Goal: Task Accomplishment & Management: Manage account settings

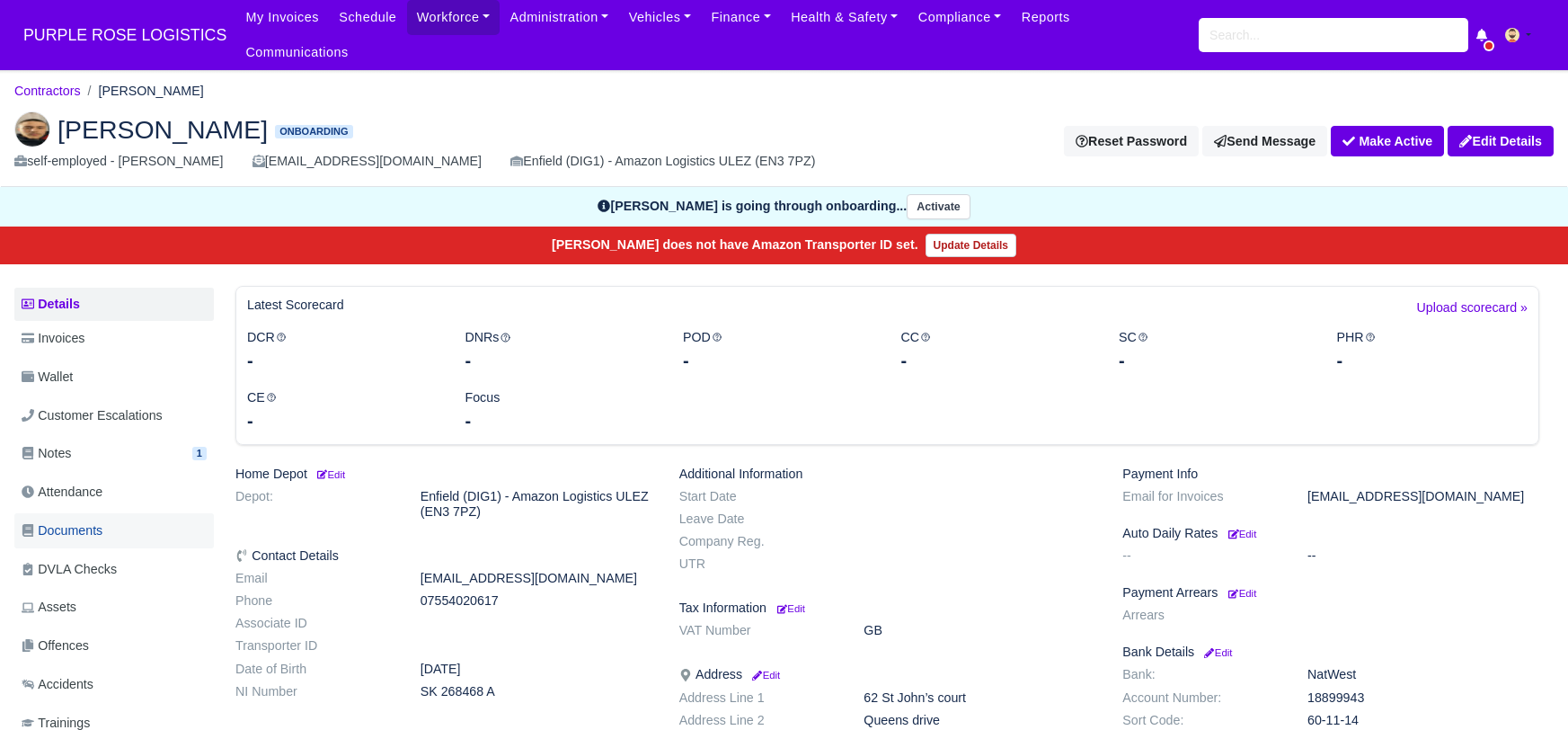
click at [100, 520] on span "Documents" at bounding box center [61, 530] width 81 height 20
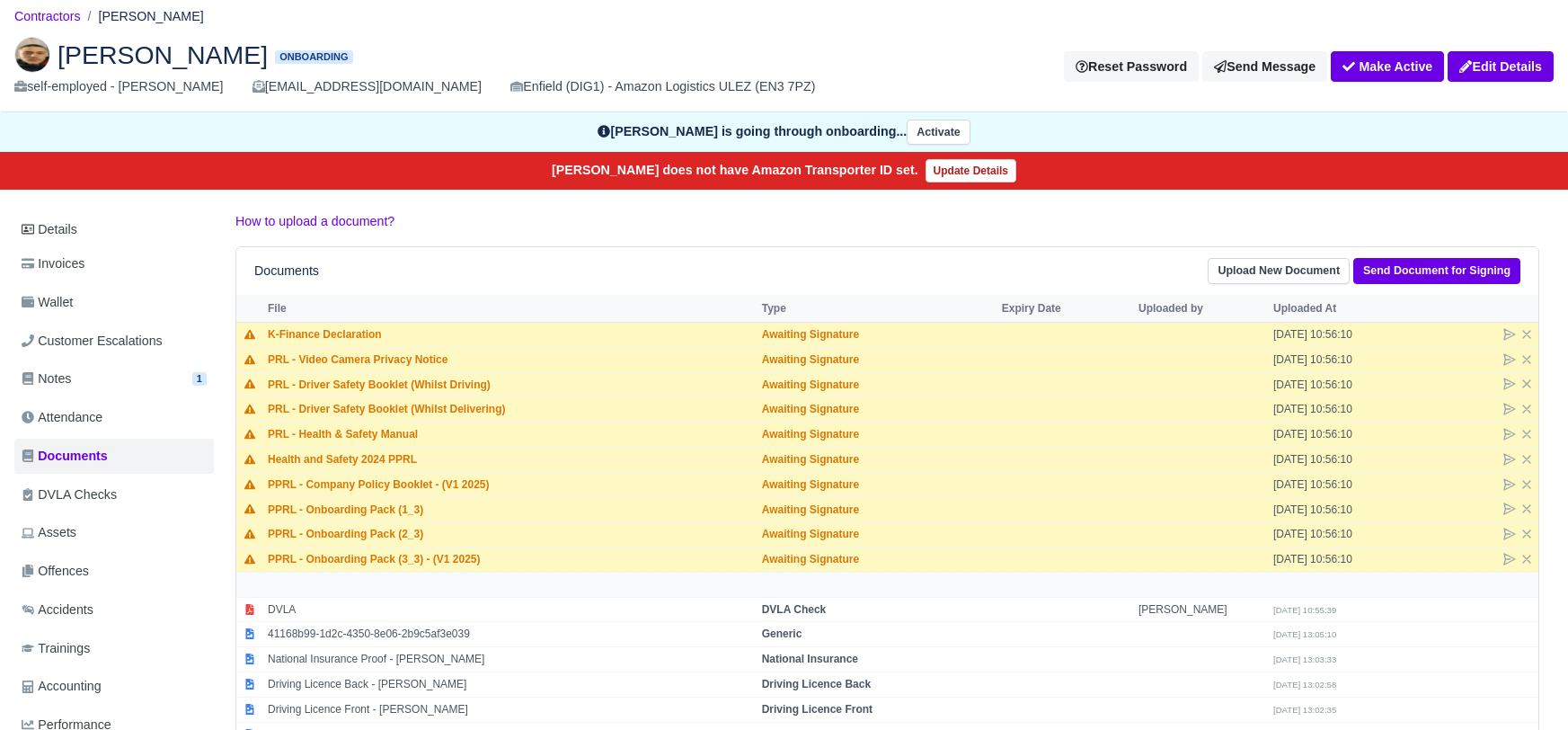
scroll to position [75, 0]
select select "passport"
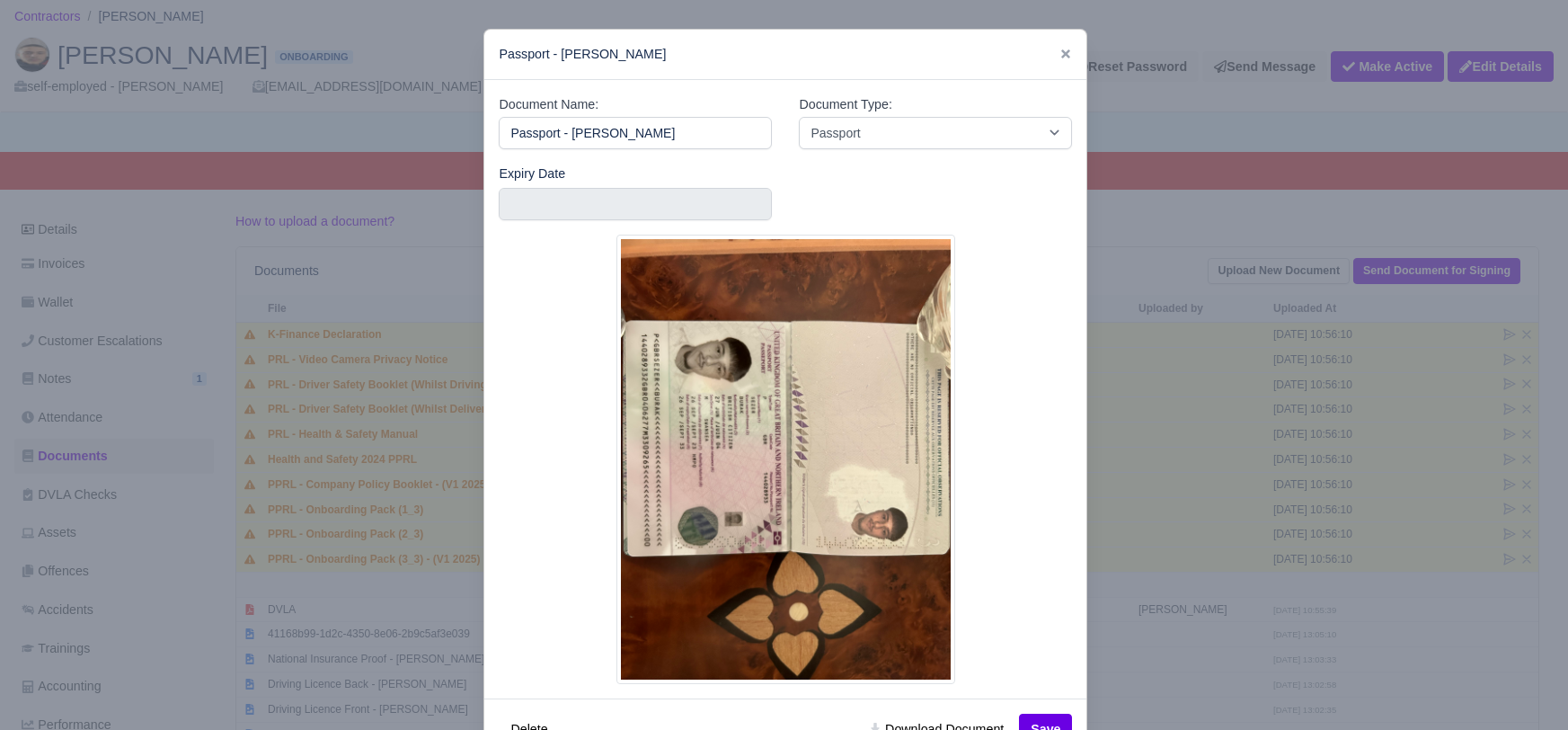
click at [1230, 103] on div at bounding box center [784, 365] width 1568 height 730
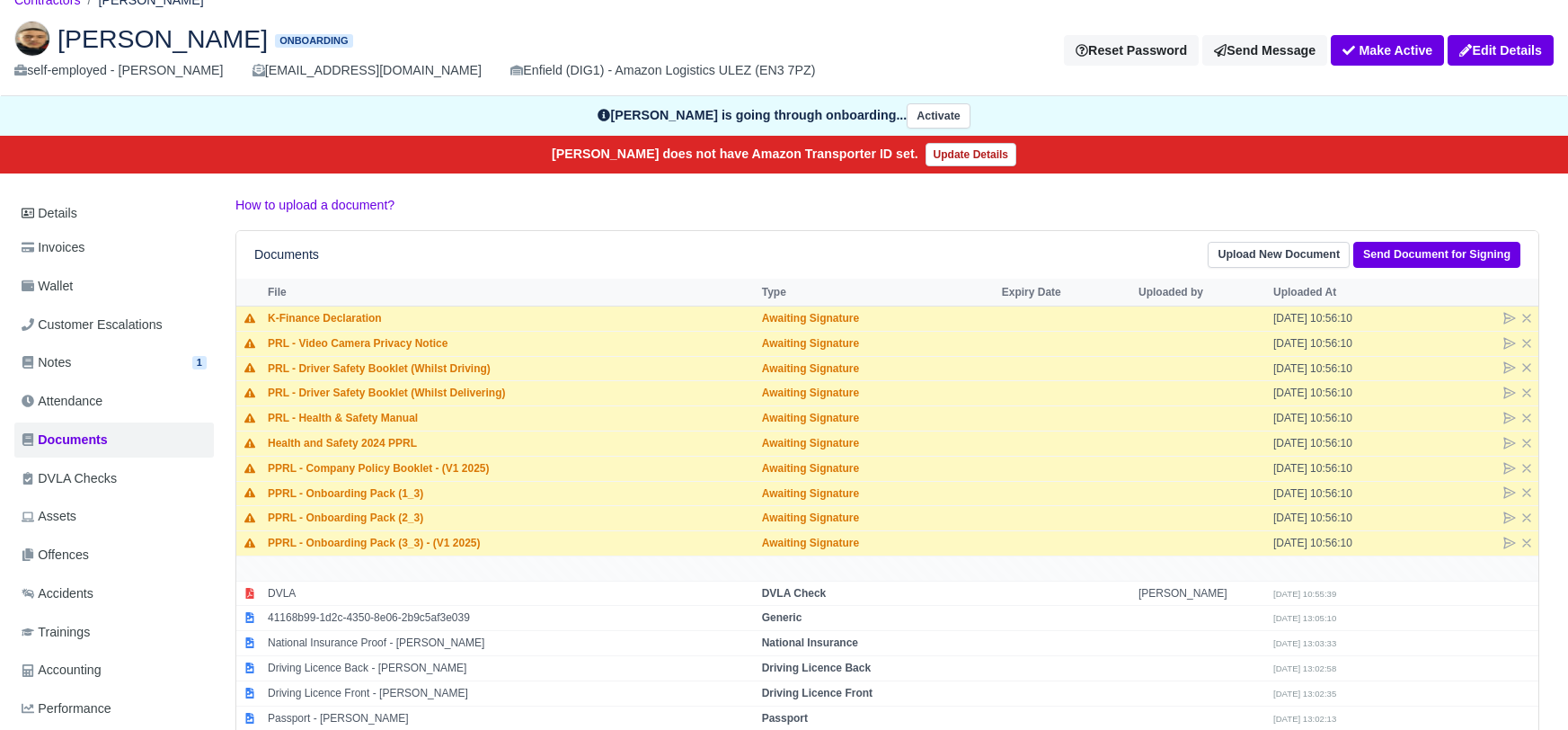
scroll to position [75, 0]
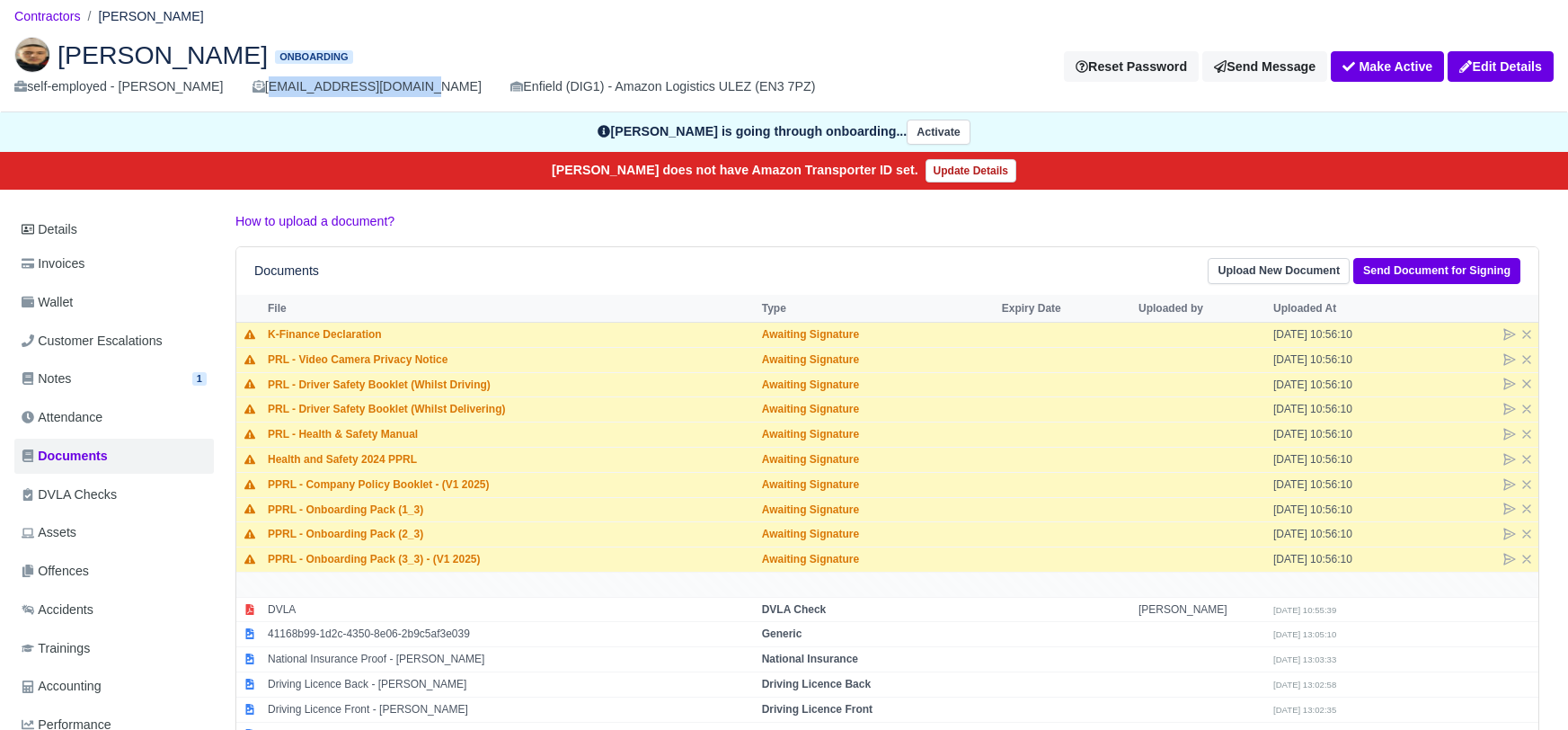
drag, startPoint x: 233, startPoint y: 61, endPoint x: 381, endPoint y: 63, distance: 148.0
click at [381, 76] on div "self-employed - Sezer Burak Burakszr21@outlook.com Enfield (DIG1) - Amazon Logi…" at bounding box center [422, 86] width 815 height 20
copy div "[EMAIL_ADDRESS][DOMAIN_NAME]"
click at [803, 22] on div "Sezer Burak Onboarding self-employed - Sezer Burak Burakszr21@outlook.com Enfie…" at bounding box center [784, 67] width 1566 height 90
click at [1379, 52] on button "Make Active" at bounding box center [1388, 66] width 113 height 30
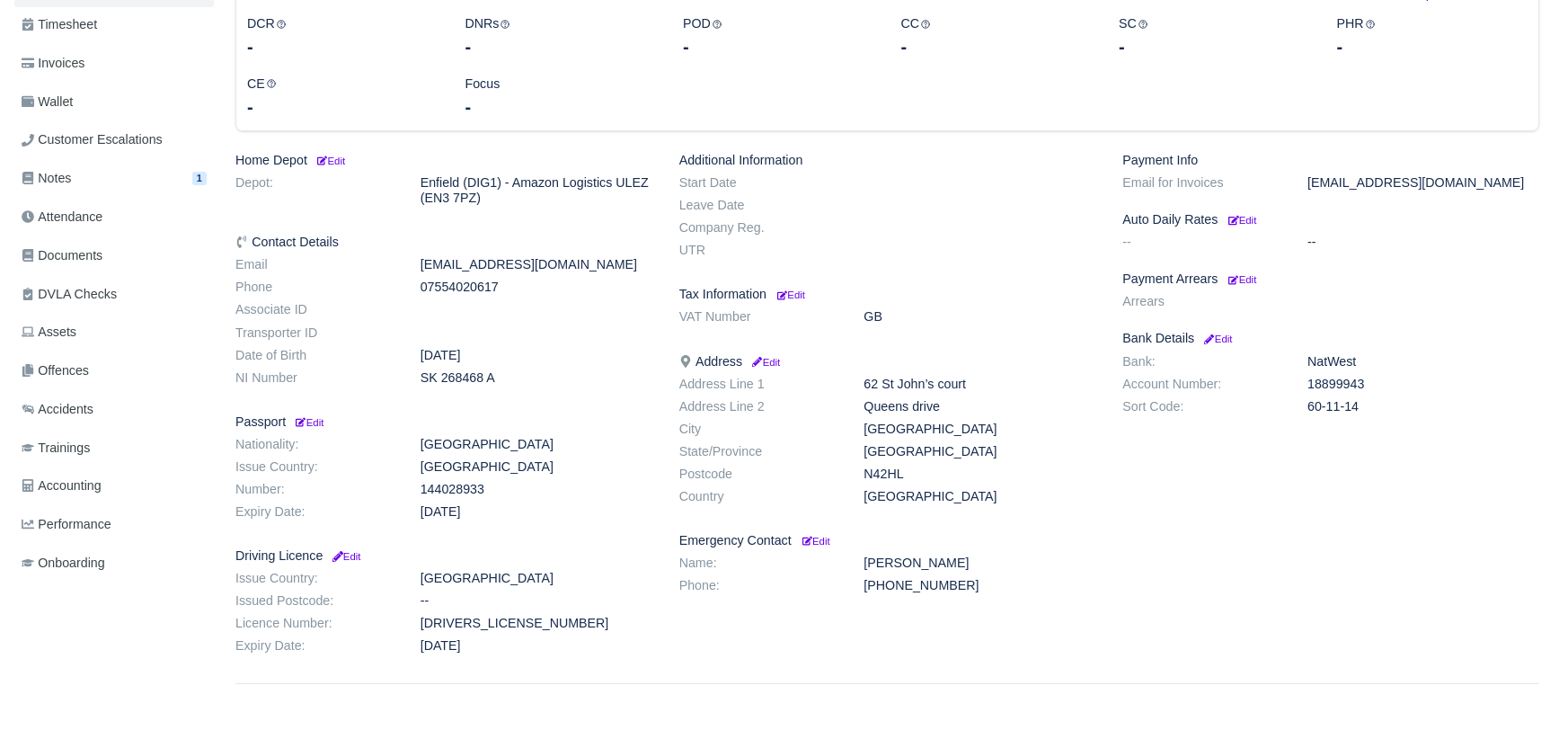
scroll to position [366, 0]
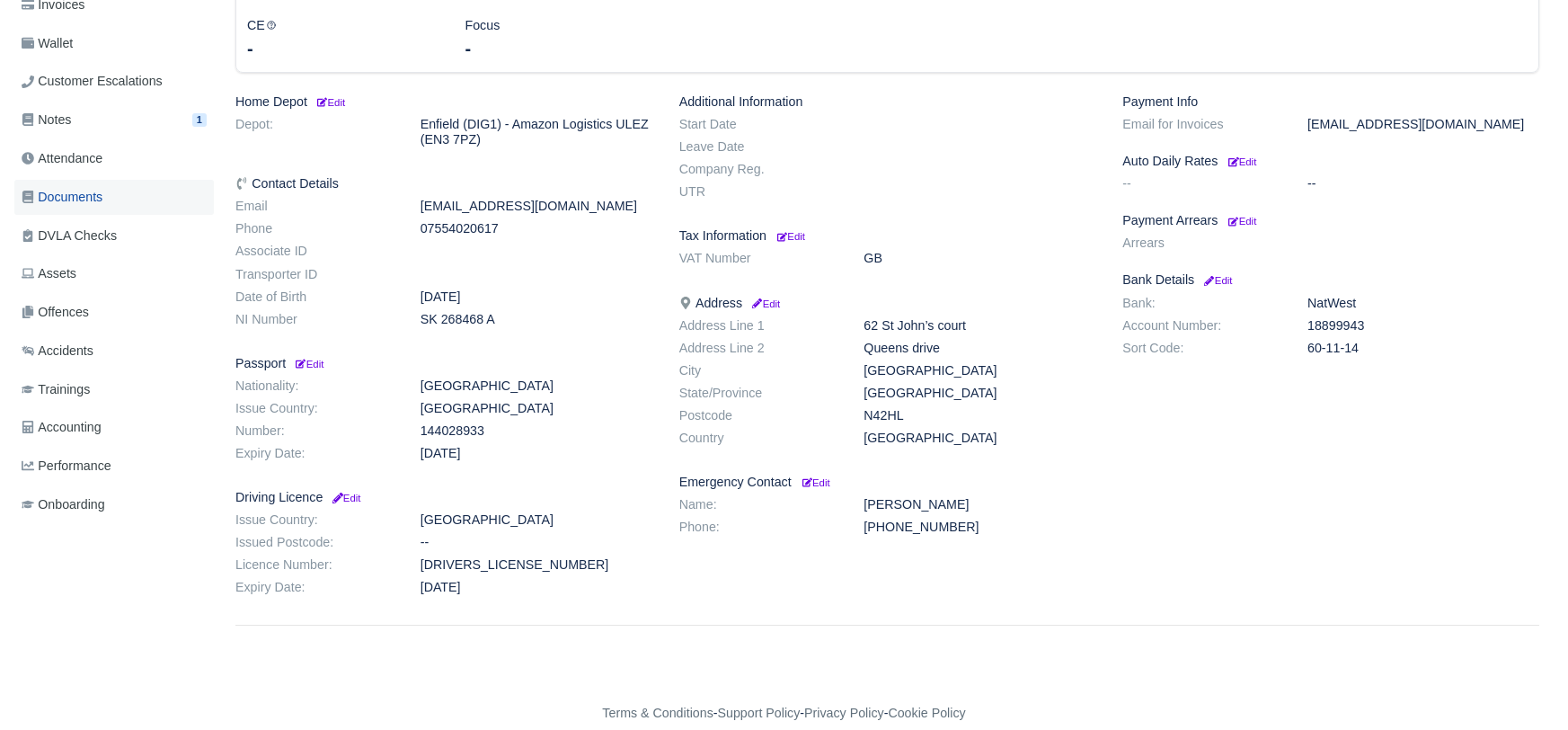
click at [83, 187] on span "Documents" at bounding box center [61, 197] width 81 height 20
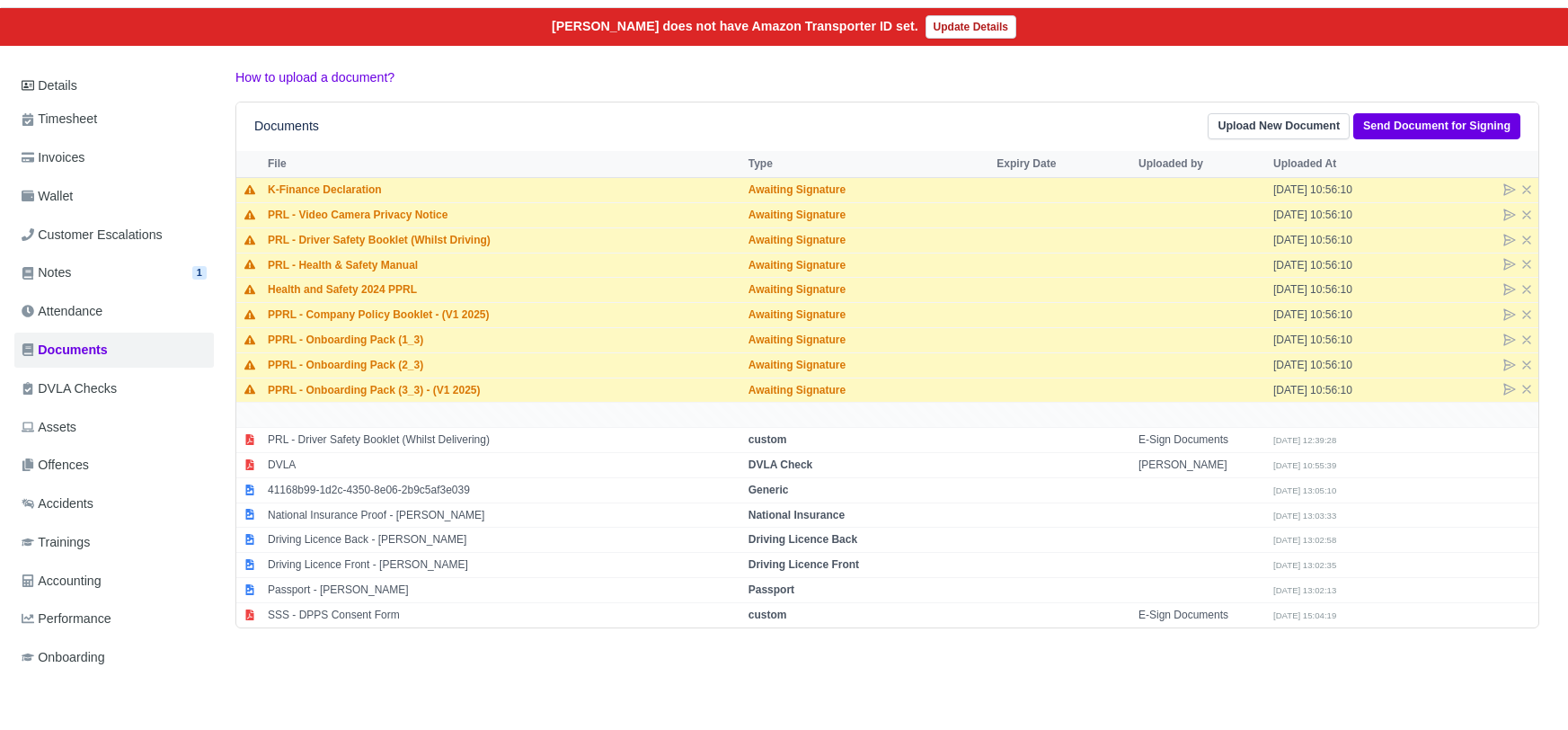
scroll to position [185, 0]
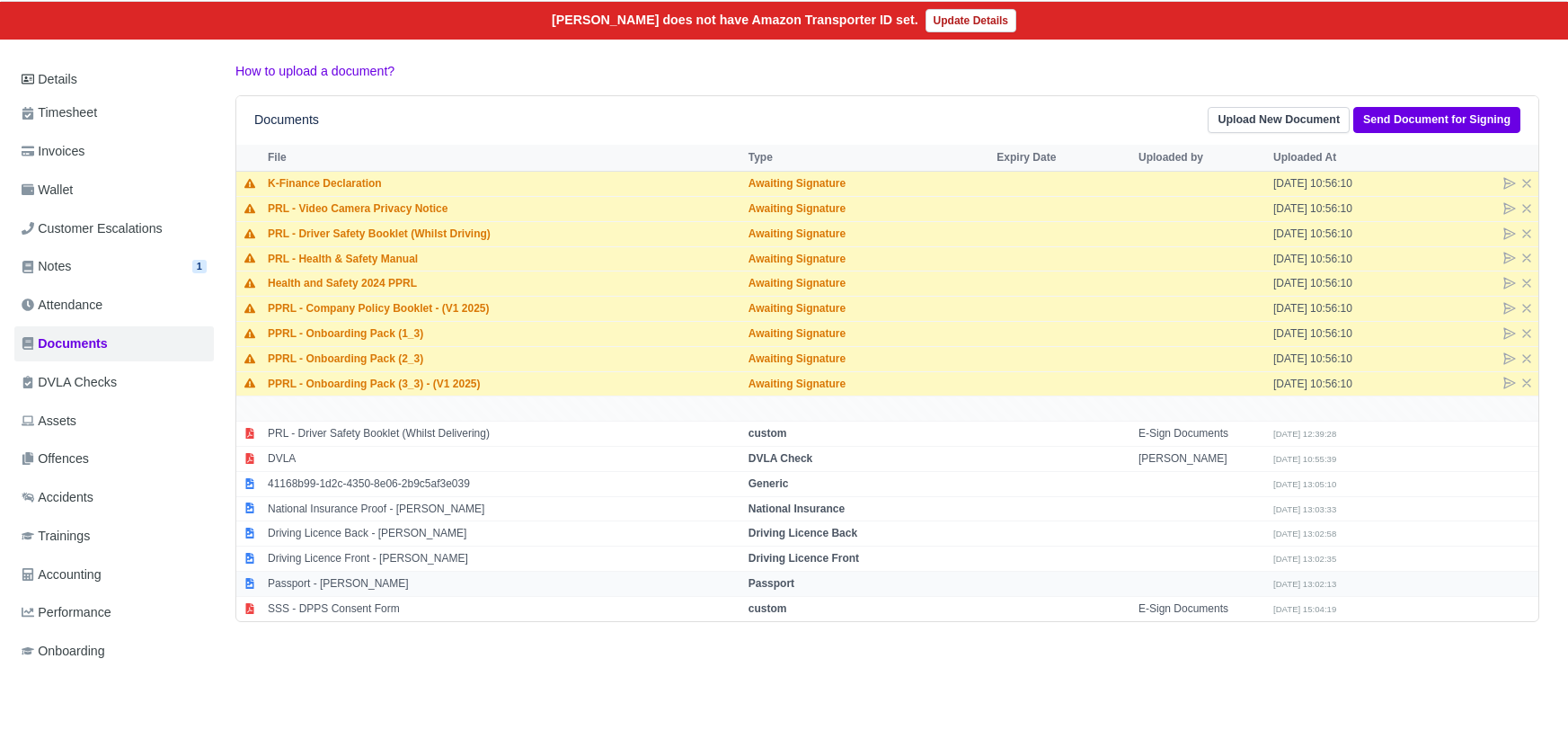
click at [788, 577] on strong "Passport" at bounding box center [771, 583] width 46 height 13
select select "passport"
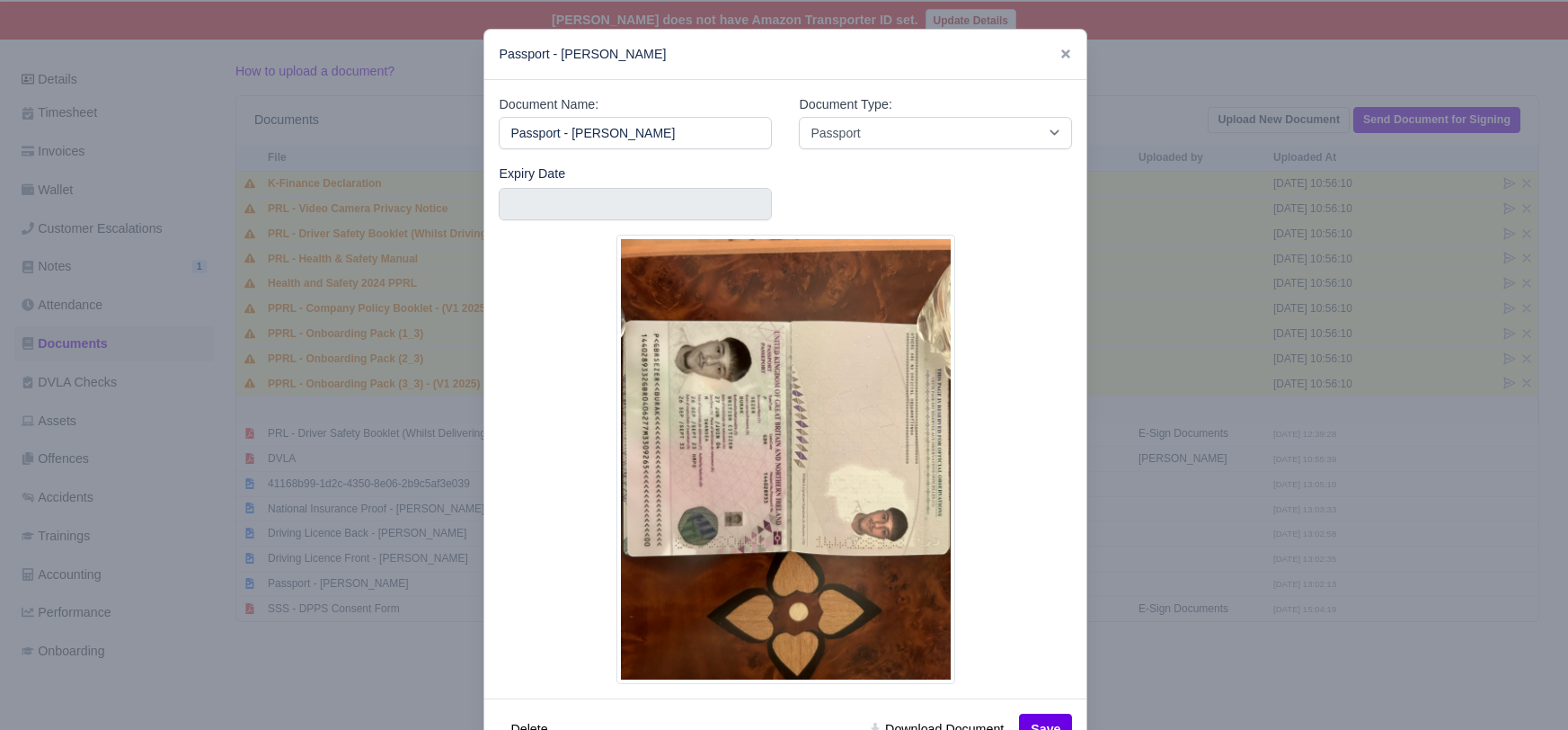
click at [373, 657] on div at bounding box center [784, 365] width 1568 height 730
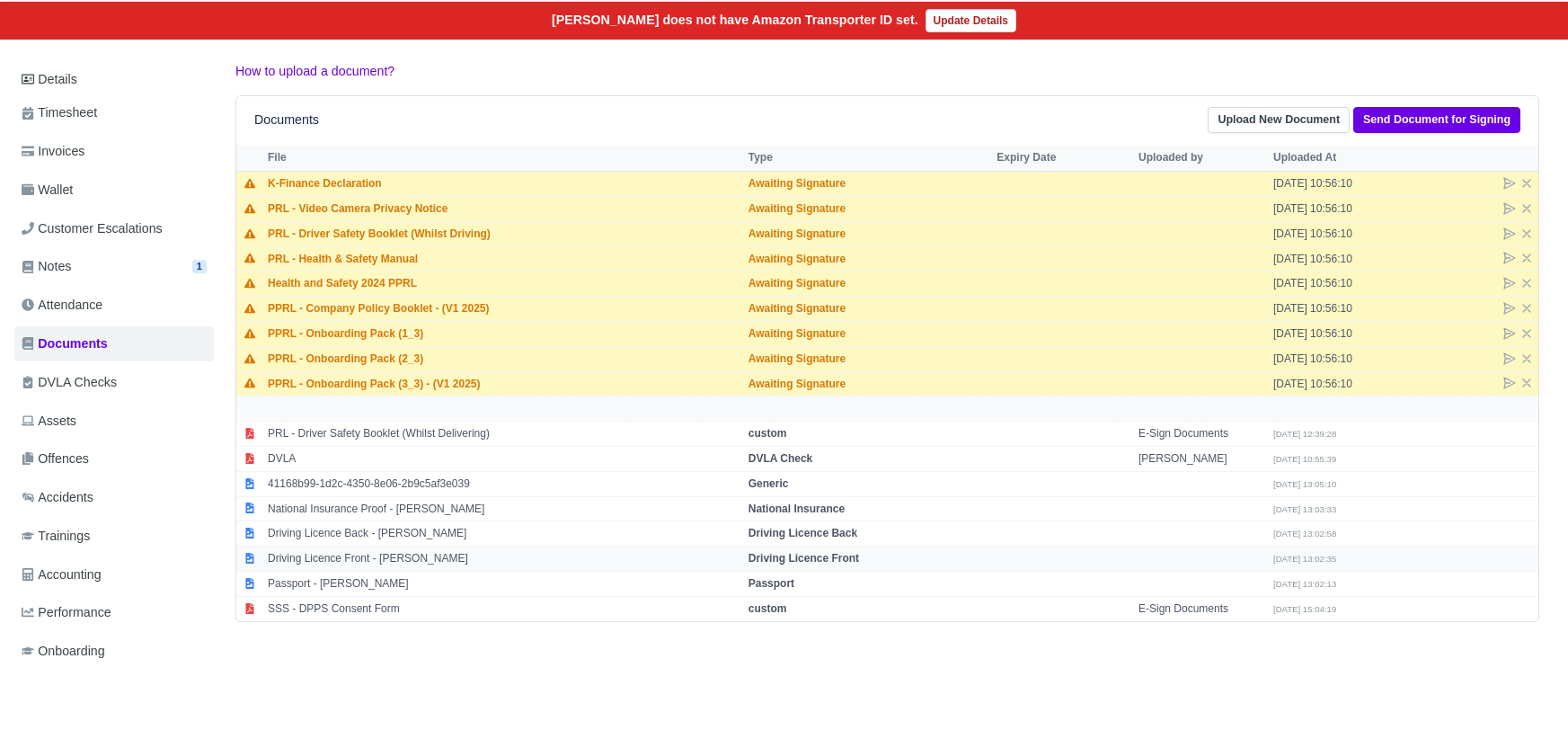
click at [802, 552] on strong "Driving Licence Front" at bounding box center [803, 557] width 110 height 13
select select "driving-licence-front"
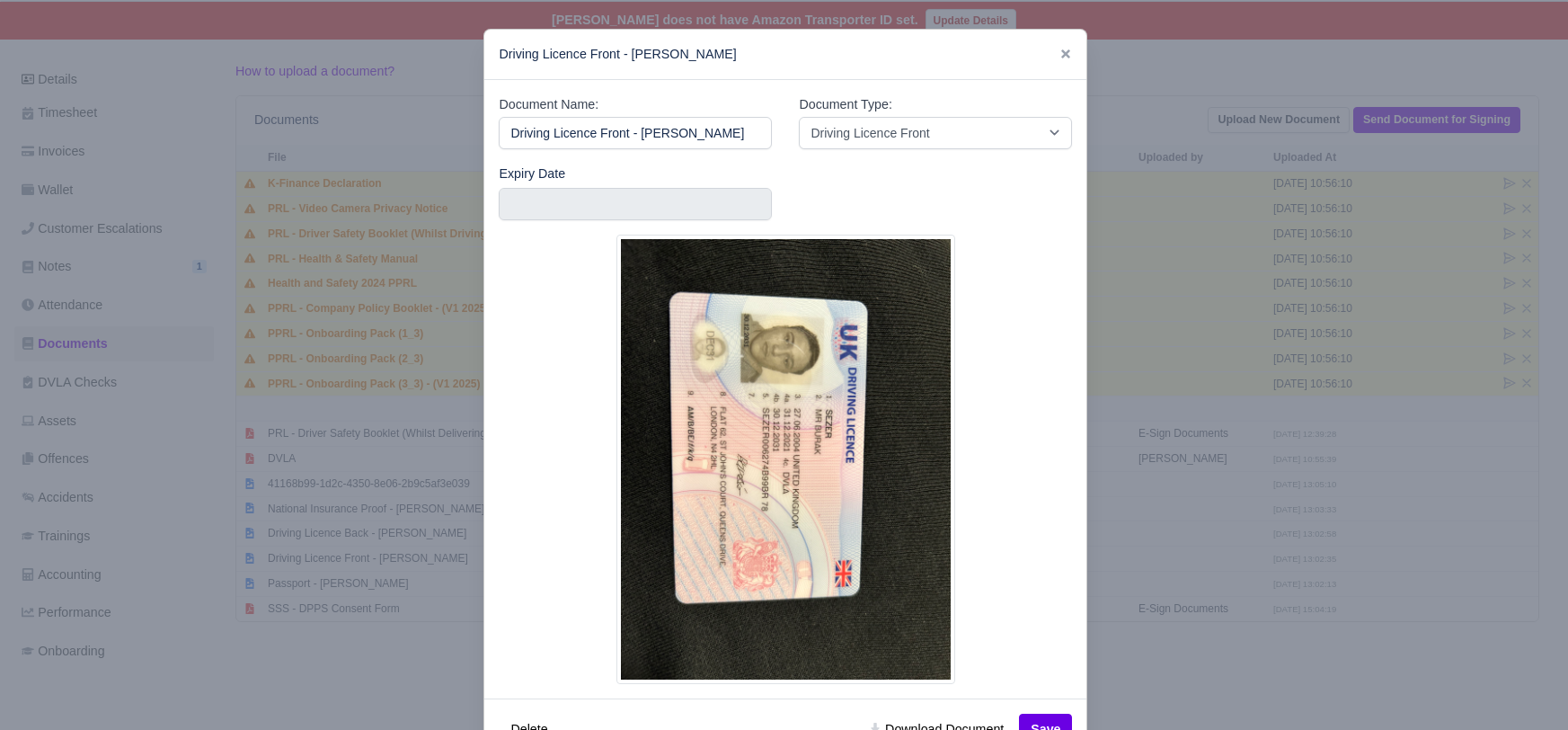
click at [345, 666] on div at bounding box center [784, 365] width 1568 height 730
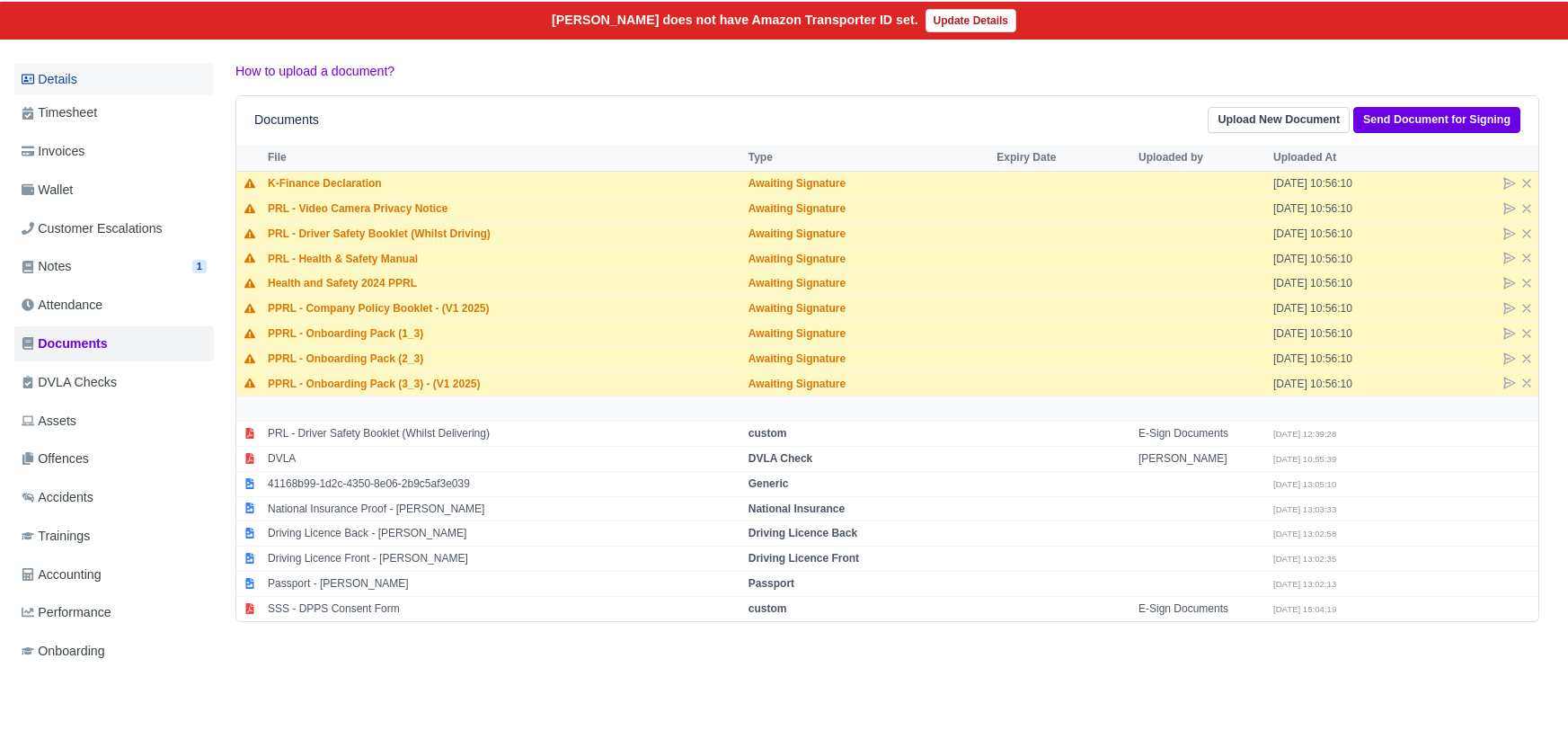
click at [52, 63] on link "Details" at bounding box center [114, 80] width 200 height 33
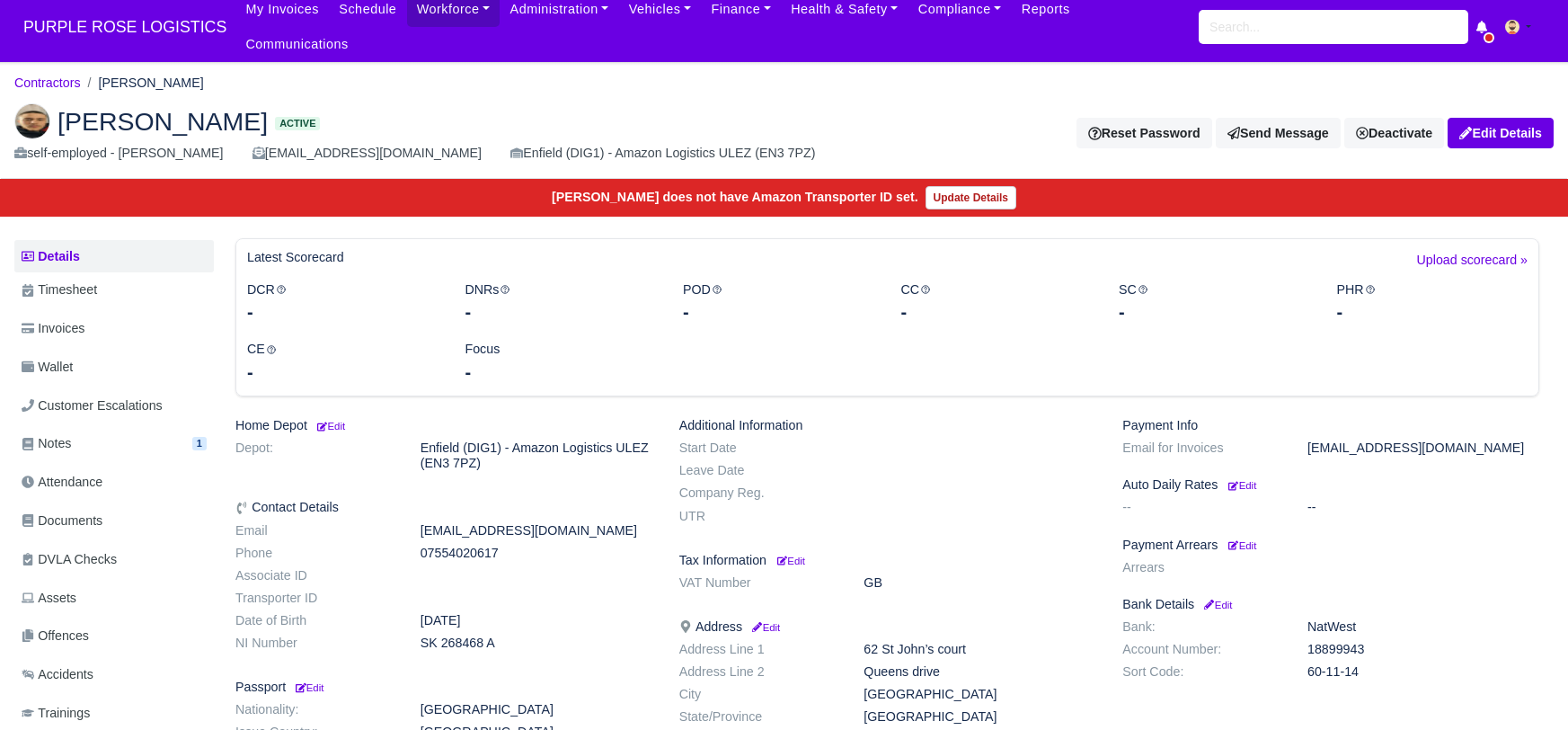
scroll to position [8, 0]
click at [1503, 118] on link "Edit Details" at bounding box center [1501, 133] width 106 height 30
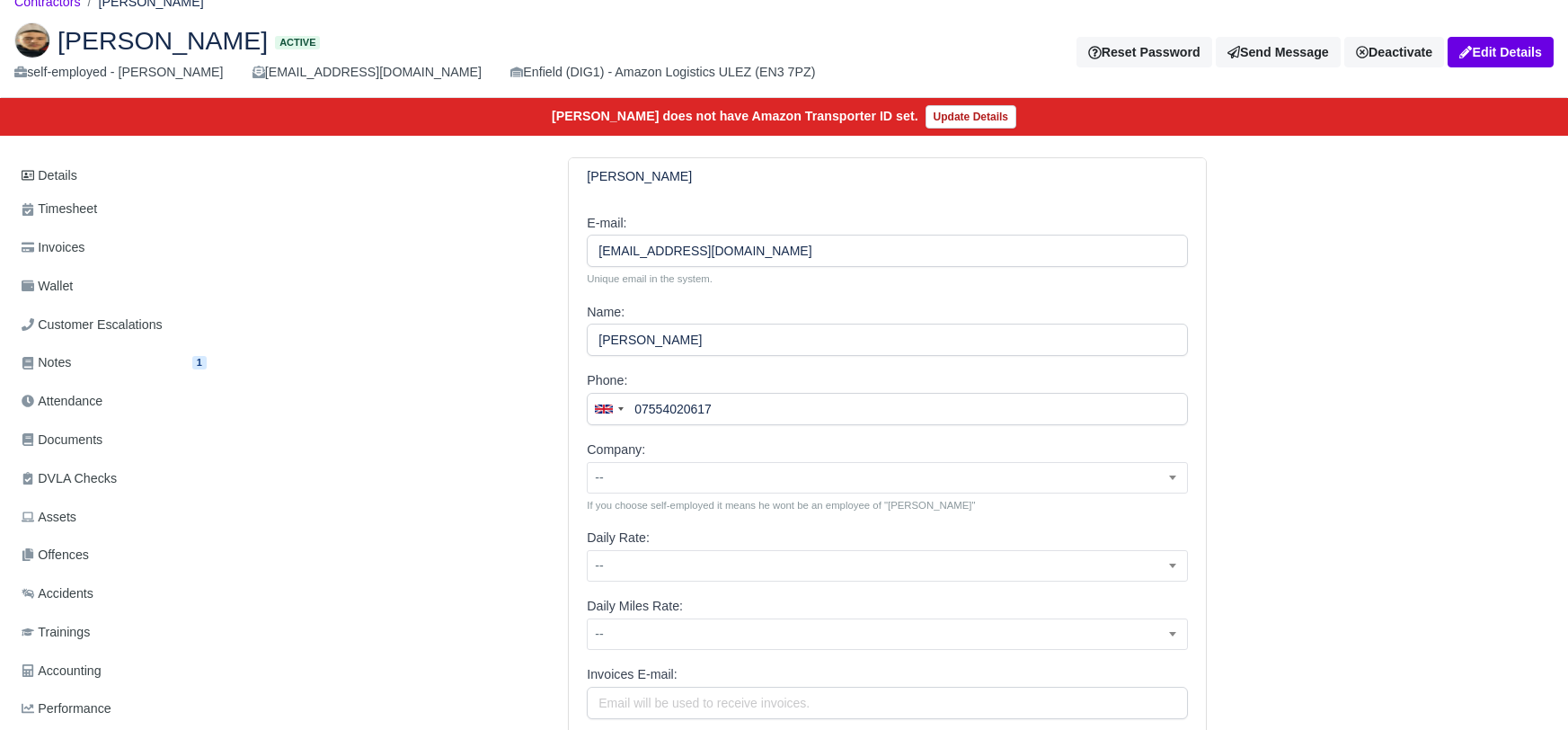
scroll to position [90, 0]
click at [75, 158] on link "Details" at bounding box center [114, 174] width 200 height 33
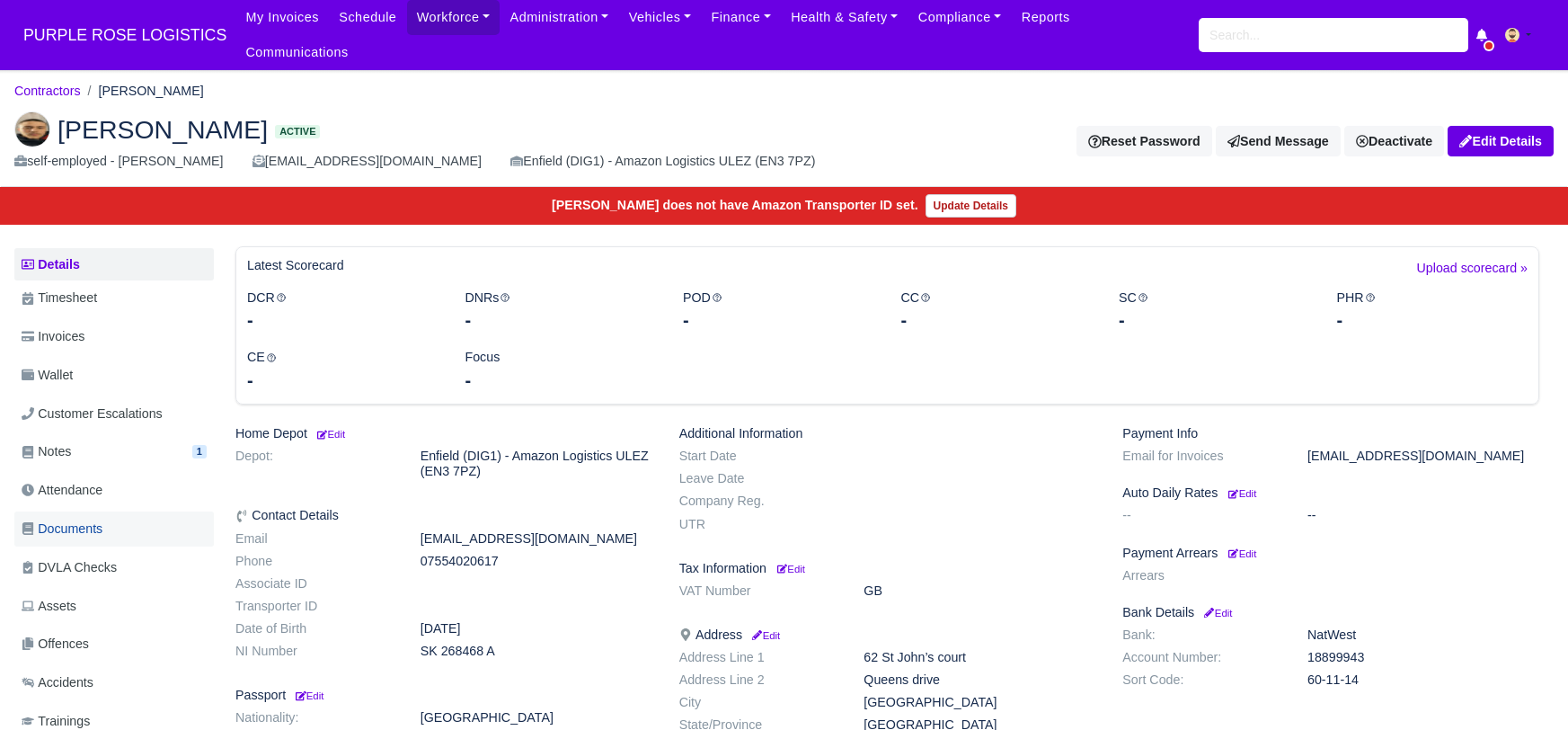
click at [61, 519] on span "Documents" at bounding box center [61, 528] width 81 height 20
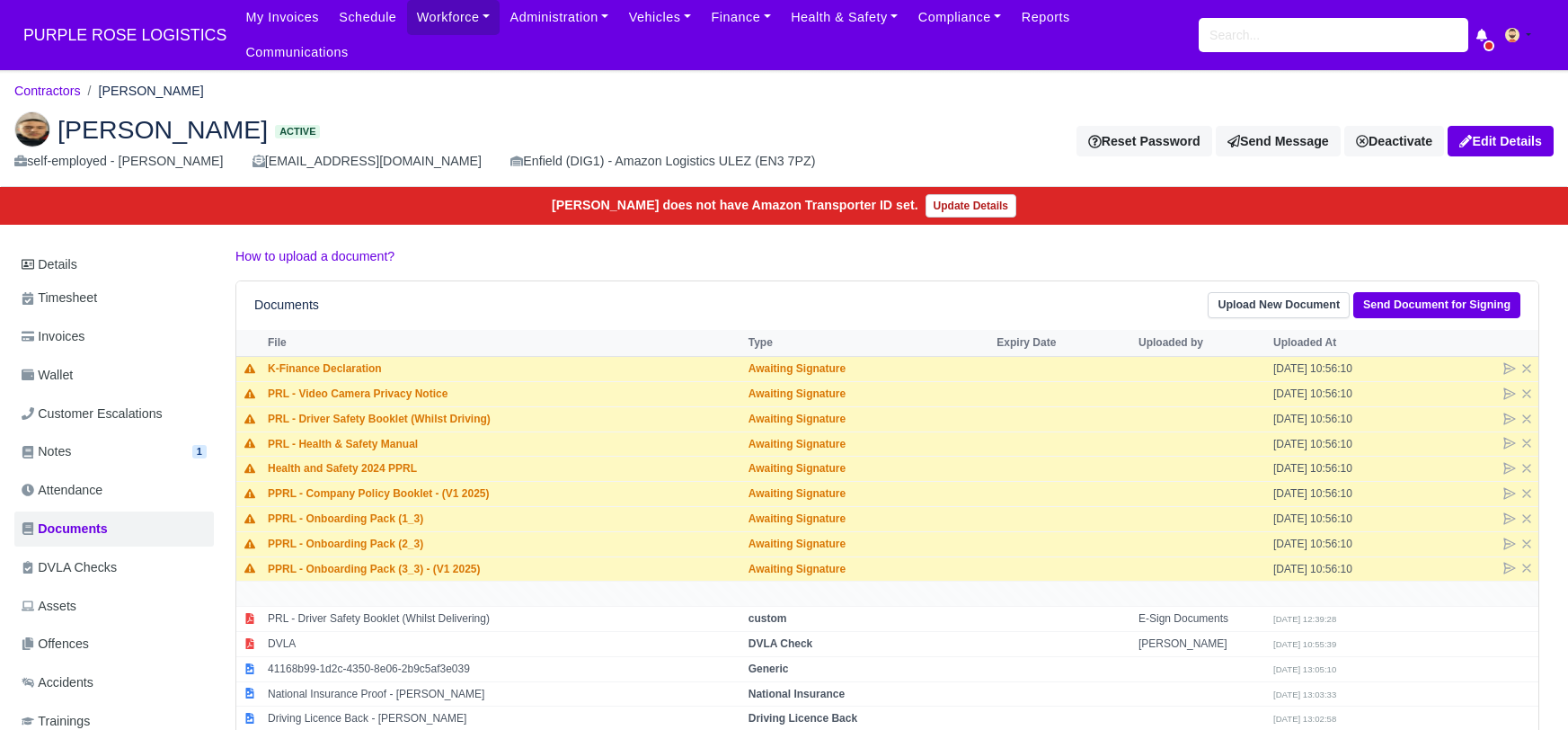
scroll to position [214, 0]
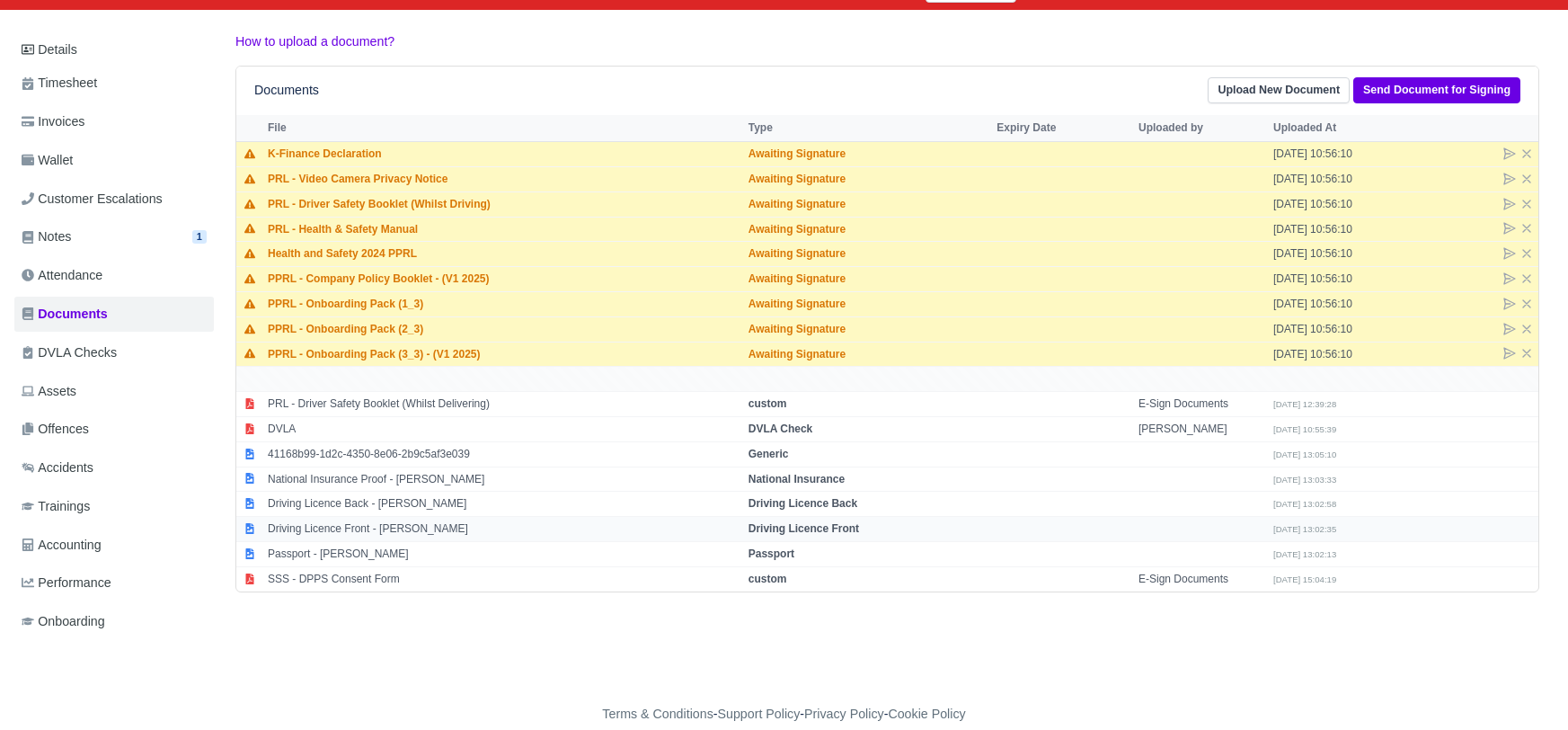
click at [869, 517] on td "Driving Licence Front" at bounding box center [868, 529] width 249 height 25
select select "driving-licence-front"
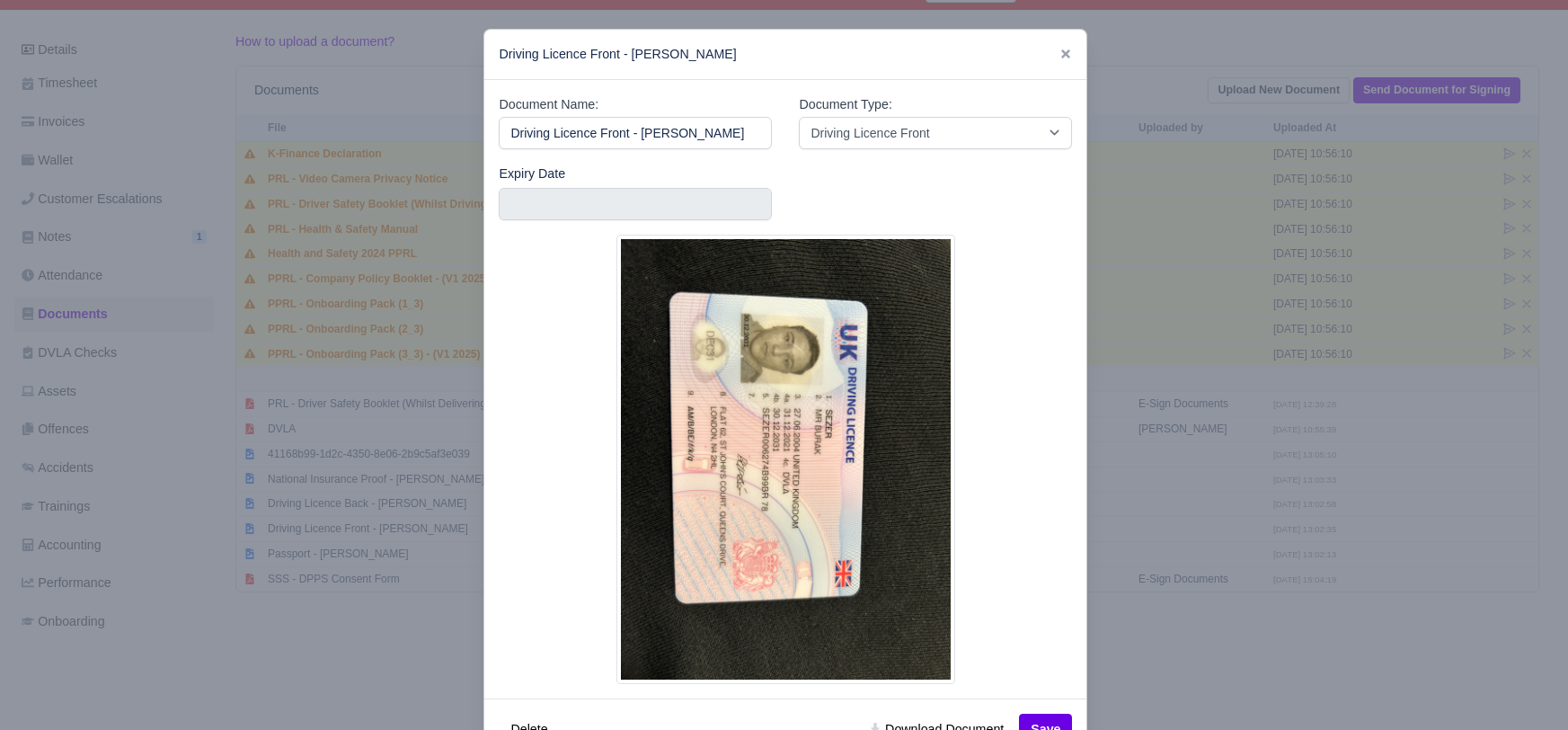
click at [1116, 634] on div at bounding box center [784, 365] width 1568 height 730
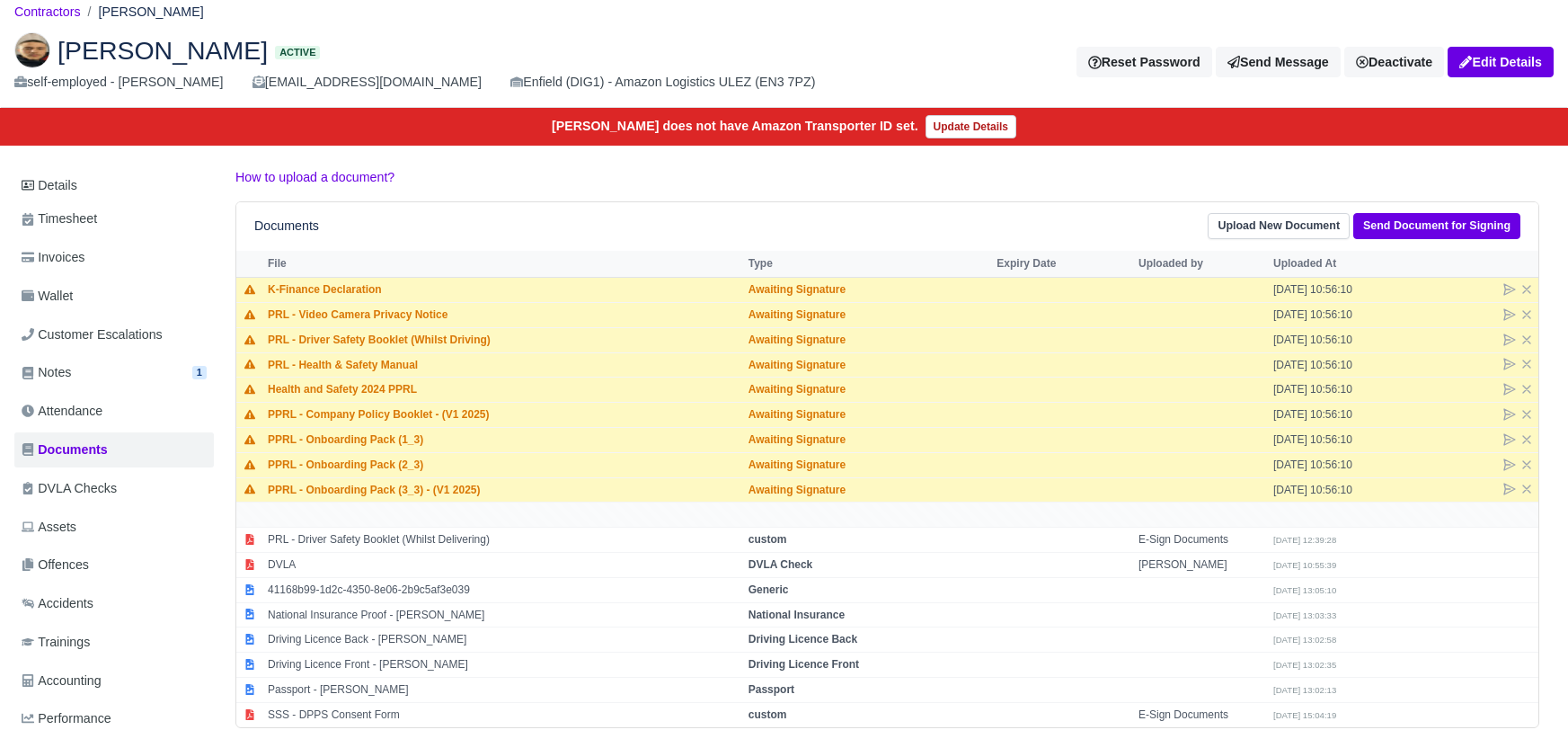
scroll to position [13, 0]
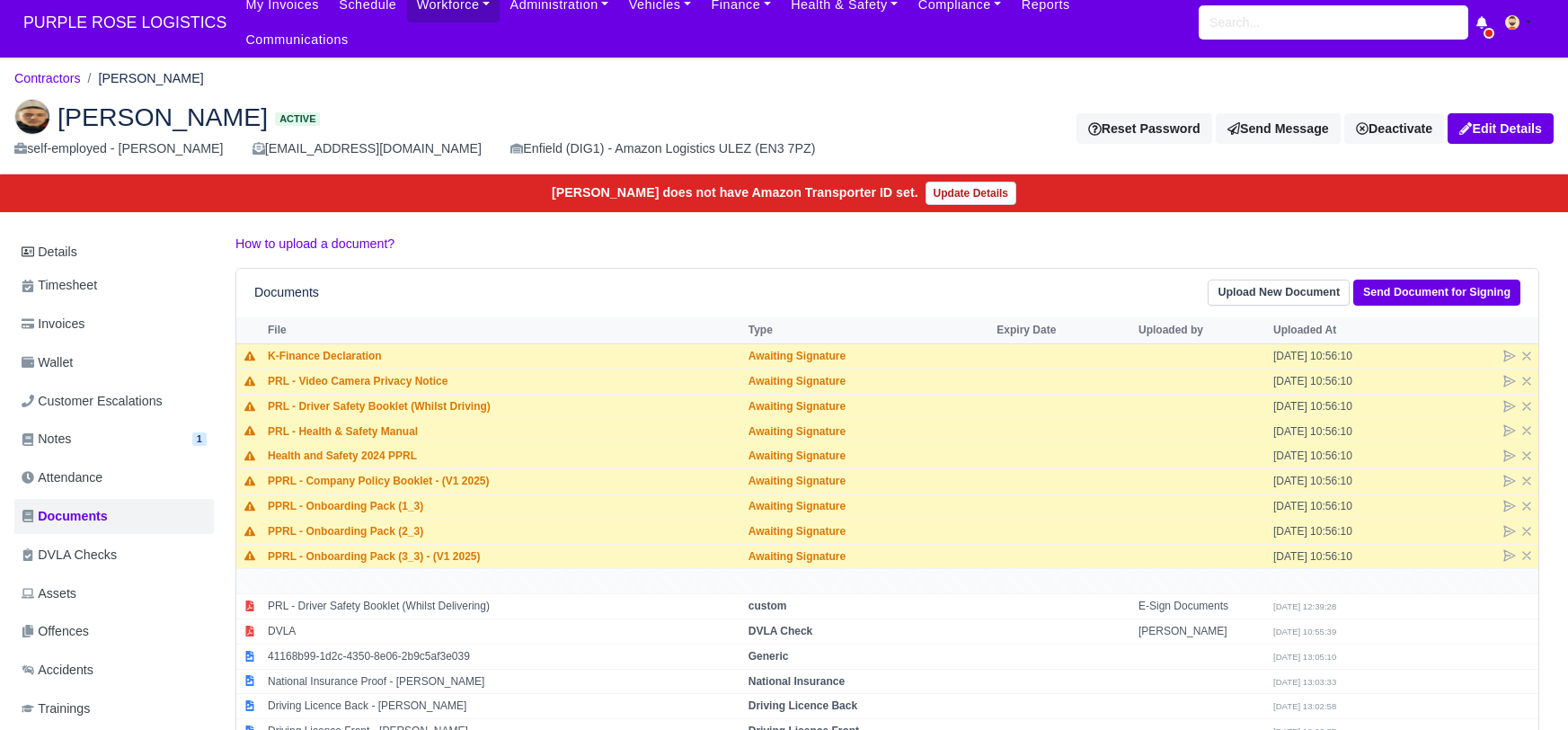
click at [365, 85] on div "Sezer Burak Active self-employed - Sezer Burak Burakszr21@outlook.com Enfield (…" at bounding box center [784, 130] width 1566 height 90
click at [69, 236] on link "Details" at bounding box center [114, 252] width 200 height 33
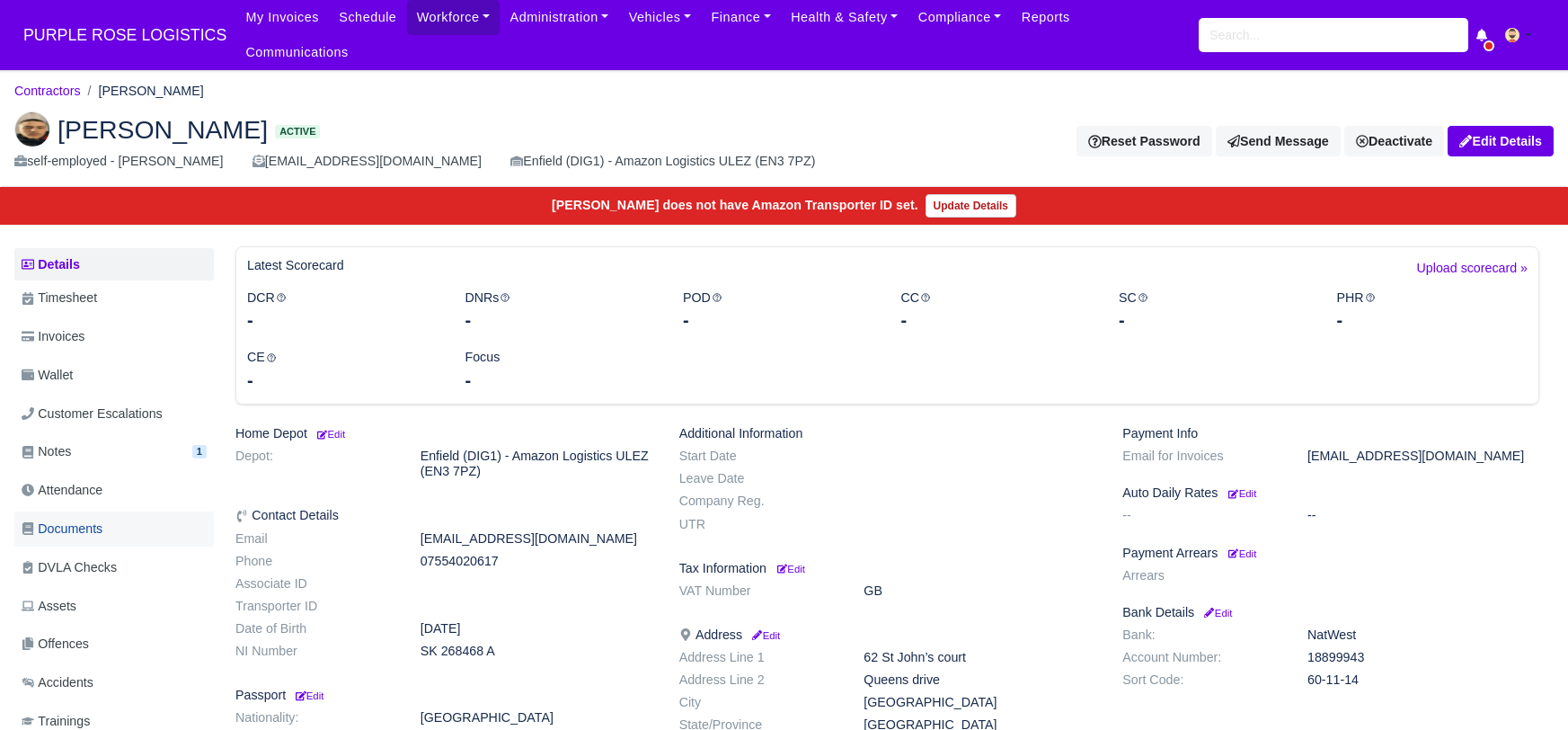
click at [96, 519] on span "Documents" at bounding box center [61, 528] width 81 height 20
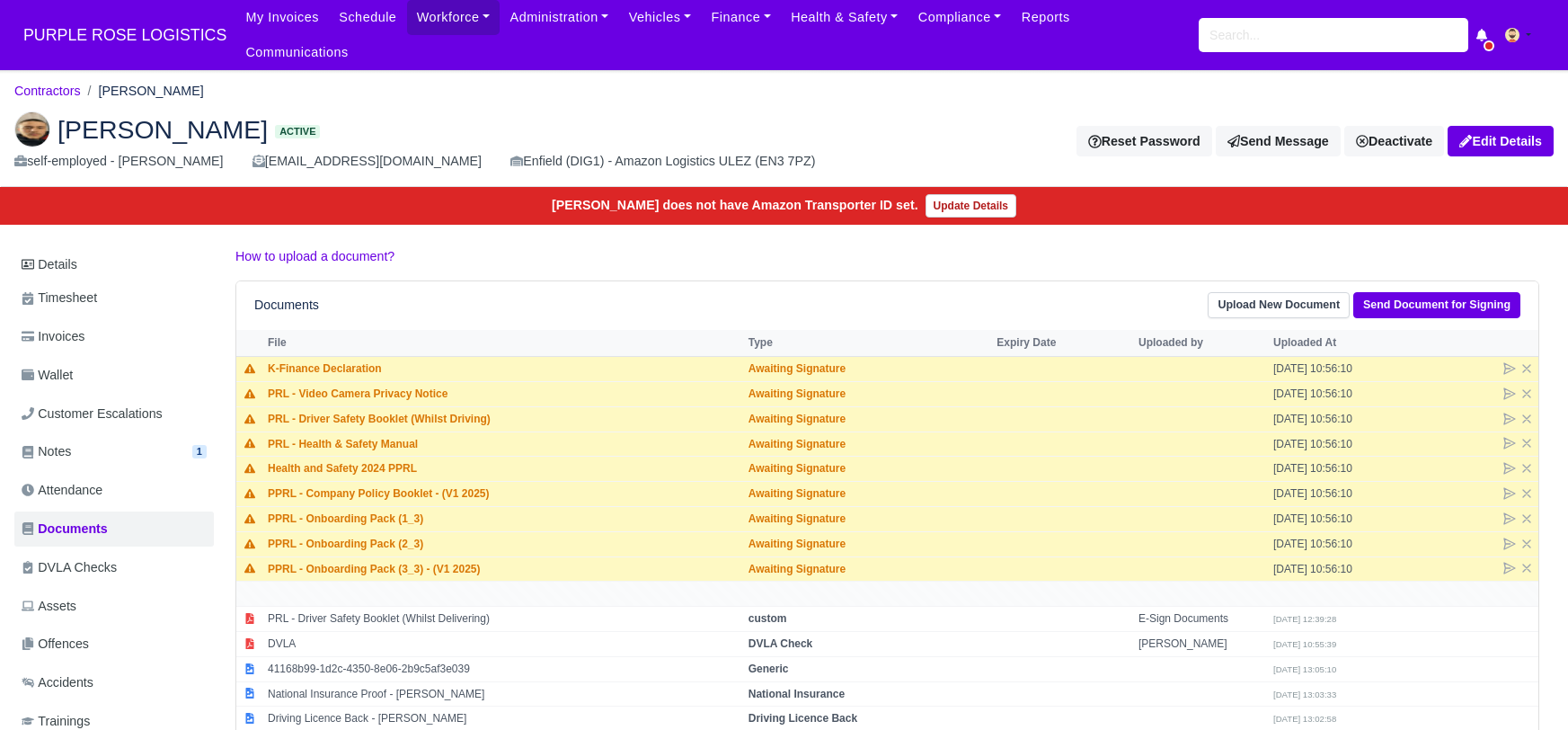
click at [519, 97] on div "Sezer Burak Active self-employed - Sezer Burak Burakszr21@outlook.com Enfield (…" at bounding box center [784, 142] width 1566 height 90
click at [453, 111] on h2 "Sezer Burak Active" at bounding box center [422, 129] width 815 height 36
click at [33, 84] on link "Contractors" at bounding box center [48, 91] width 66 height 15
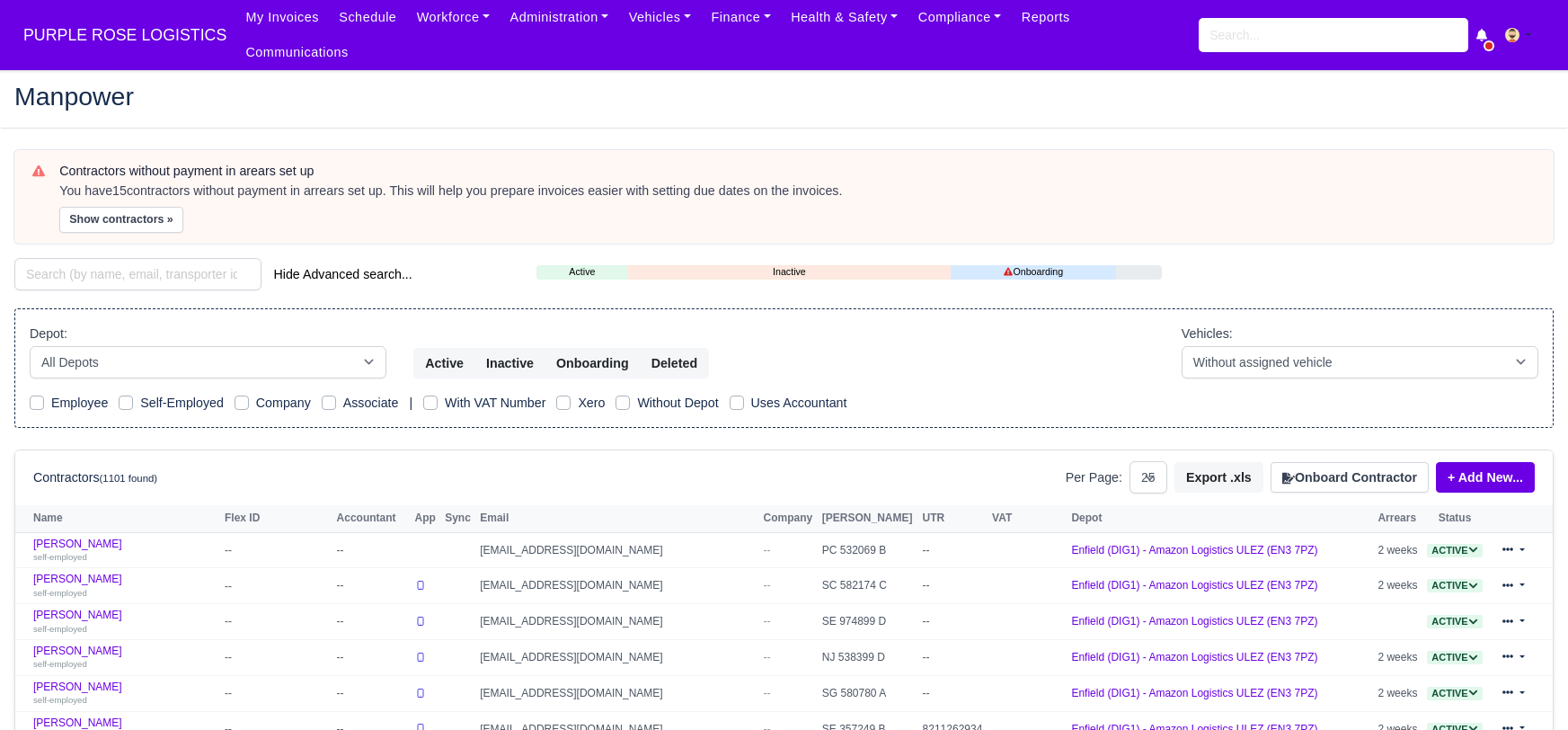
select select "25"
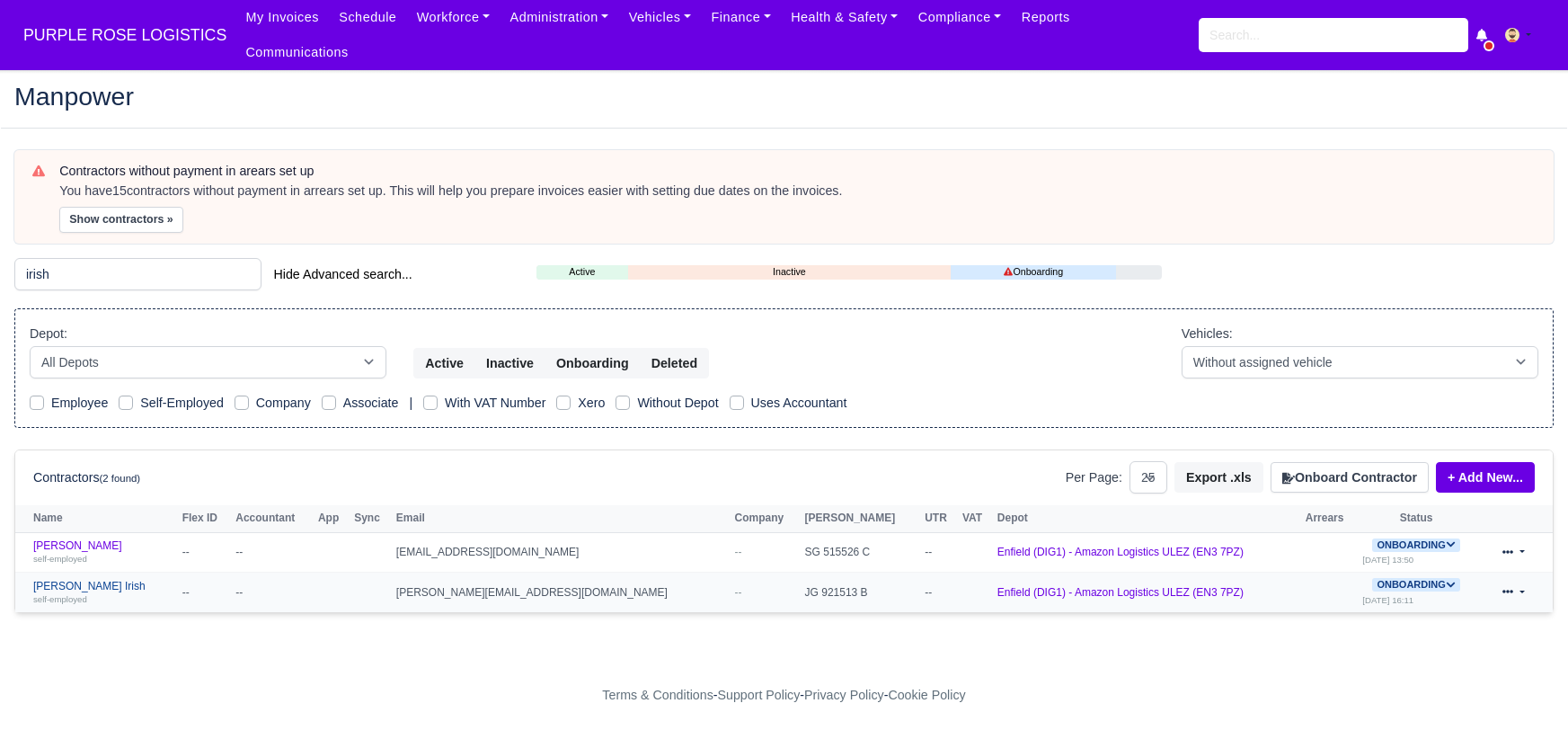
type input "irish"
click at [81, 580] on link "[PERSON_NAME] Irish self-employed" at bounding box center [103, 593] width 140 height 26
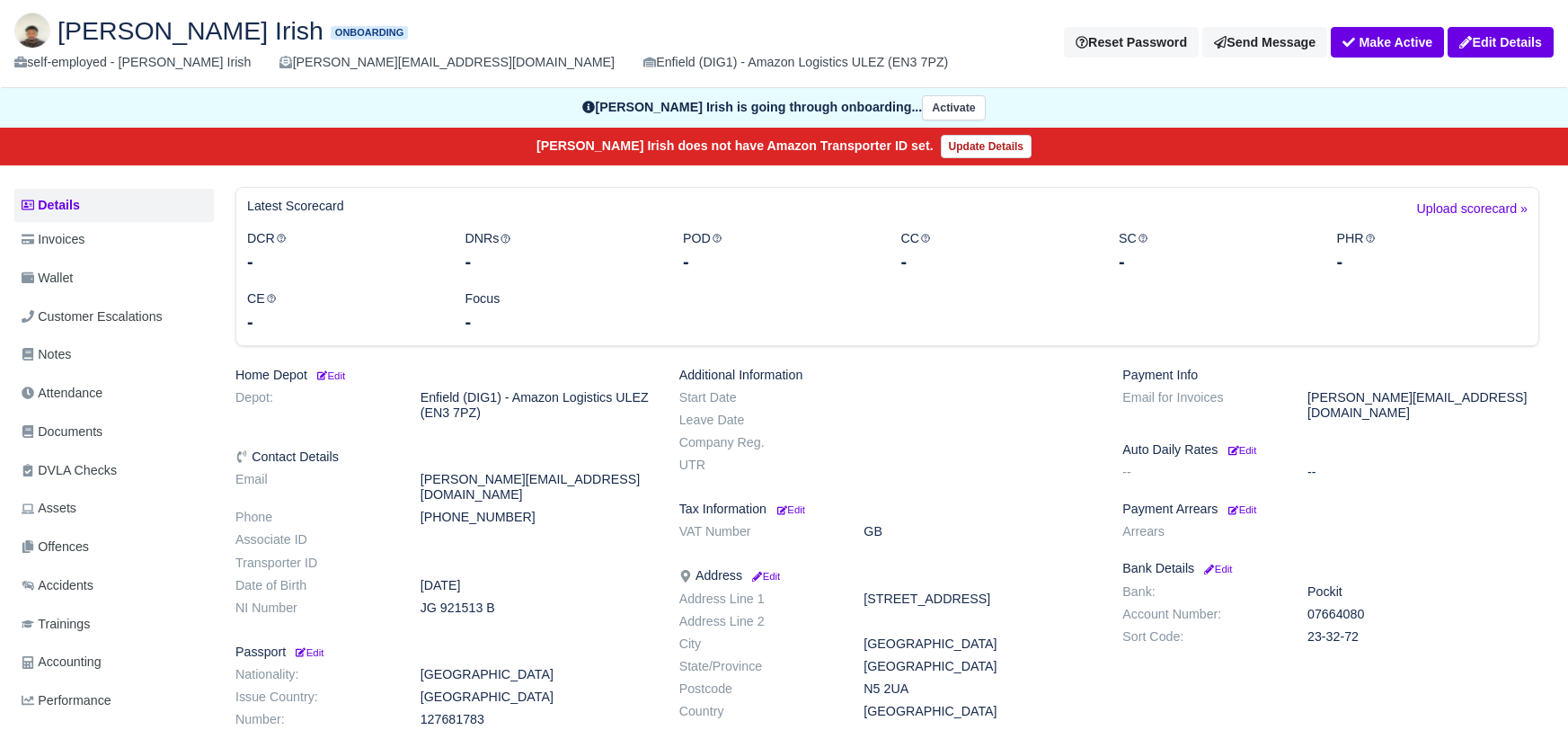
scroll to position [103, 0]
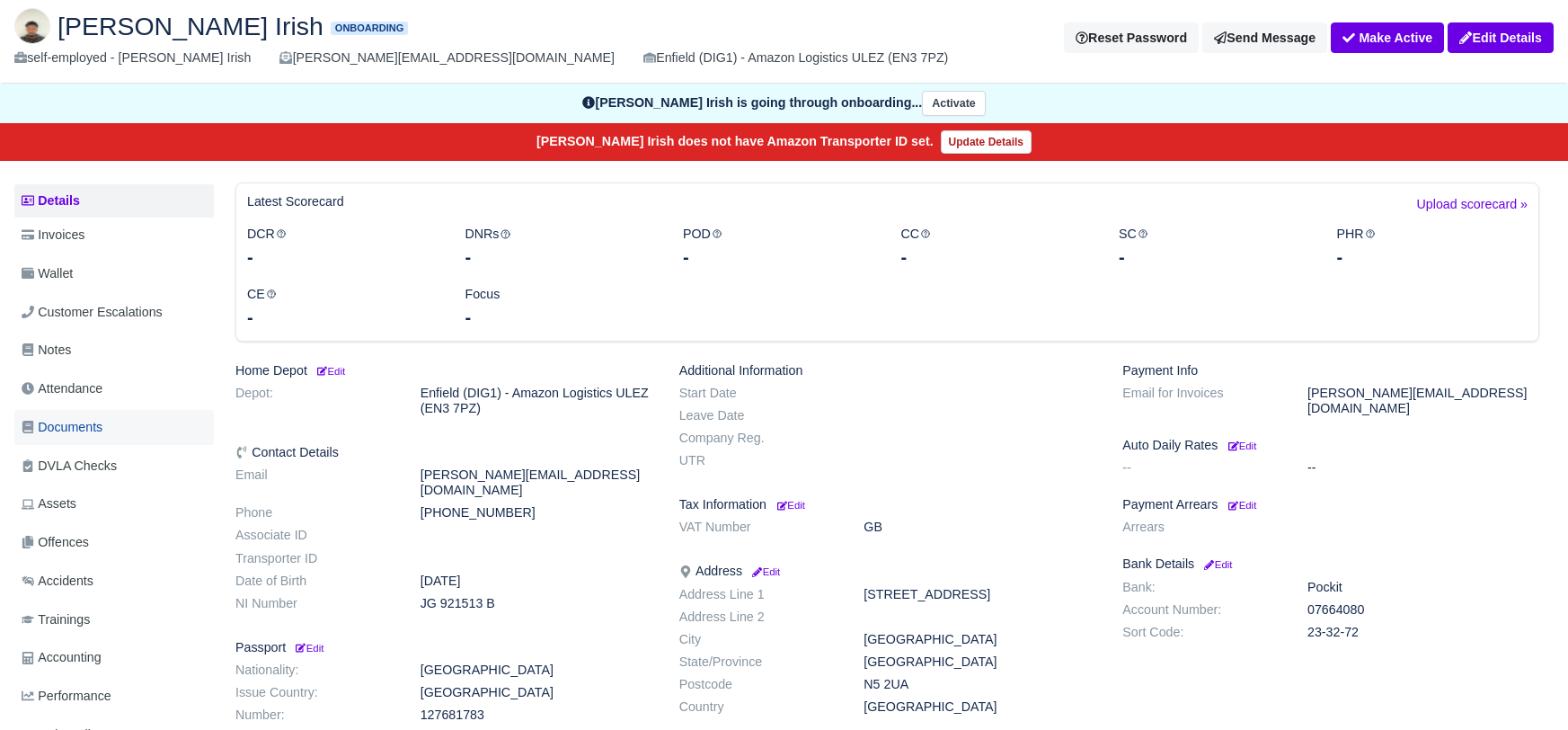
click at [67, 417] on span "Documents" at bounding box center [61, 427] width 81 height 20
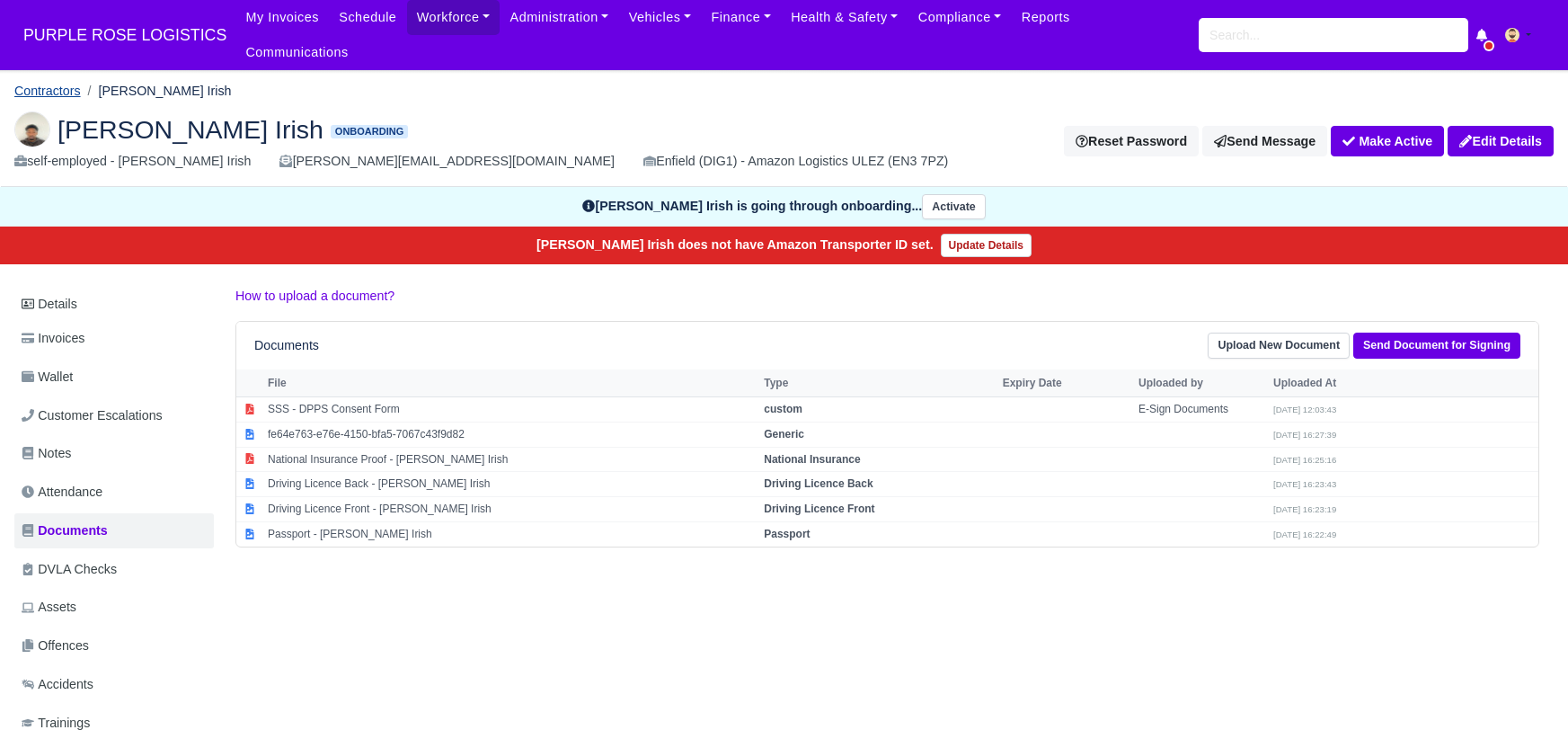
click at [57, 84] on link "Contractors" at bounding box center [48, 91] width 66 height 15
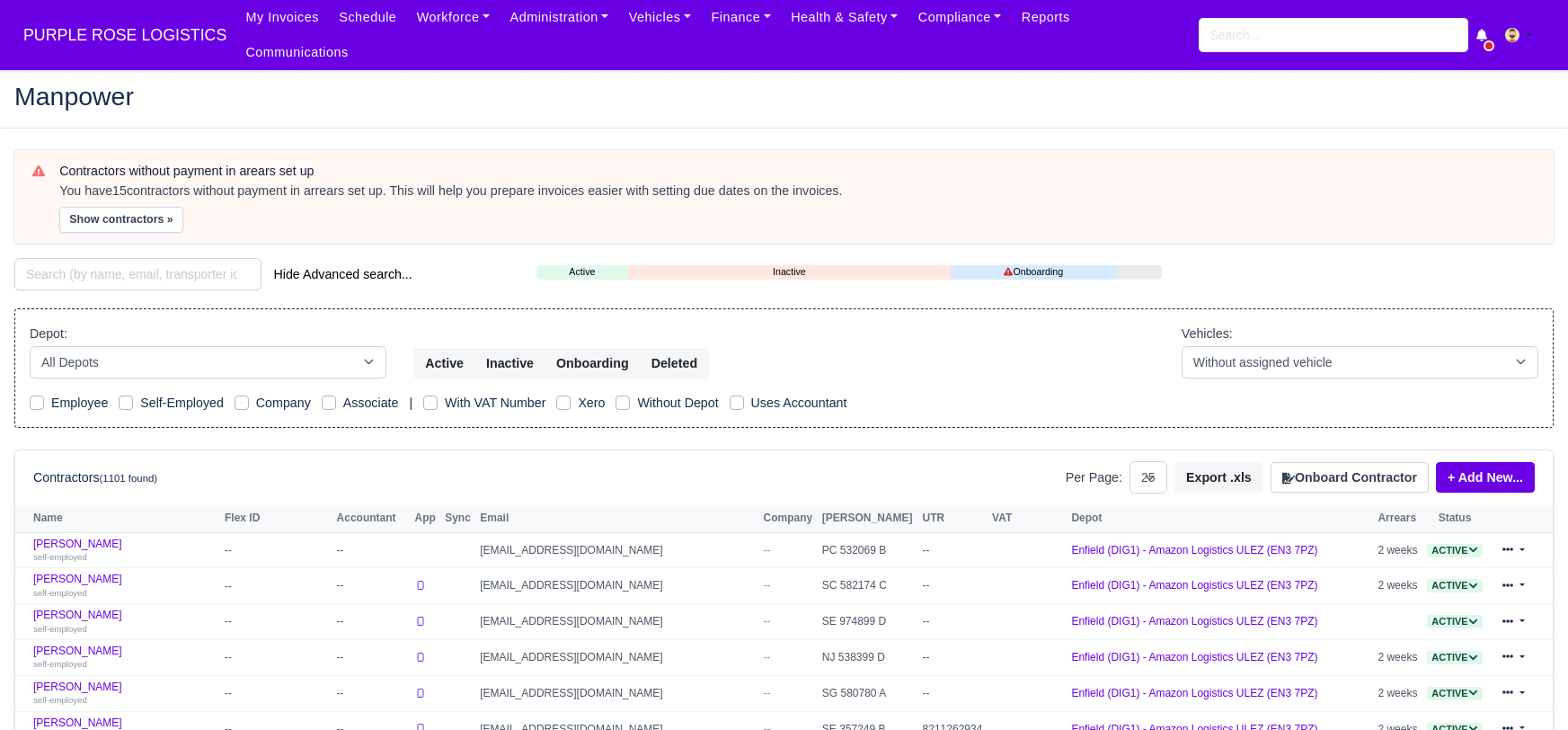
select select "25"
click at [96, 258] on input "search" at bounding box center [138, 274] width 248 height 32
paste input "OMON Irish AIKHUELE"
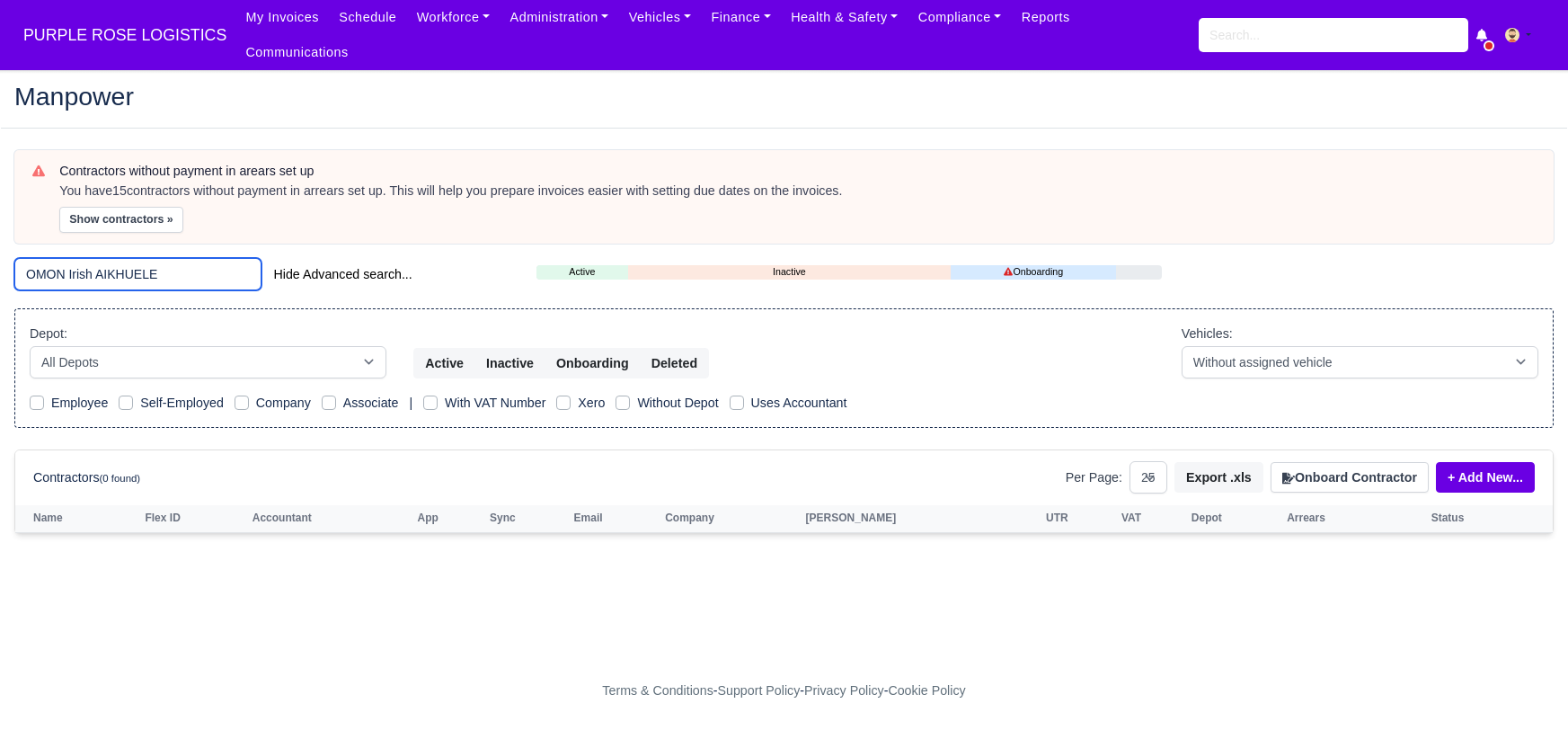
click at [172, 258] on input "OMON Irish AIKHUELE" at bounding box center [138, 274] width 248 height 32
drag, startPoint x: 92, startPoint y: 250, endPoint x: 12, endPoint y: 243, distance: 80.3
click at [12, 258] on div "OMON Irish AIKHUELE Hide Advanced search..." at bounding box center [262, 276] width 522 height 36
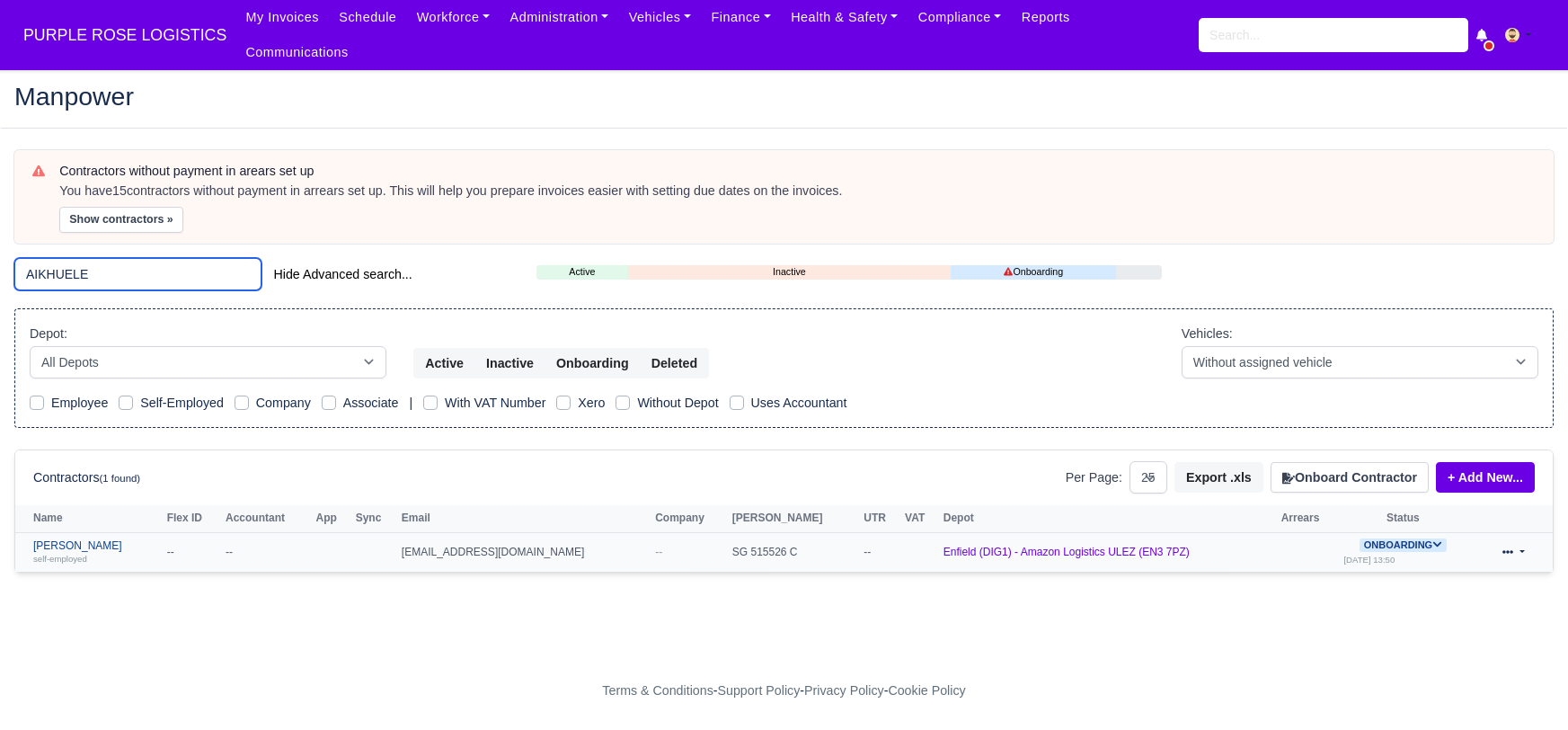
type input "AIKHUELE"
click at [100, 539] on link "Omon Aikhuele self-employed" at bounding box center [96, 552] width 125 height 26
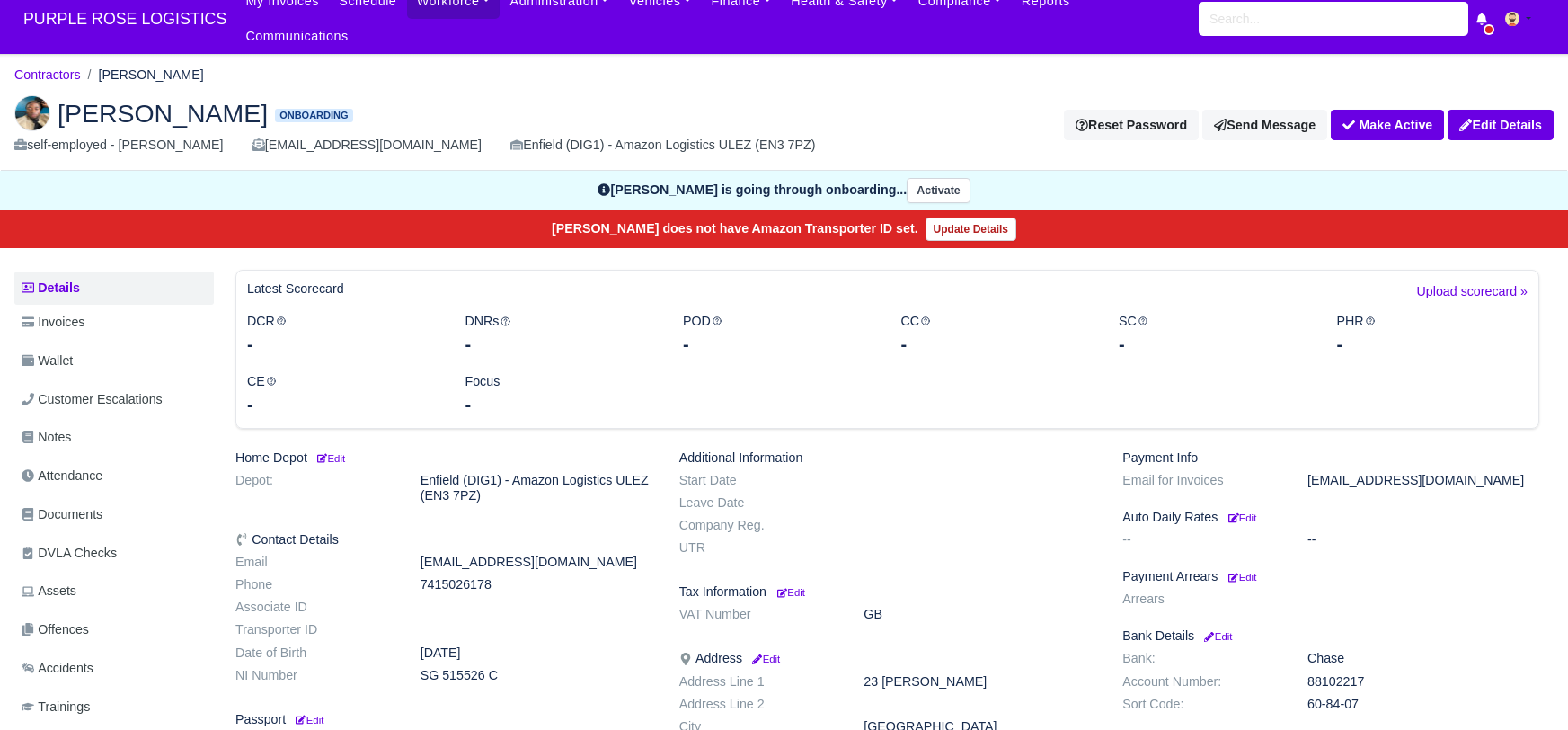
scroll to position [18, 0]
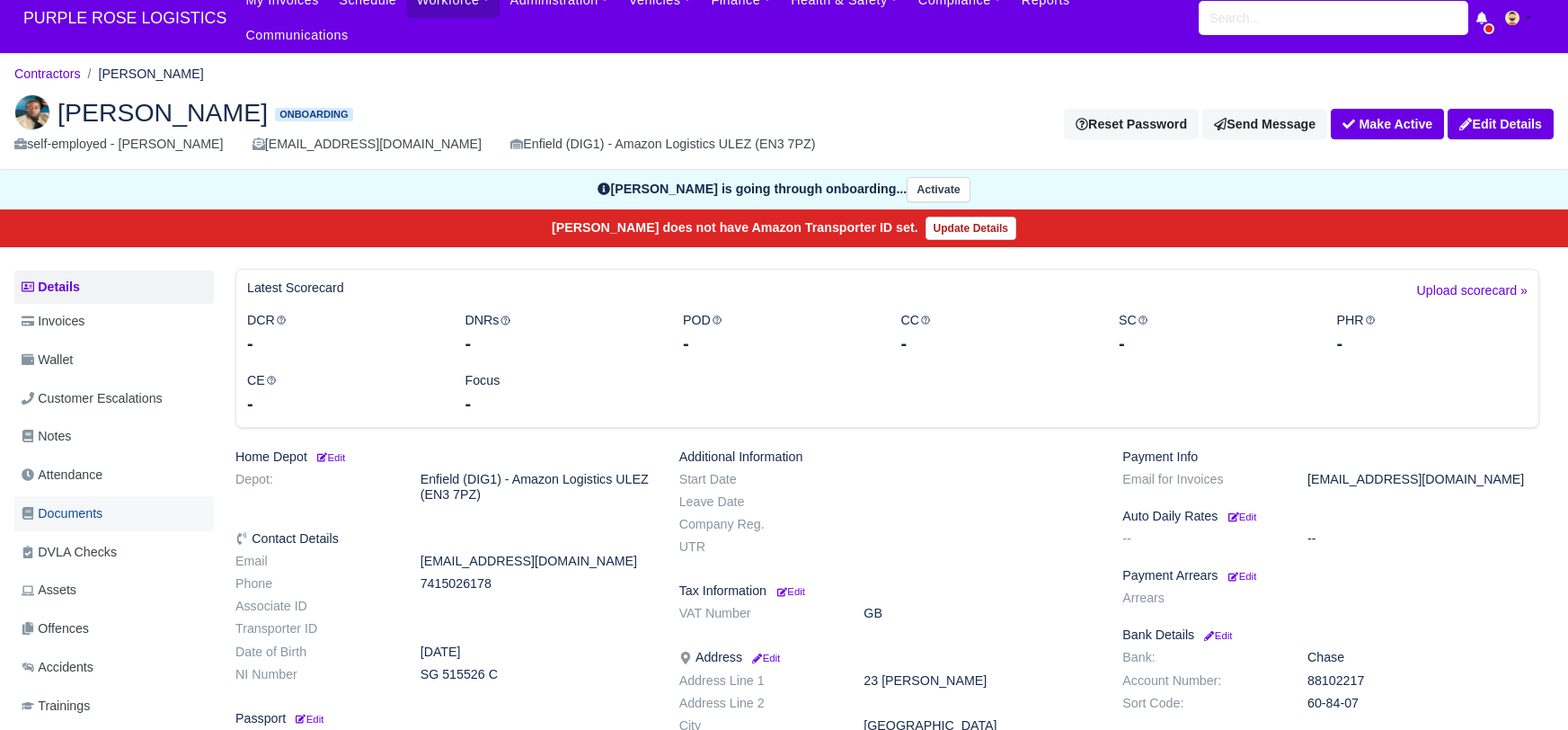
click at [98, 503] on span "Documents" at bounding box center [61, 513] width 81 height 20
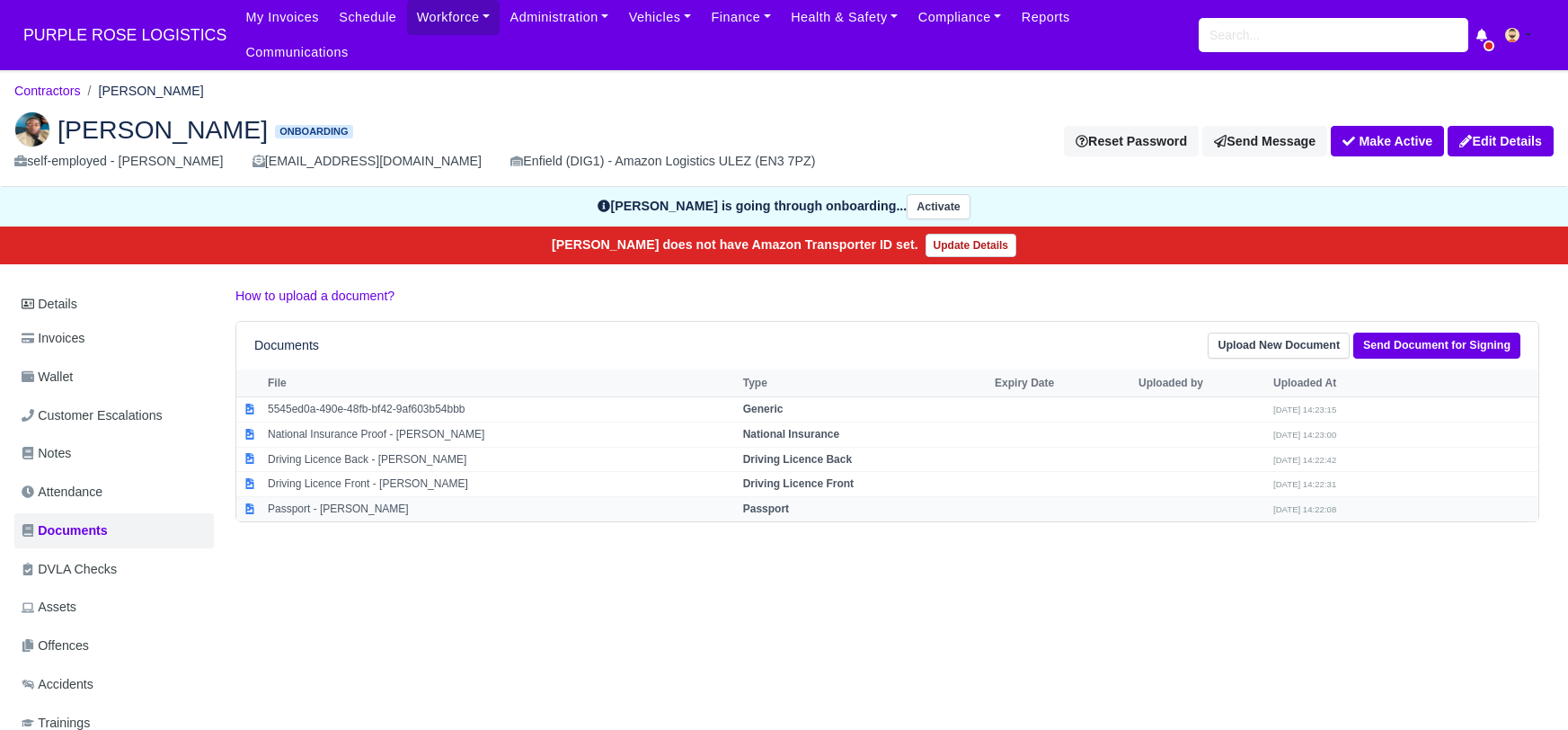
click at [775, 503] on strong "Passport" at bounding box center [766, 509] width 46 height 13
select select "passport"
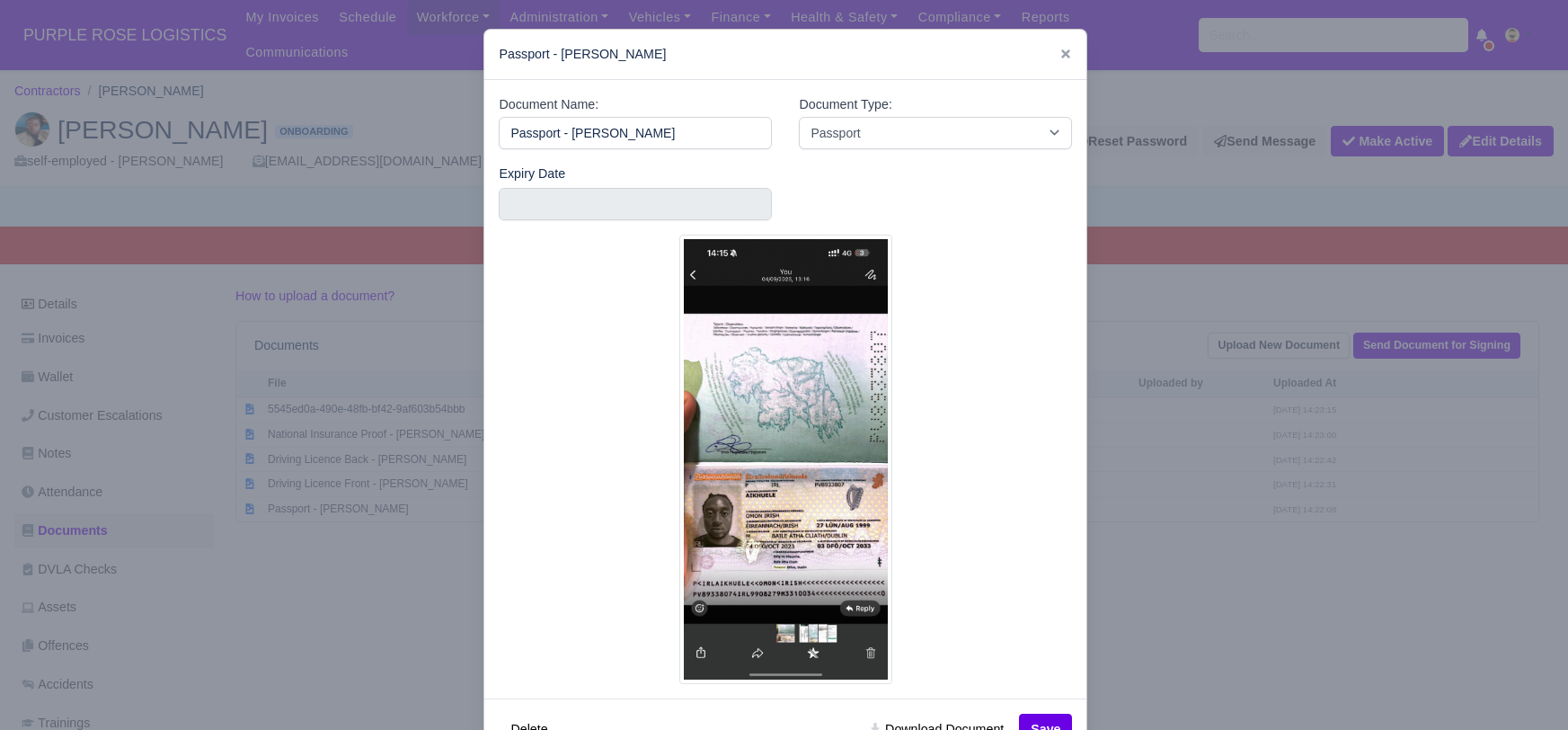
click at [1173, 614] on div at bounding box center [784, 365] width 1568 height 730
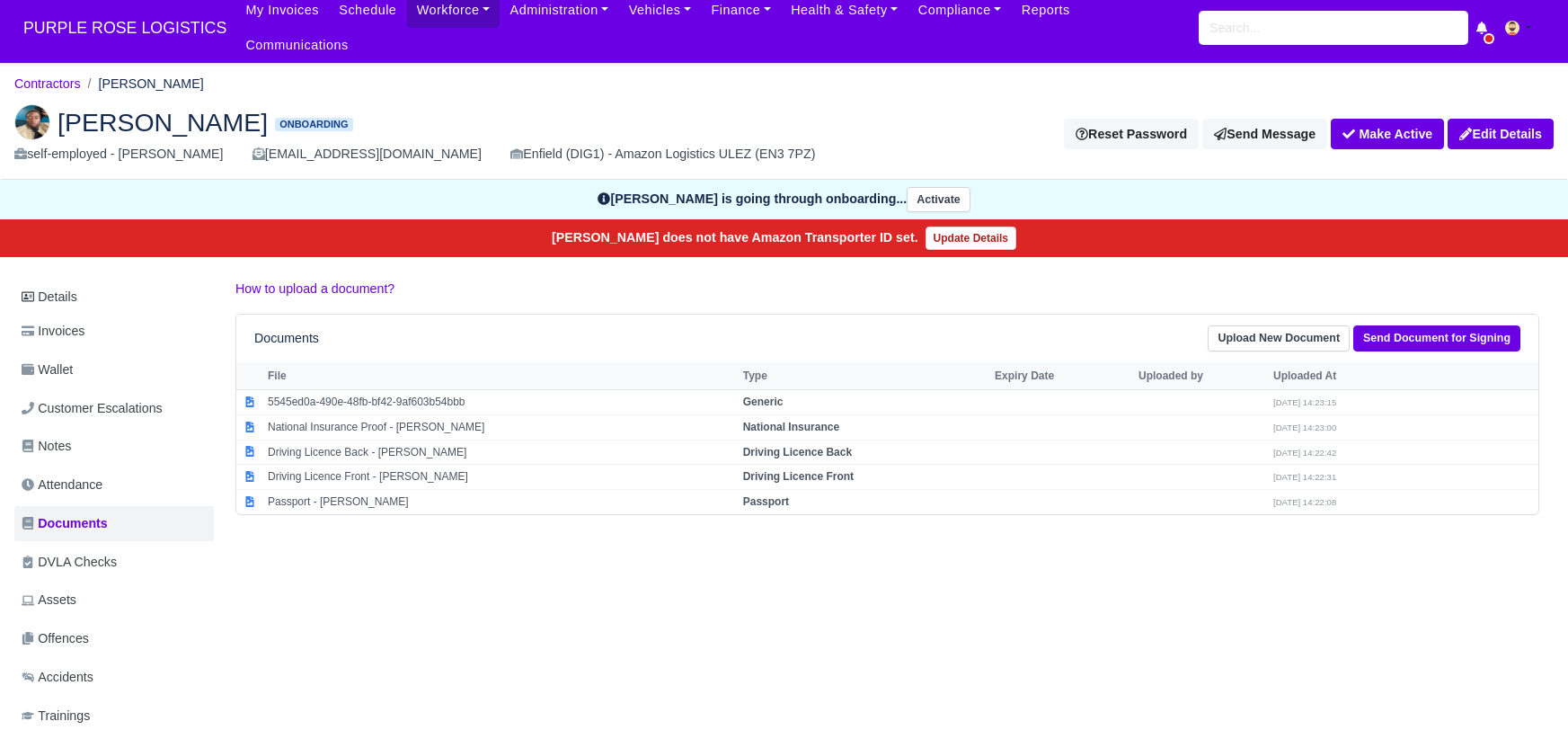
scroll to position [8, 0]
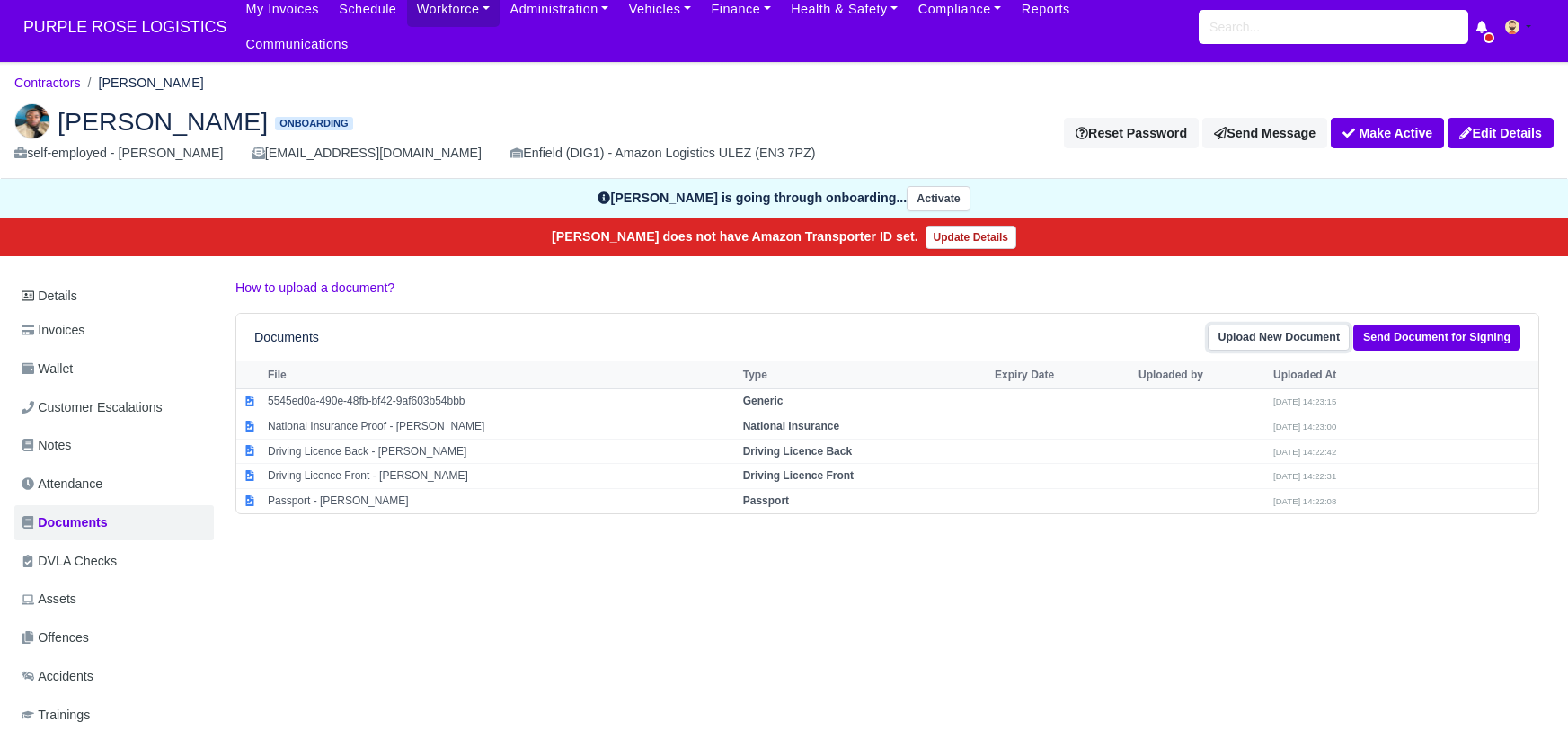
click at [1272, 325] on link "Upload New Document" at bounding box center [1279, 337] width 142 height 26
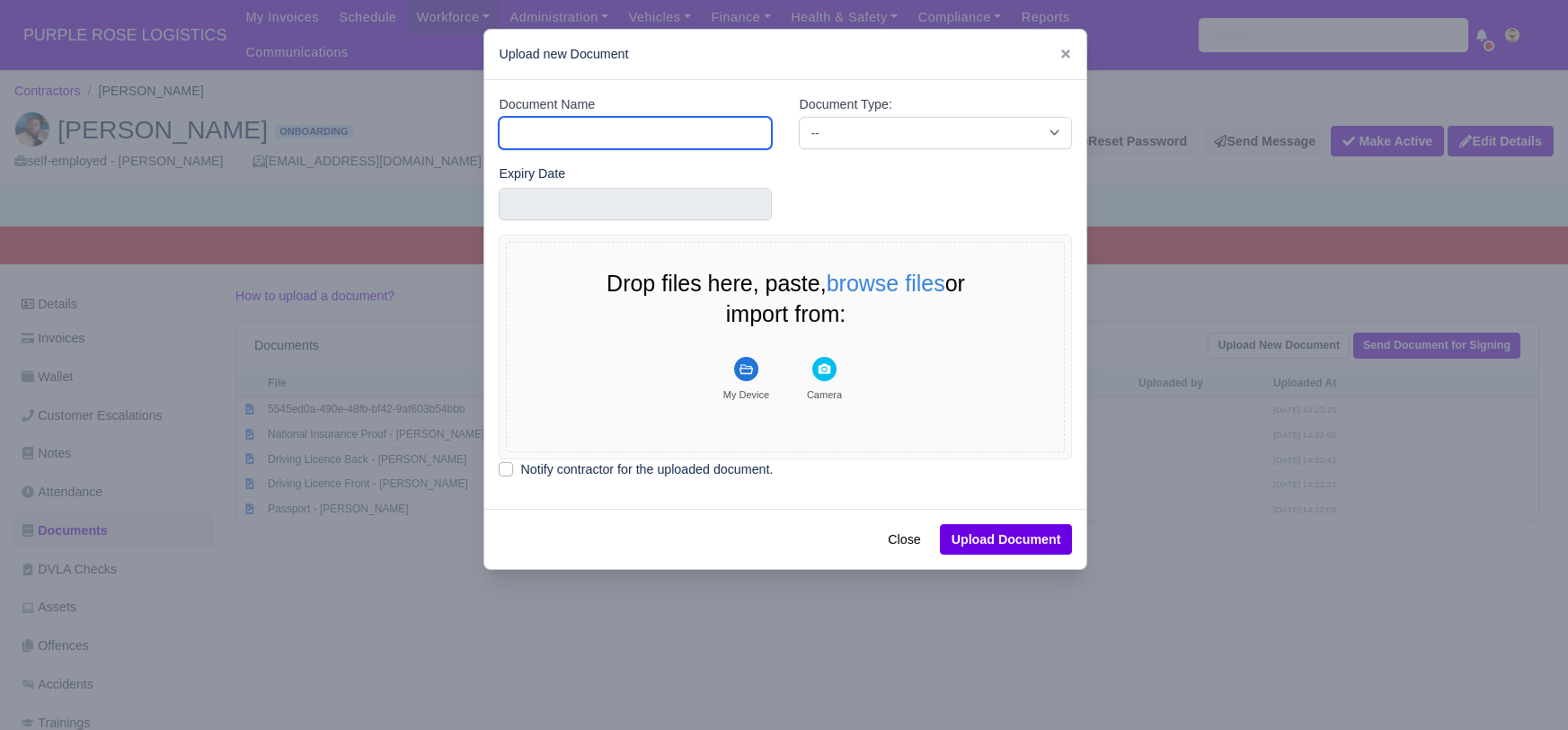
click at [560, 138] on input "Document Name" at bounding box center [635, 133] width 273 height 32
type input "DVLA"
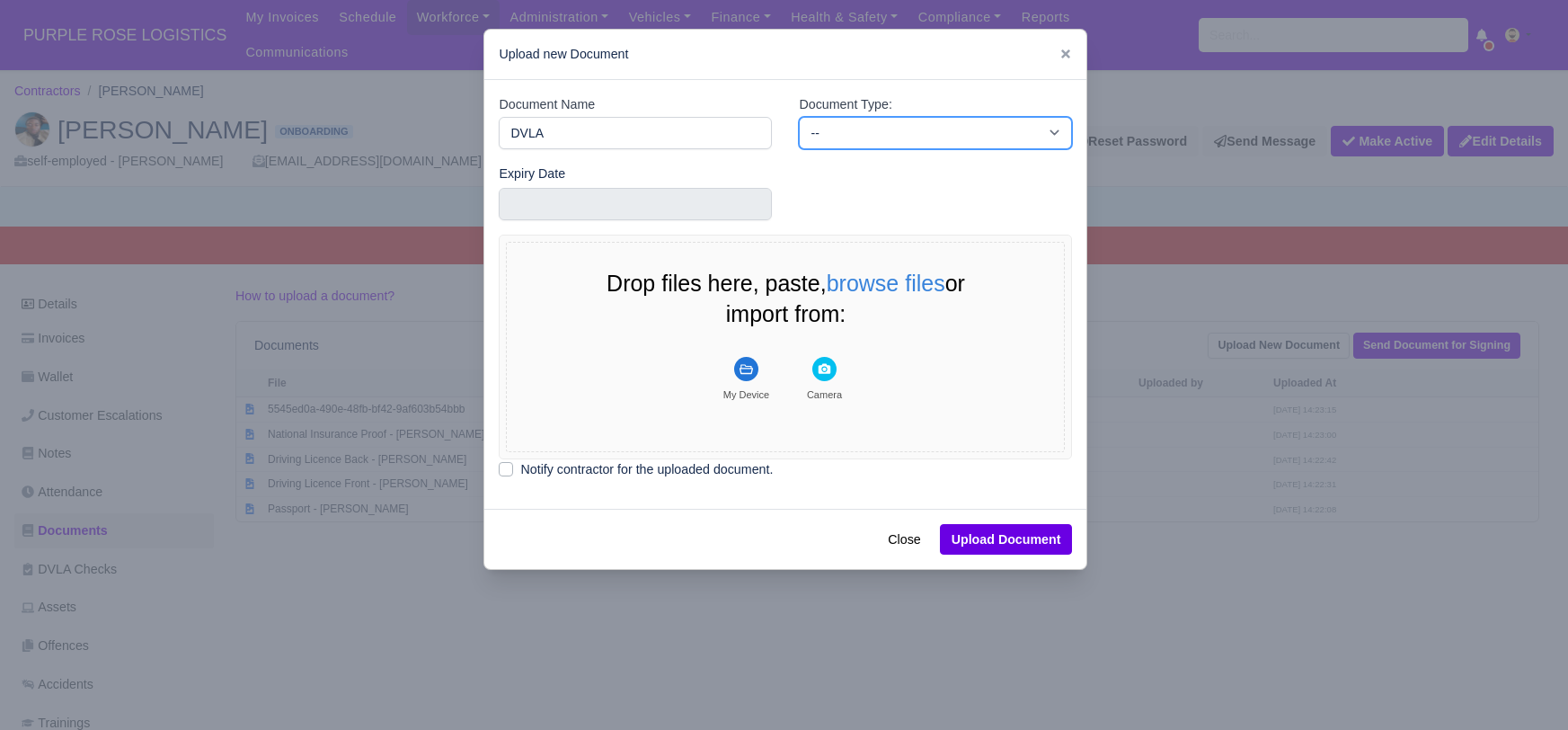
click at [848, 133] on select "-- Accounting Engagement Letter Age Verification Confirmation Background Check …" at bounding box center [936, 133] width 273 height 32
select select "dvla-check"
click at [799, 117] on select "-- Accounting Engagement Letter Age Verification Confirmation Background Check …" at bounding box center [936, 133] width 273 height 32
click at [746, 365] on icon "File Uploader" at bounding box center [746, 369] width 14 height 10
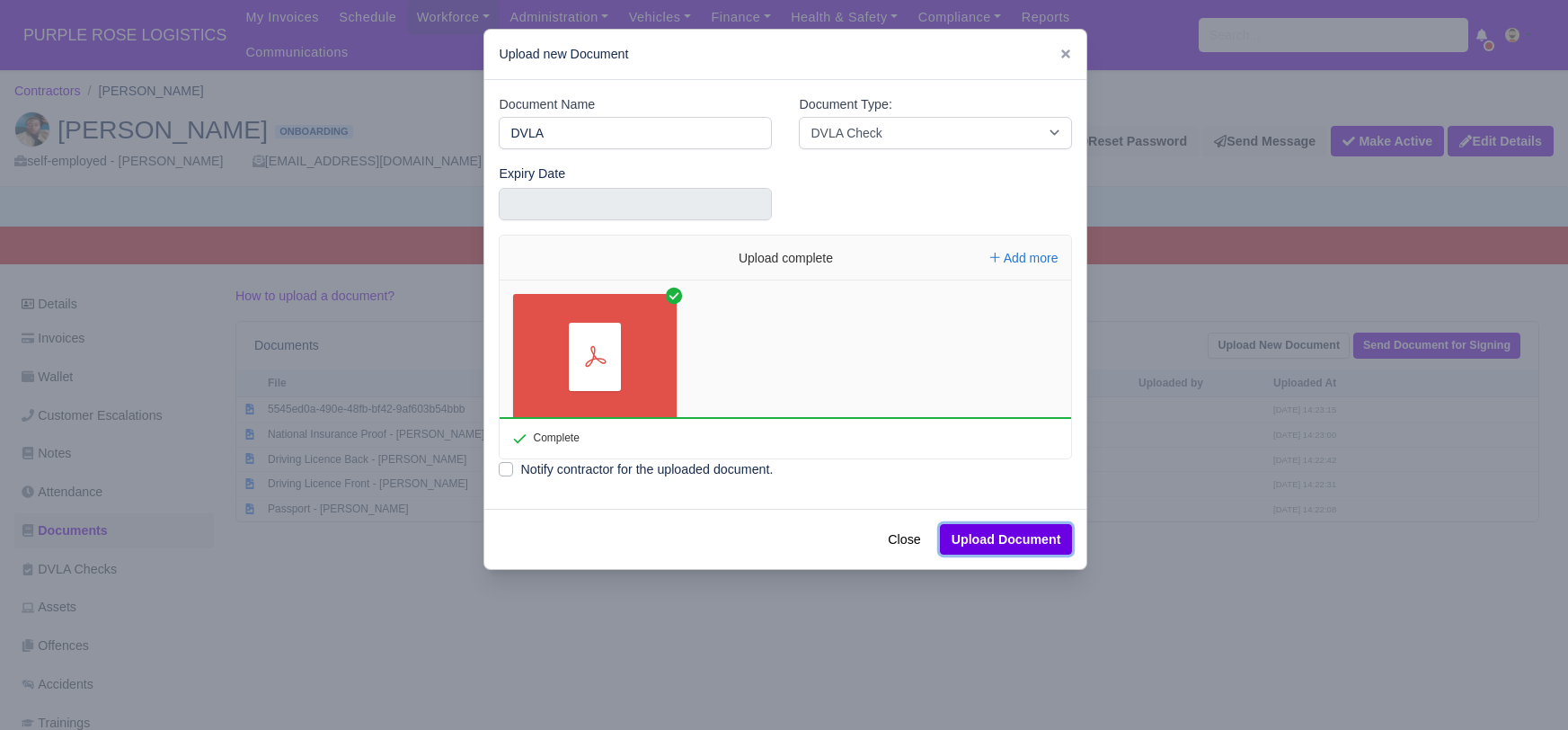
click at [1012, 539] on button "Upload Document" at bounding box center [1007, 539] width 133 height 30
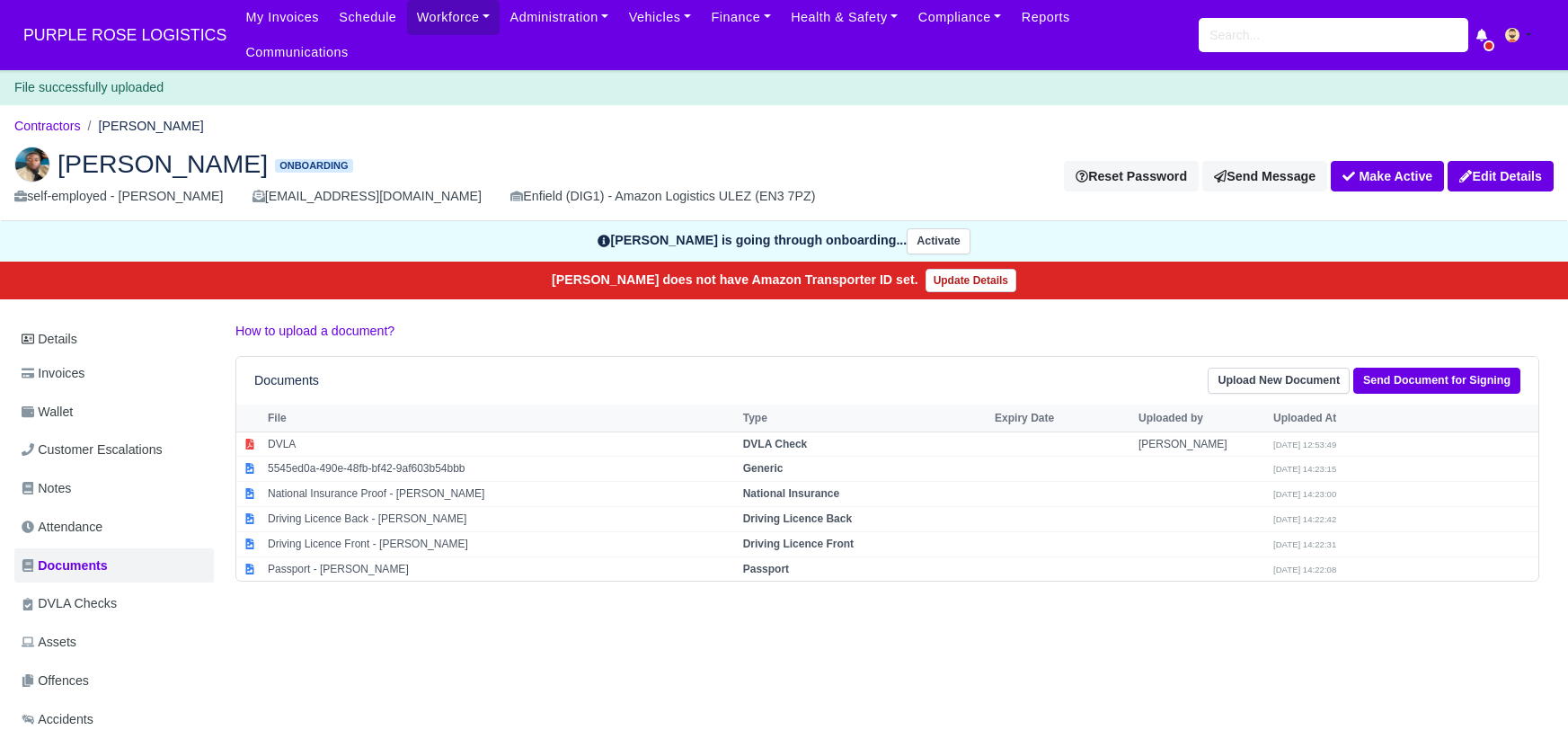
click at [771, 438] on strong "DVLA Check" at bounding box center [776, 443] width 64 height 13
select select "dvla-check"
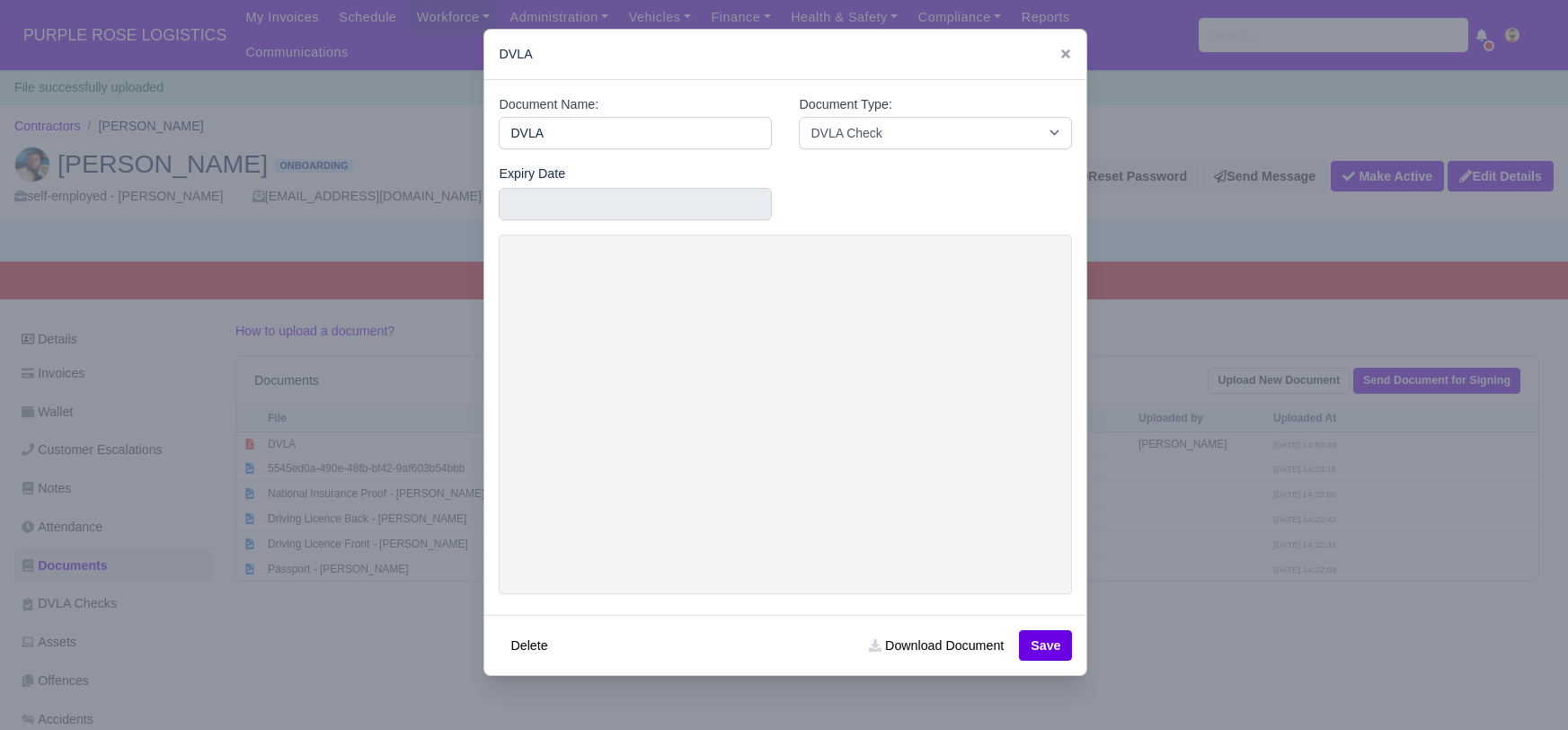
click at [1162, 602] on div at bounding box center [784, 365] width 1568 height 730
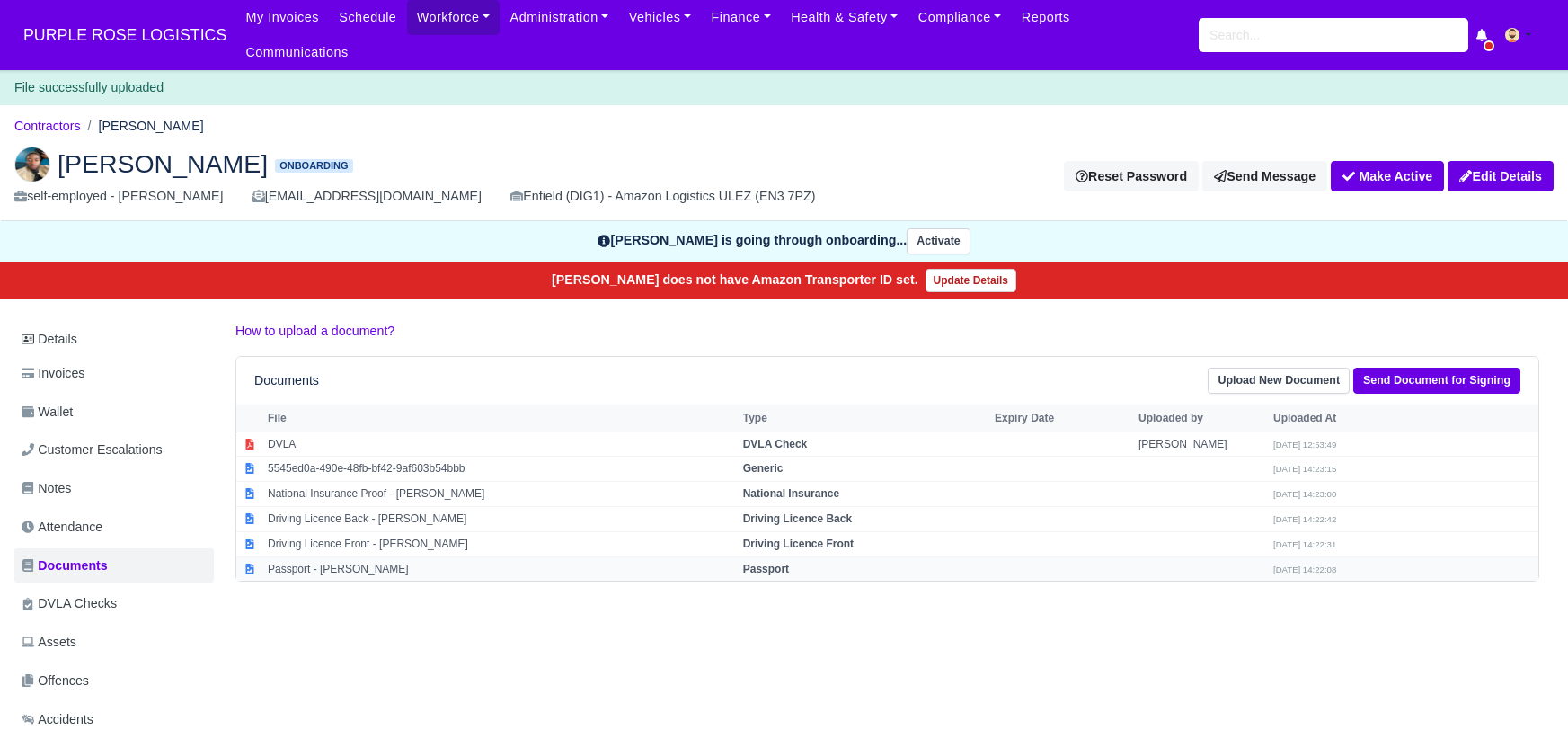
click at [774, 562] on strong "Passport" at bounding box center [766, 568] width 46 height 13
select select "passport"
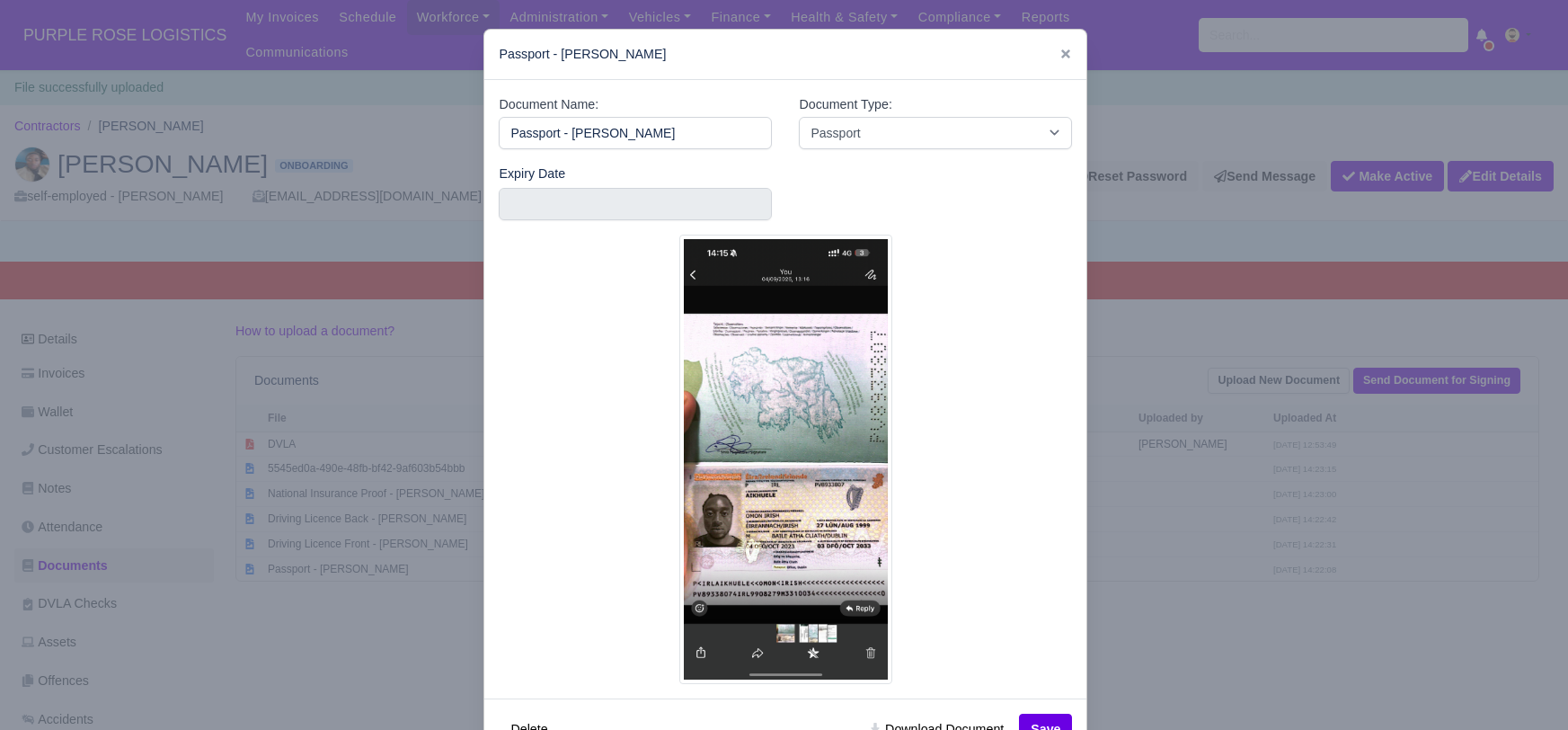
click at [1313, 695] on div at bounding box center [784, 365] width 1568 height 730
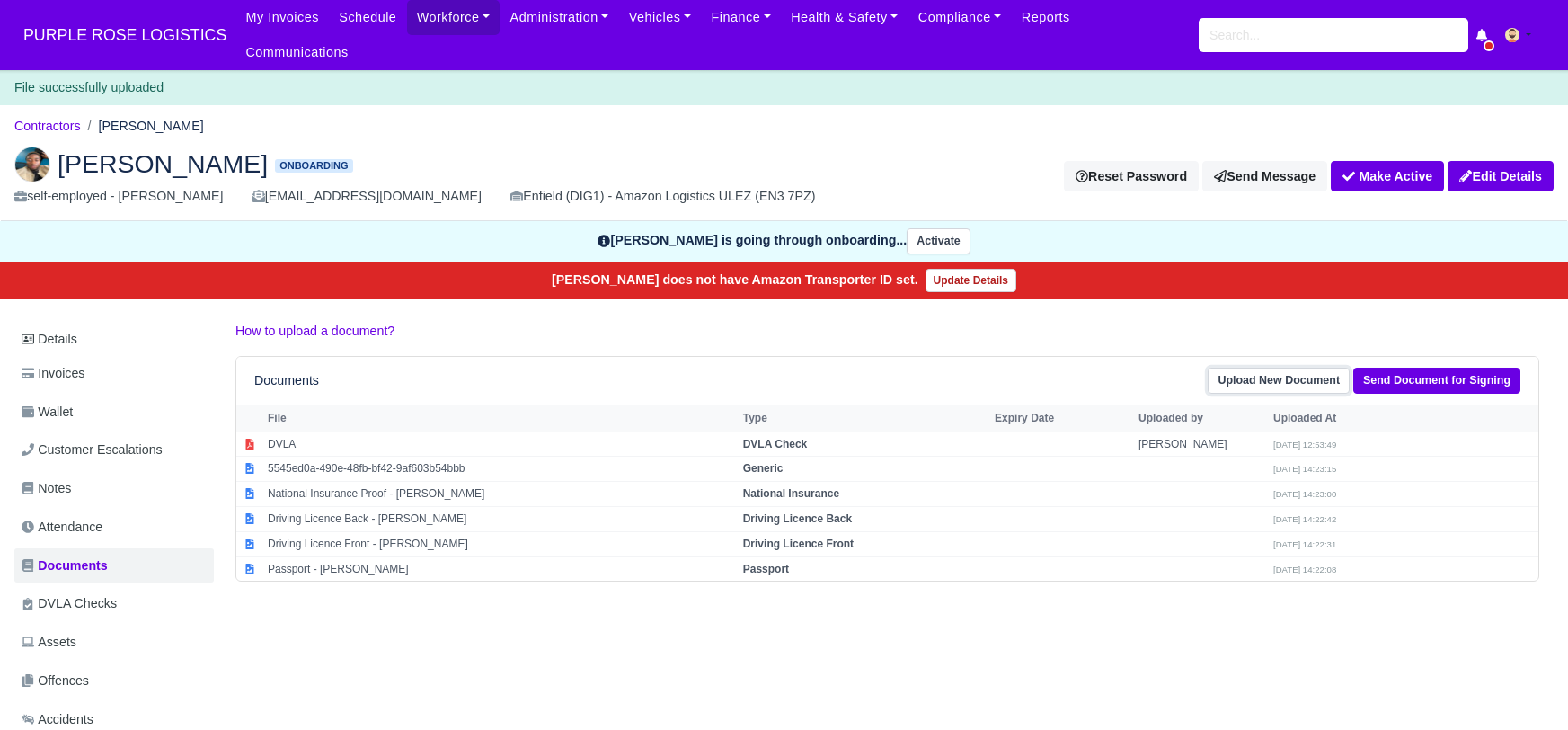
click at [1287, 367] on link "Upload New Document" at bounding box center [1279, 380] width 142 height 26
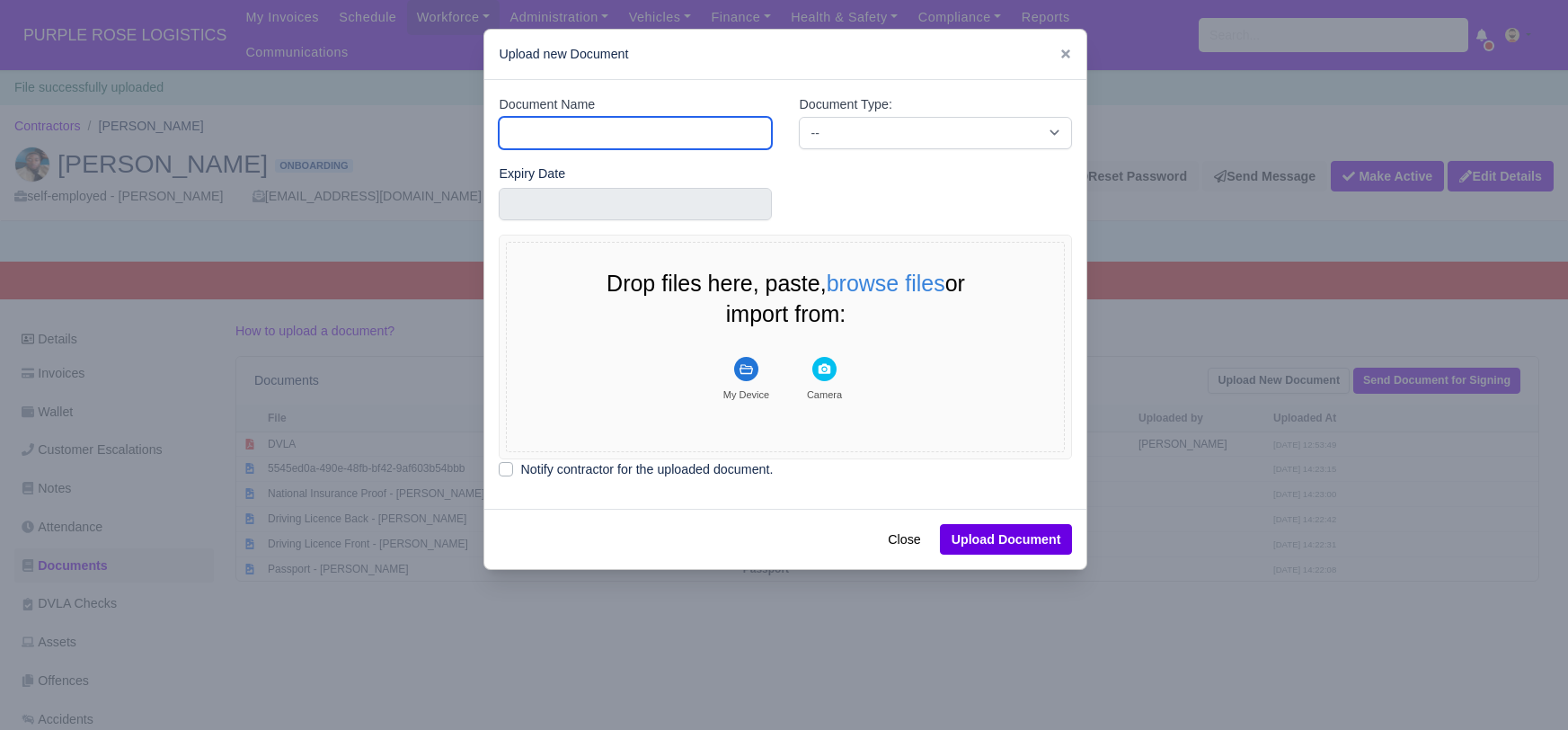
click at [535, 134] on input "Document Name" at bounding box center [635, 133] width 273 height 32
type input "POA"
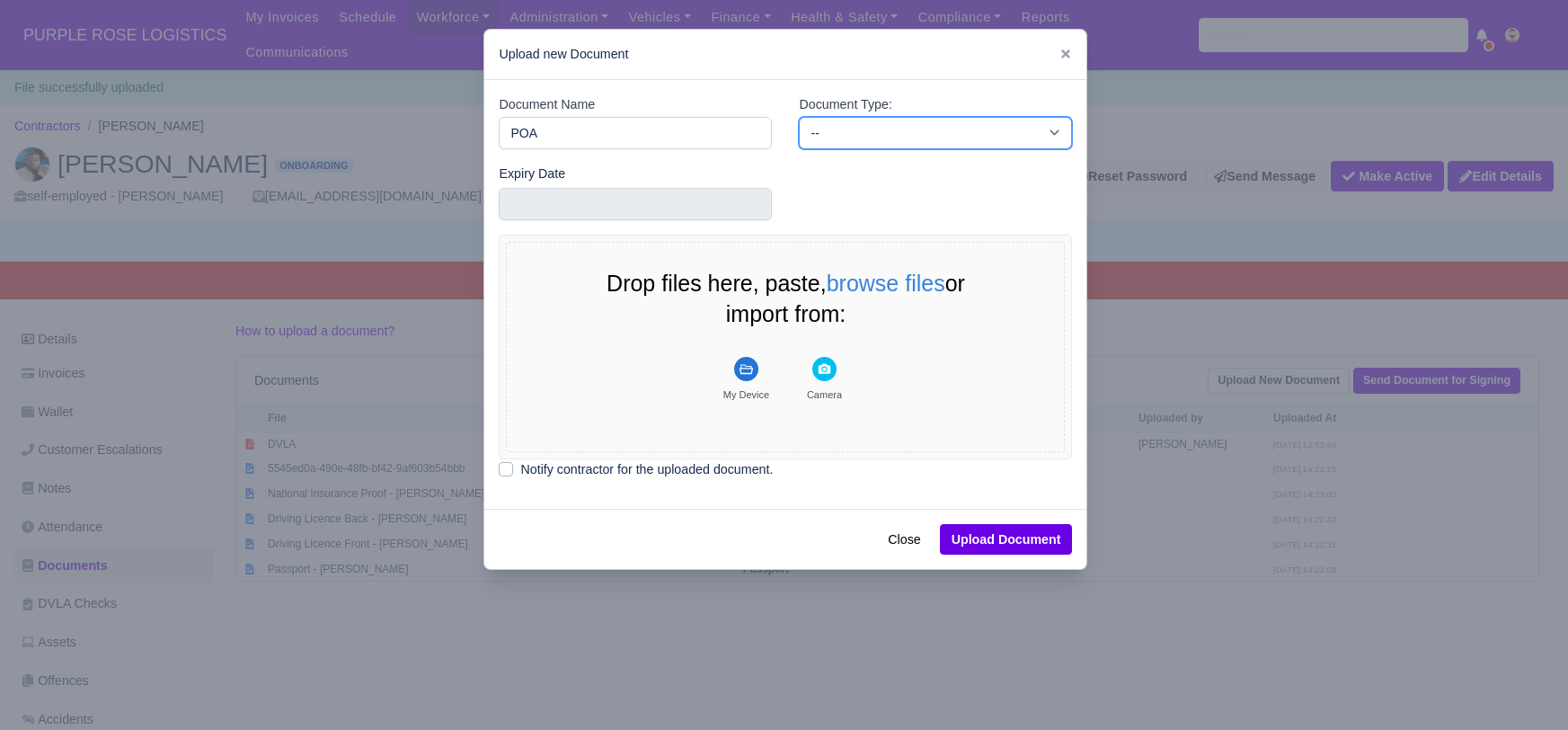
click at [824, 136] on select "-- Accounting Engagement Letter Age Verification Confirmation Background Check …" at bounding box center [936, 133] width 273 height 32
select select "proof-of-address"
click at [799, 117] on select "-- Accounting Engagement Letter Age Verification Confirmation Background Check …" at bounding box center [936, 133] width 273 height 32
click at [745, 377] on rect "File Uploader" at bounding box center [746, 368] width 24 height 24
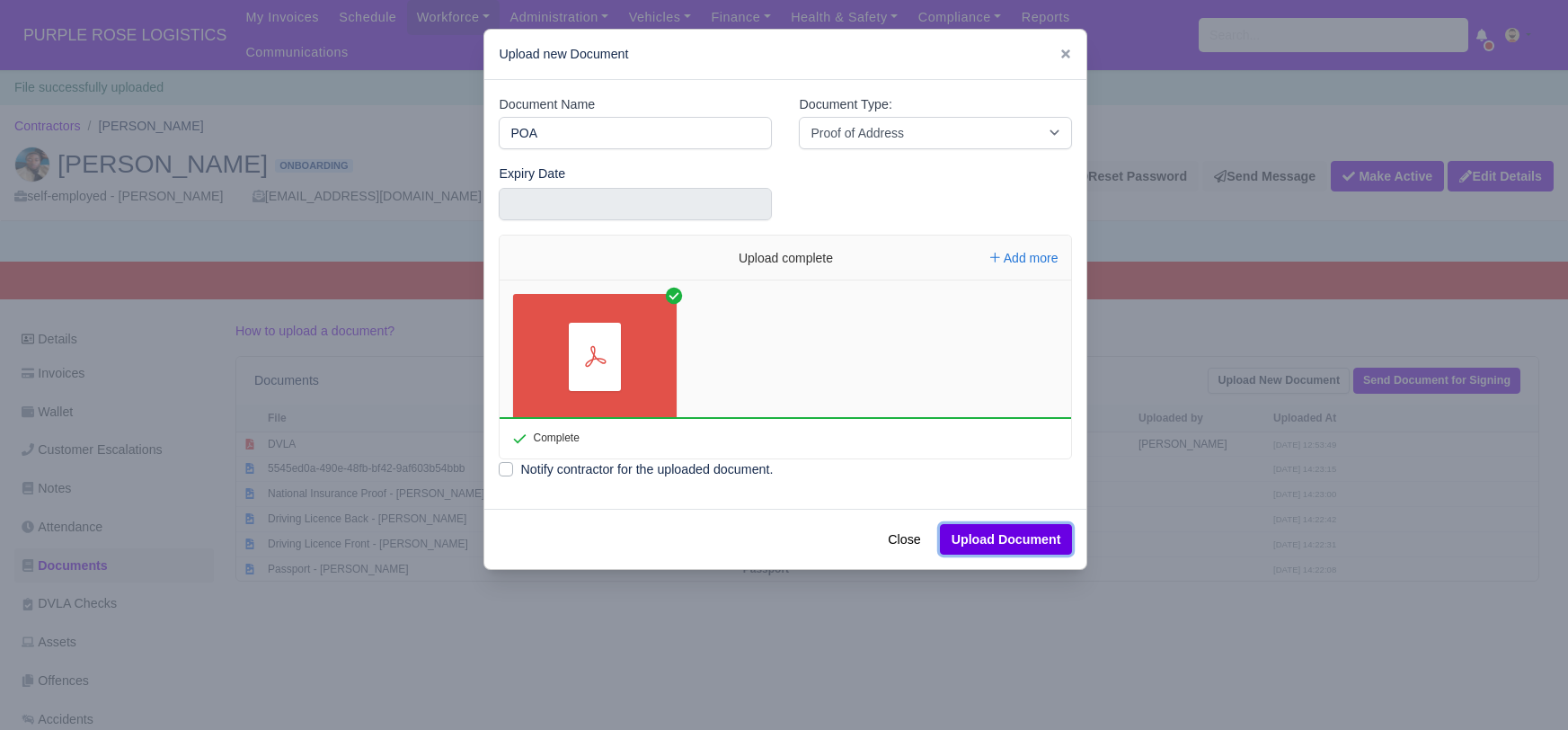
click at [1026, 541] on button "Upload Document" at bounding box center [1007, 539] width 133 height 30
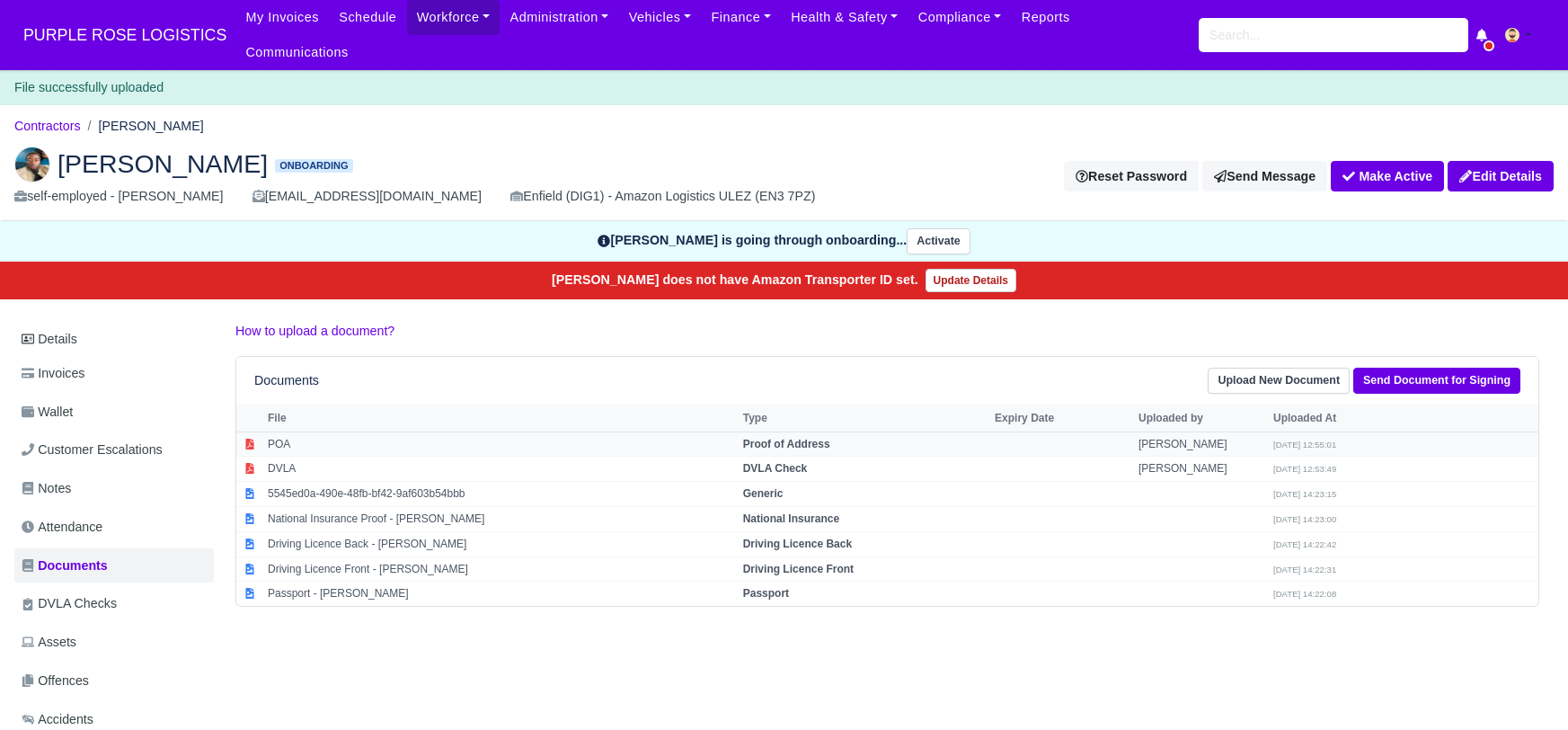
click at [774, 438] on strong "Proof of Address" at bounding box center [786, 443] width 87 height 13
select select "proof-of-address"
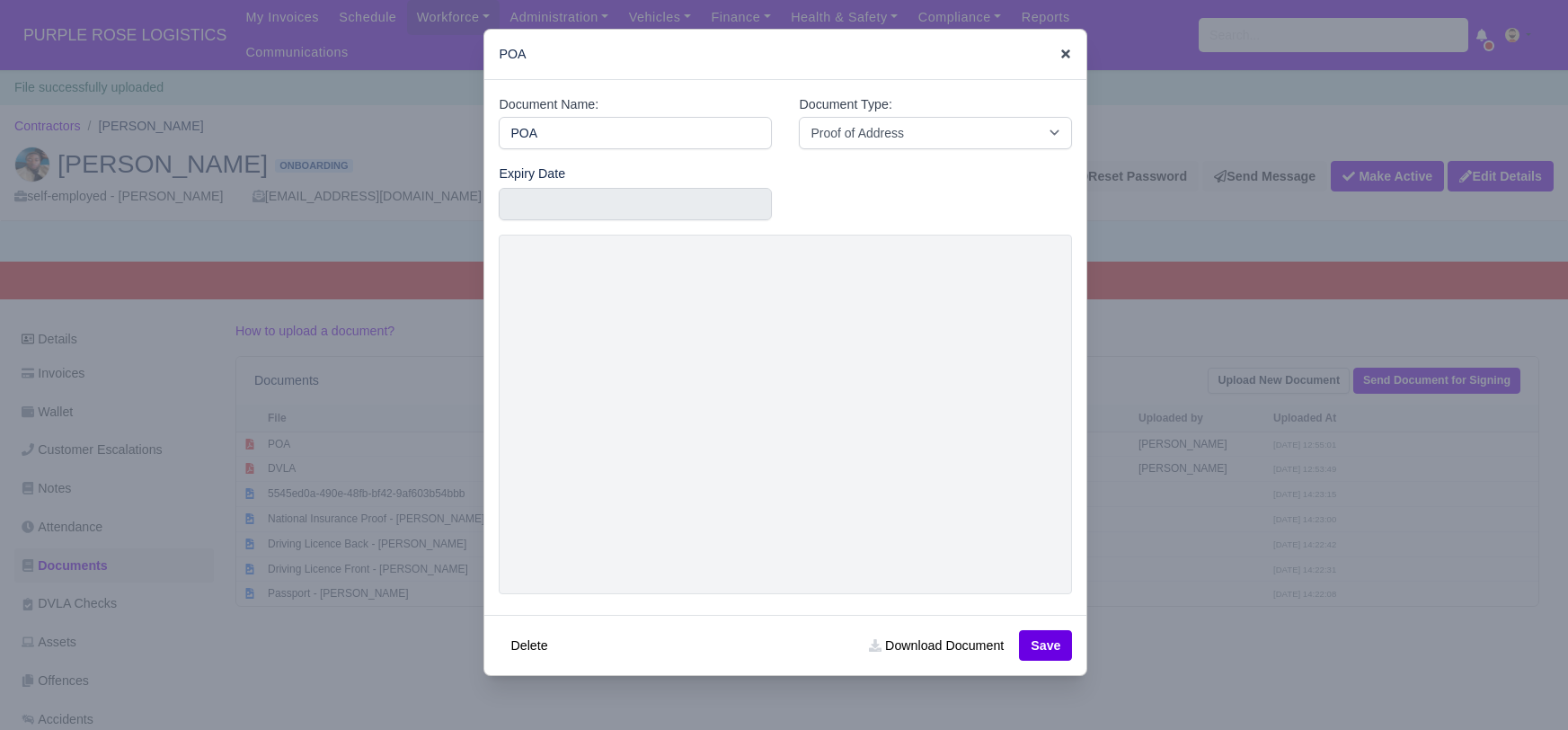
click at [1067, 55] on icon at bounding box center [1065, 54] width 9 height 9
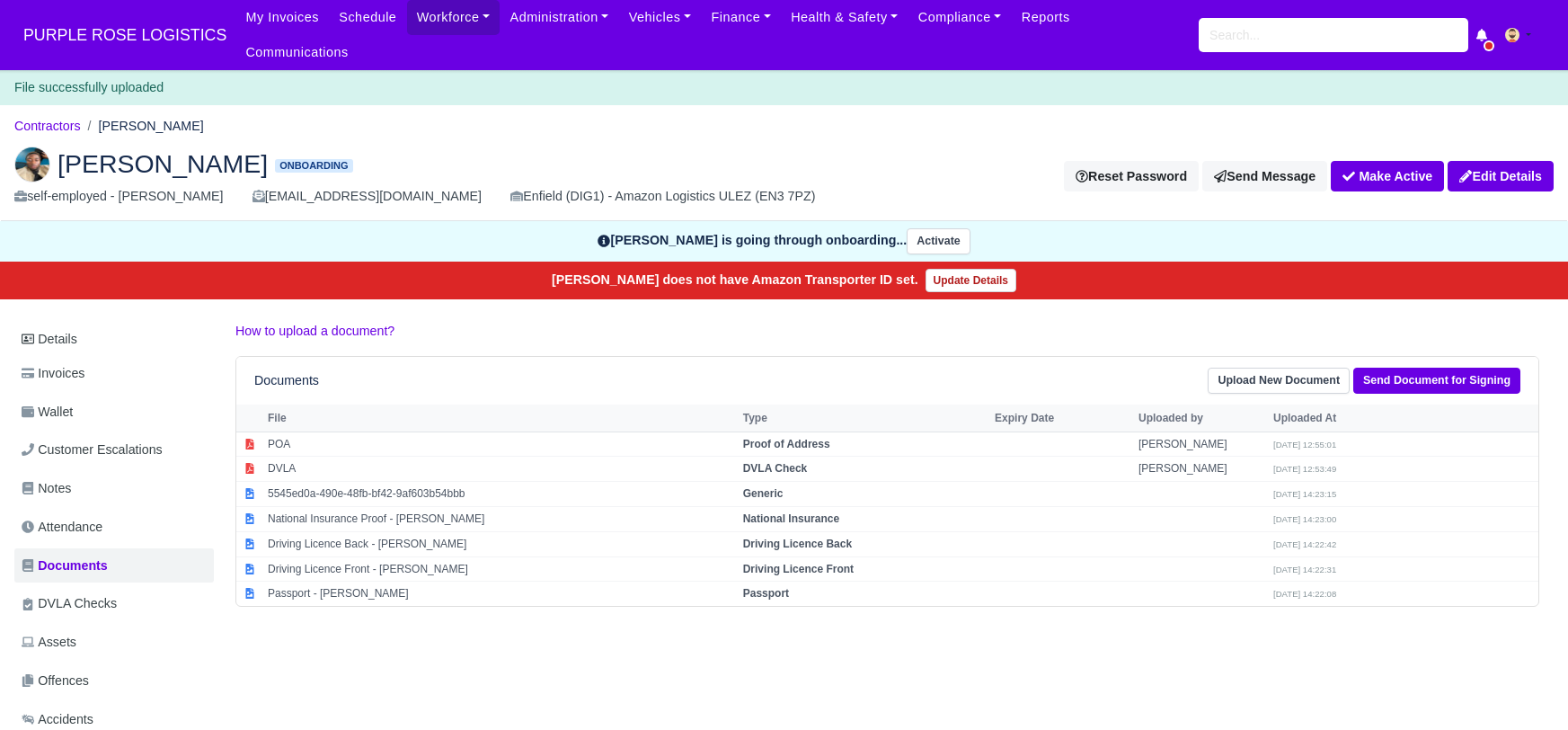
click at [713, 112] on ol "Contractors [PERSON_NAME]" at bounding box center [784, 126] width 1540 height 28
click at [57, 323] on link "Details" at bounding box center [114, 339] width 200 height 33
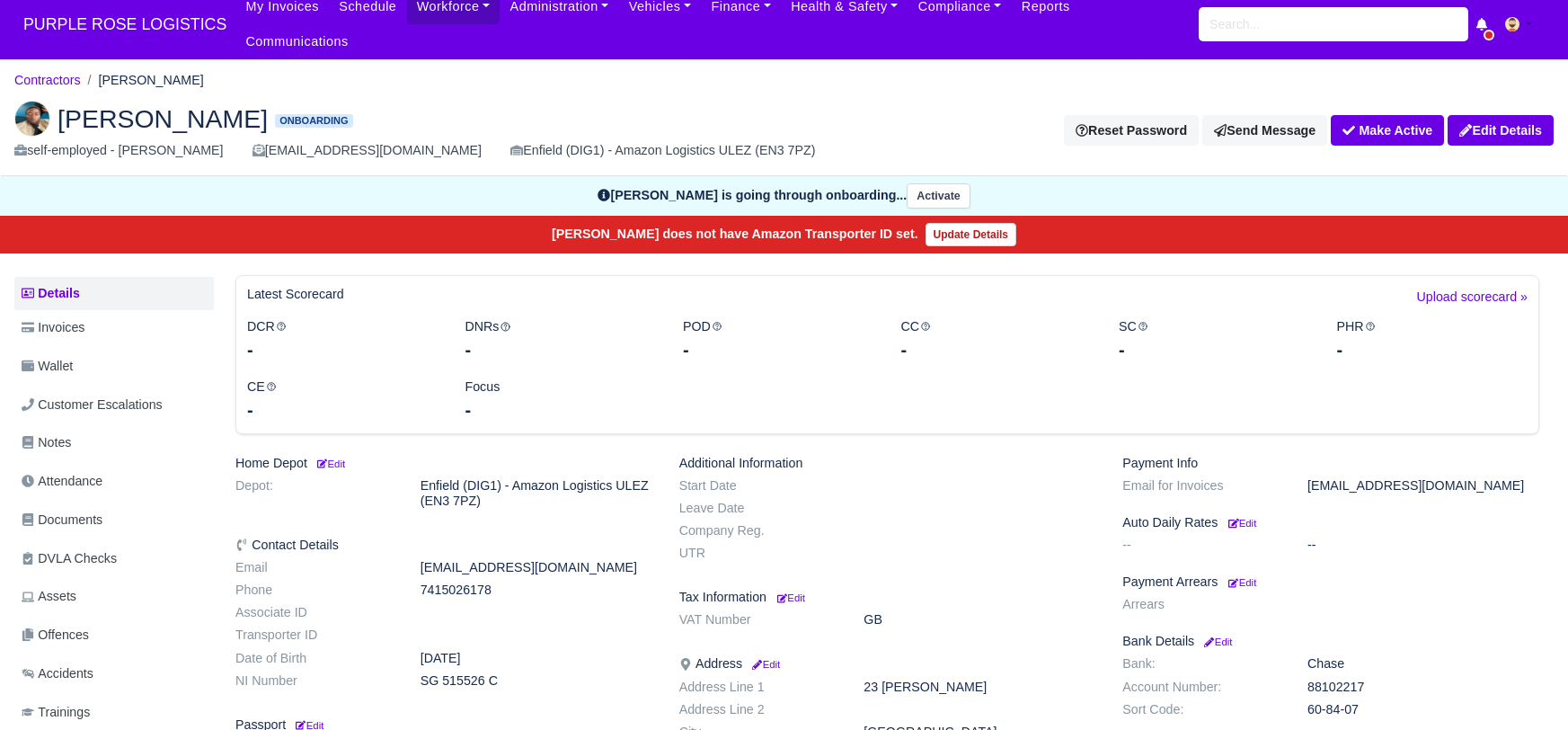
scroll to position [18, 0]
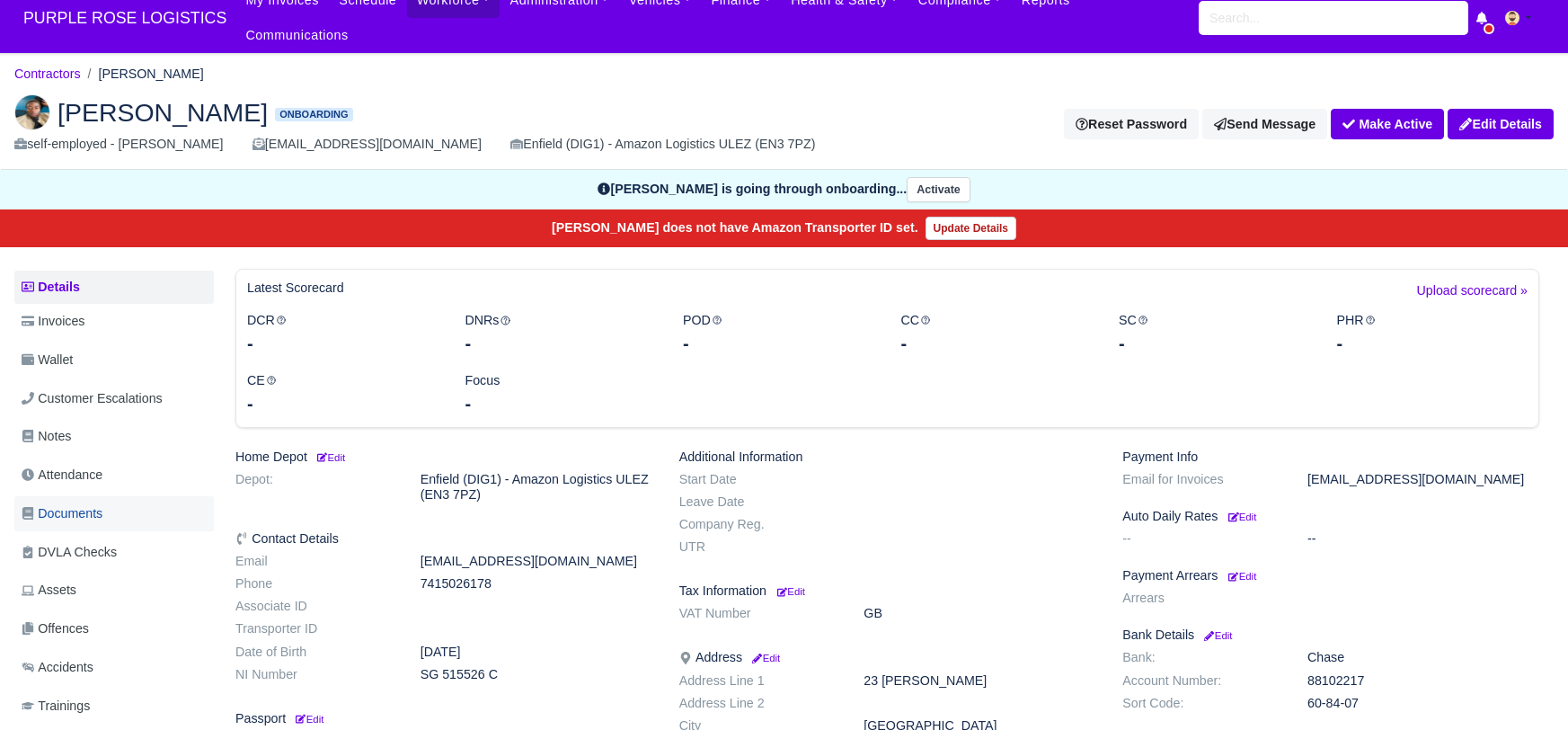
click at [89, 503] on span "Documents" at bounding box center [61, 513] width 81 height 20
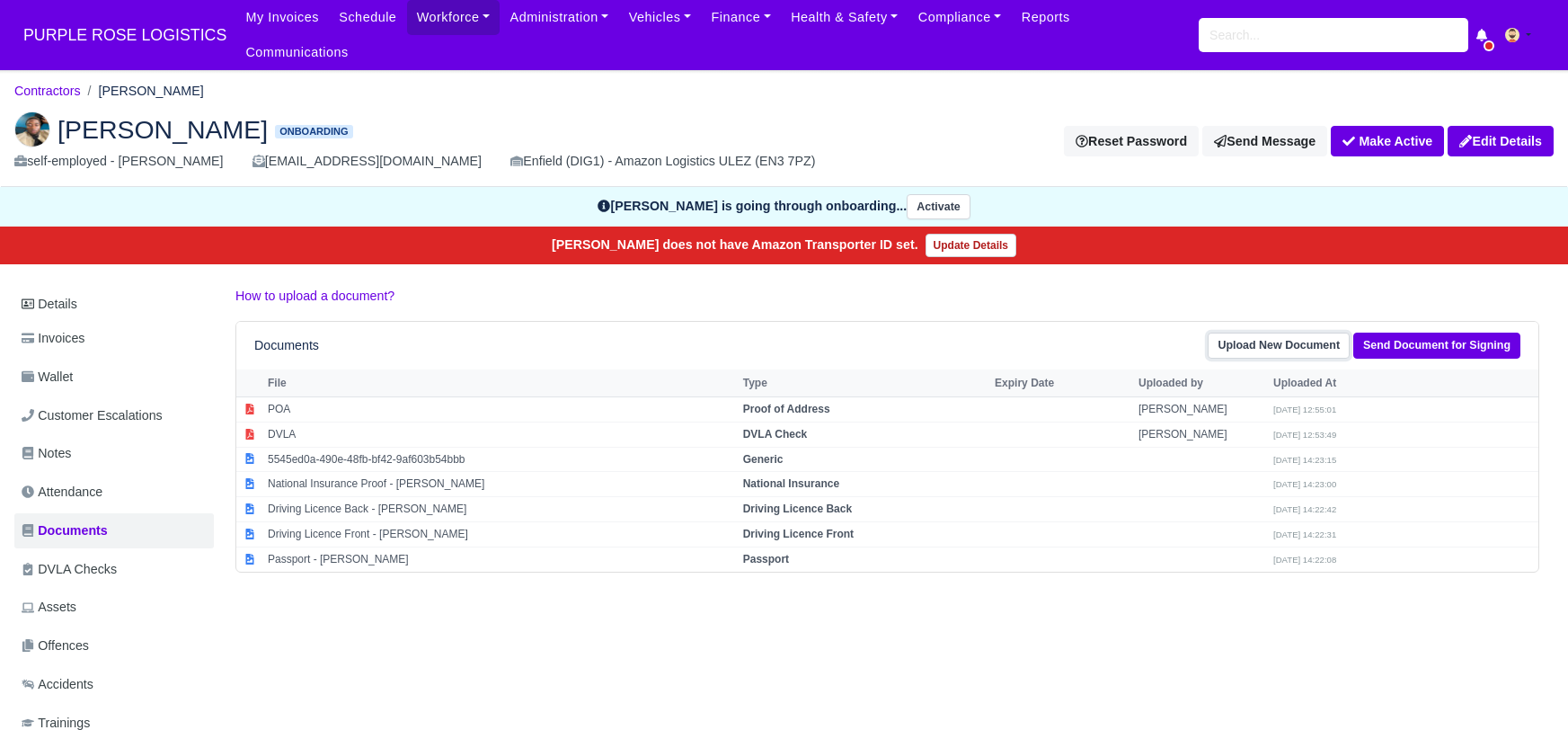
click at [1329, 332] on link "Upload New Document" at bounding box center [1279, 345] width 142 height 26
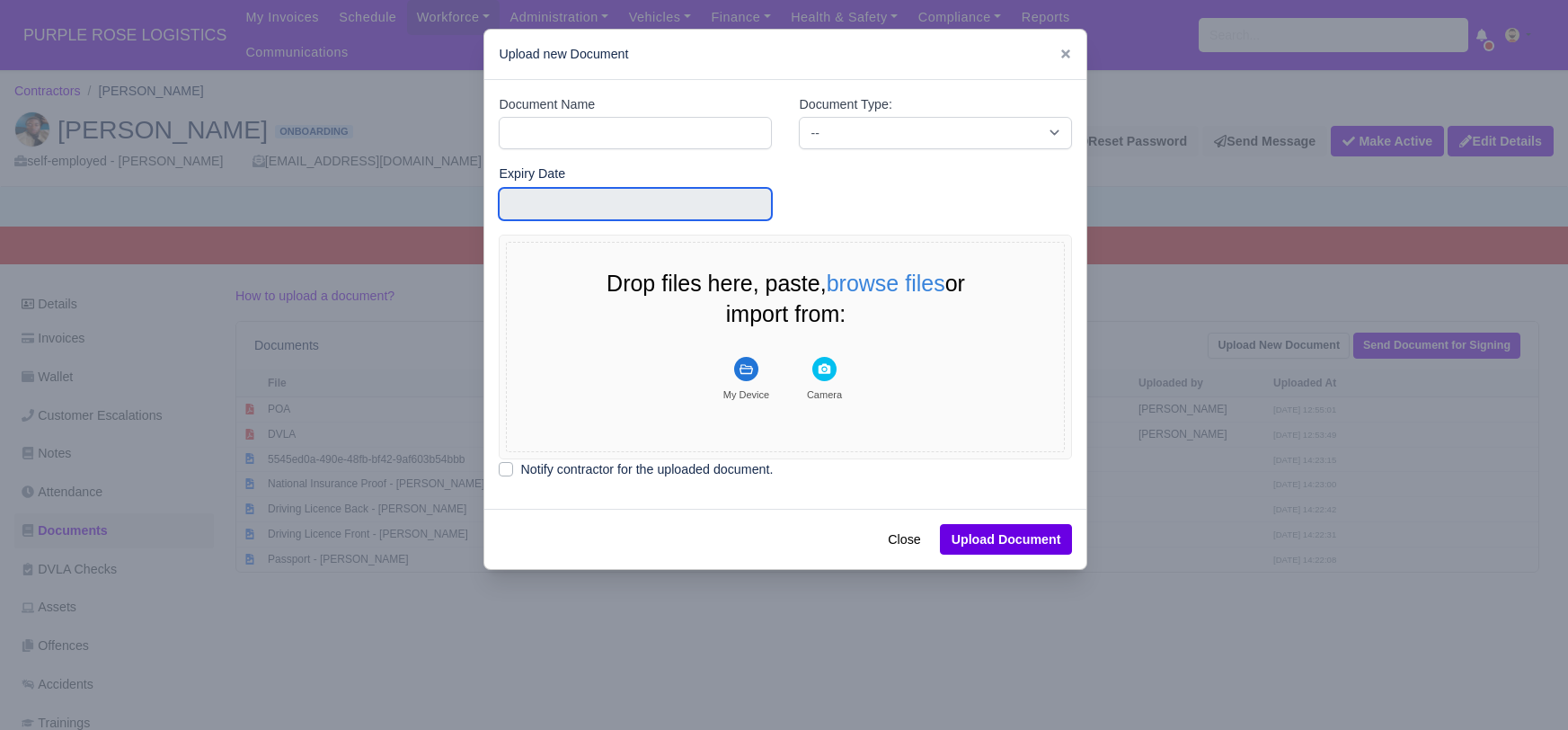
click at [540, 196] on input "text" at bounding box center [635, 204] width 273 height 32
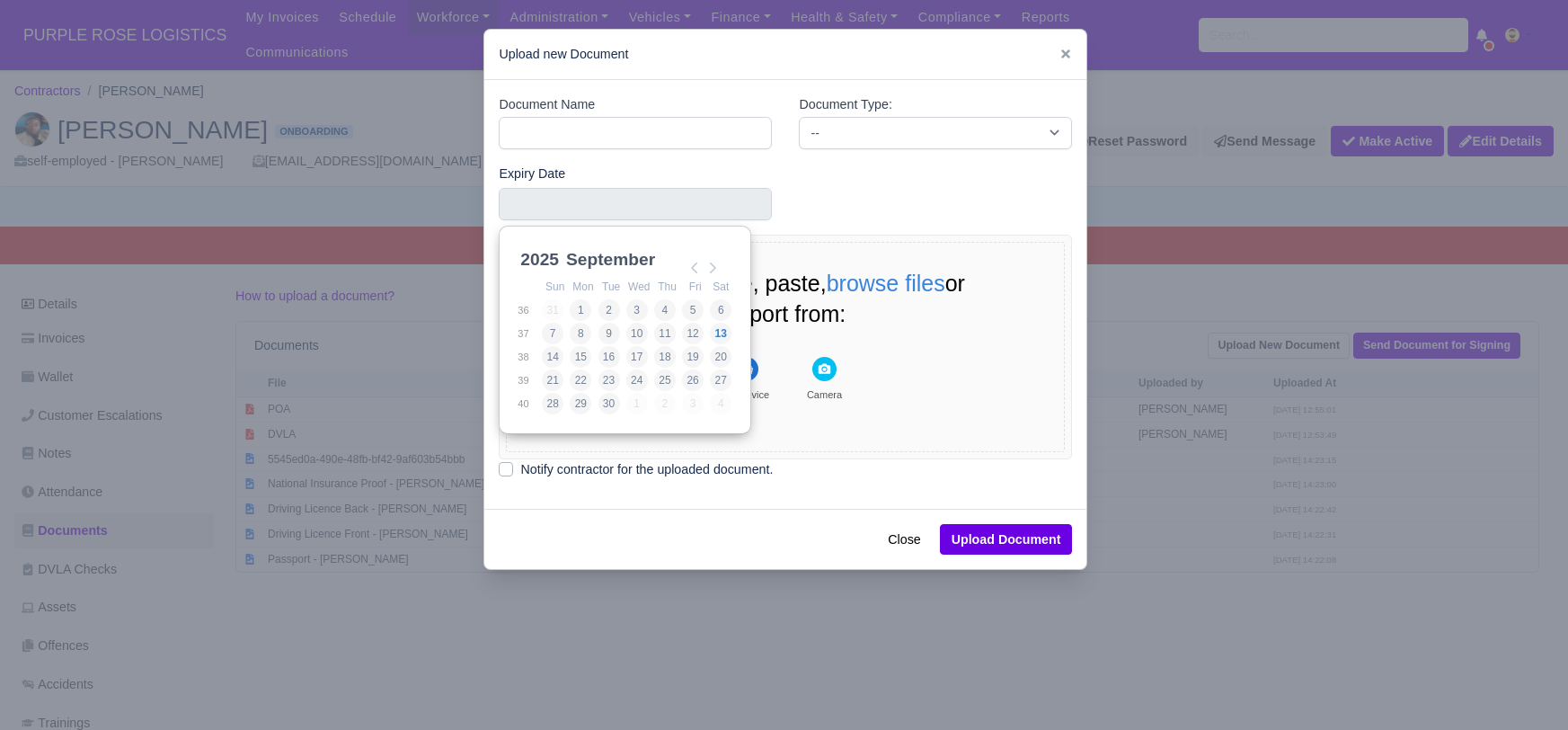
click at [546, 255] on select "2021 2022 2023 2024 2025 2026 2027 2028 2029 2030 2031 2032 2033 2034 2035 2036…" at bounding box center [556, 269] width 81 height 38
click at [636, 256] on select "January February March April May June July August September October November De…" at bounding box center [622, 269] width 120 height 38
type input "2027-08-13"
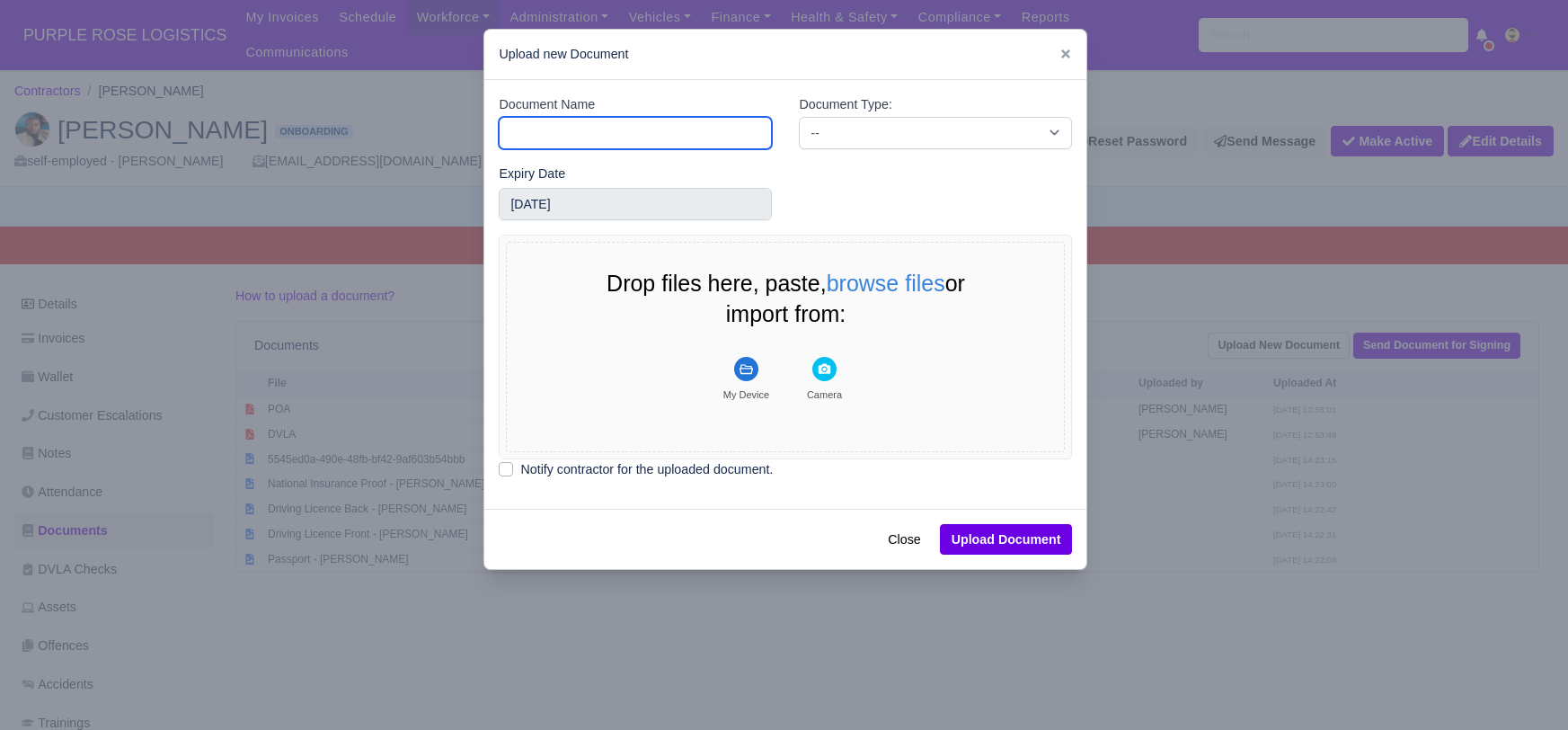
click at [607, 137] on input "Document Name" at bounding box center [635, 133] width 273 height 32
type input "RTW"
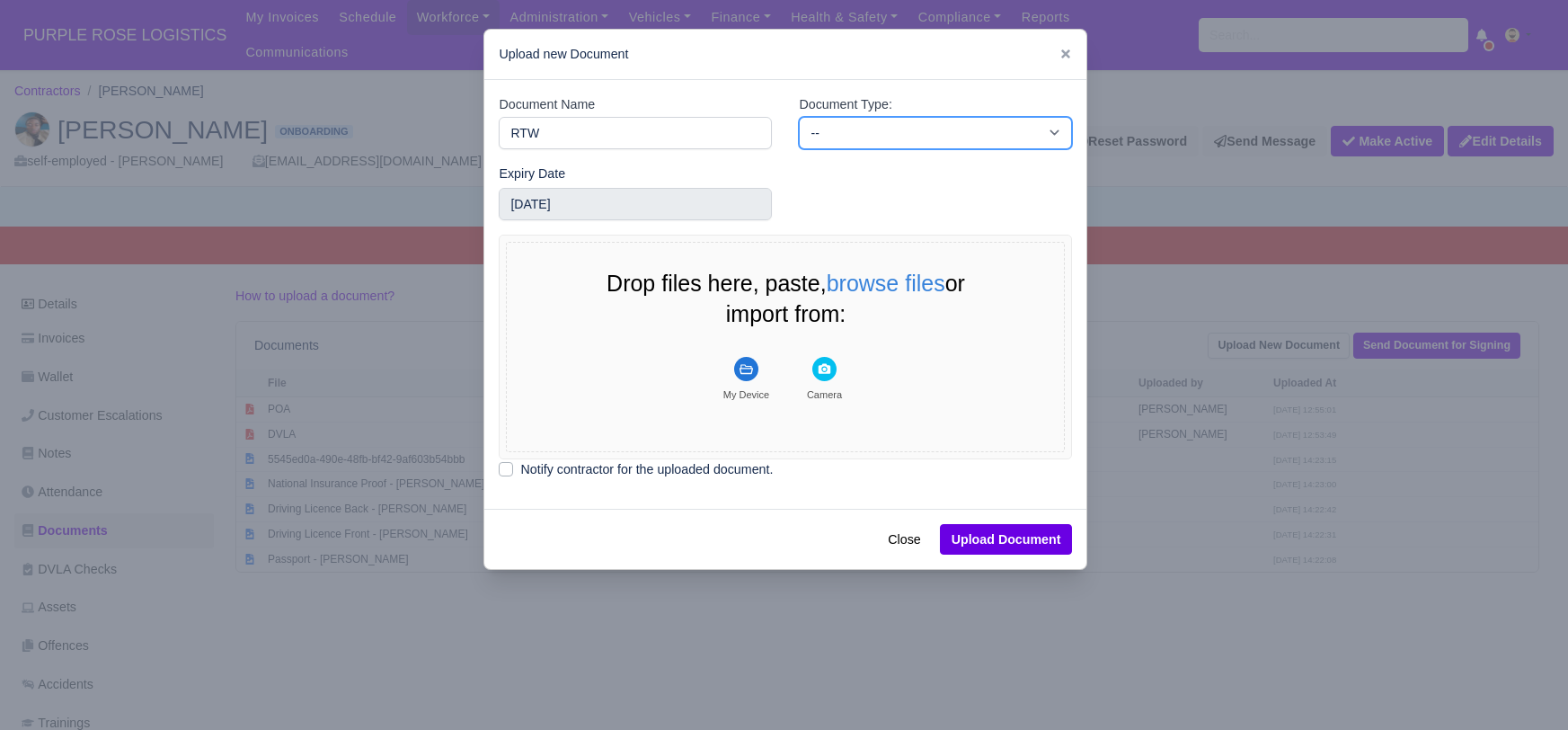
click at [864, 122] on select "-- Accounting Engagement Letter Age Verification Confirmation Background Check …" at bounding box center [936, 133] width 273 height 32
select select "right-to-work"
click at [799, 117] on select "-- Accounting Engagement Letter Age Verification Confirmation Background Check …" at bounding box center [936, 133] width 273 height 32
click at [751, 369] on icon "File Uploader" at bounding box center [746, 369] width 14 height 10
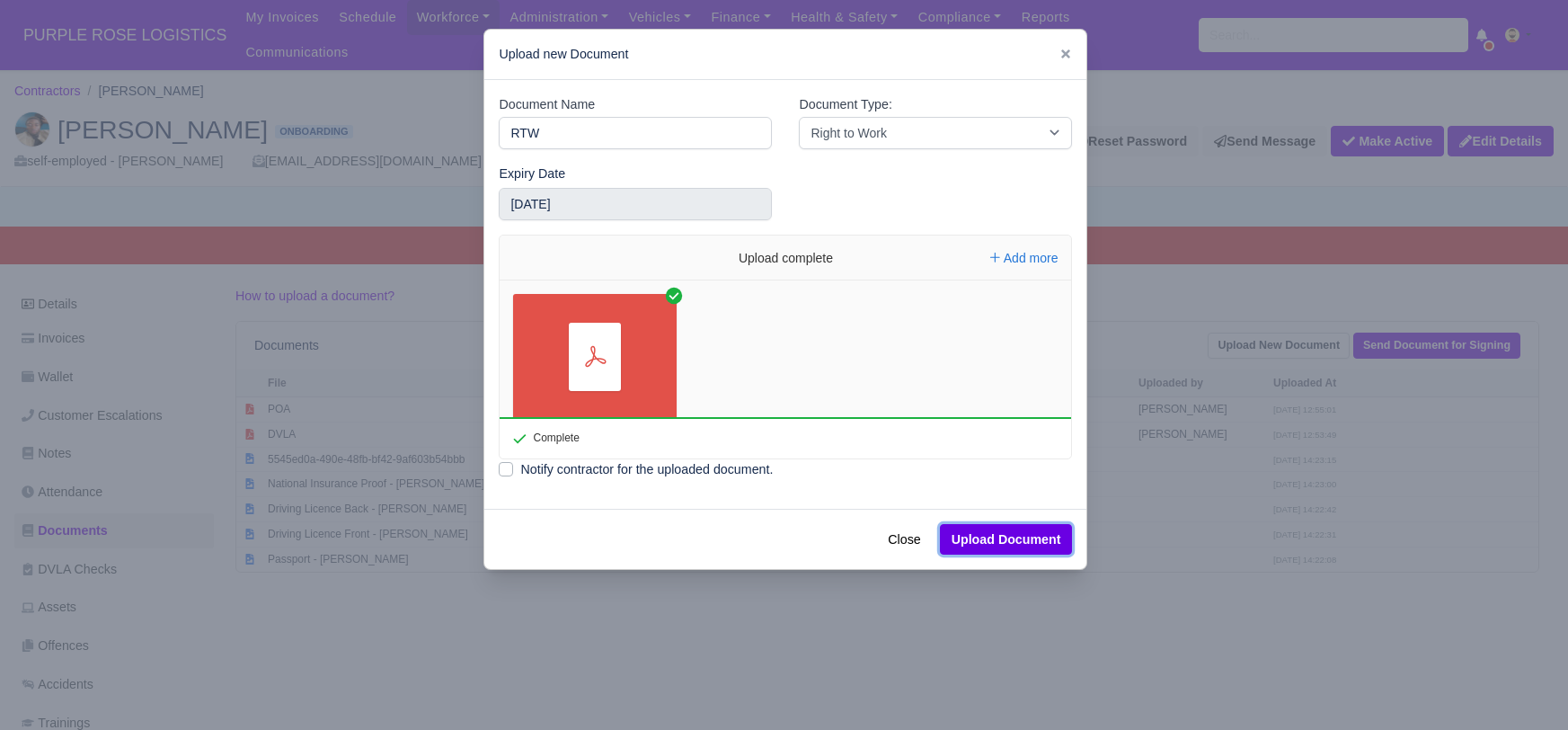
click at [1019, 545] on button "Upload Document" at bounding box center [1007, 539] width 133 height 30
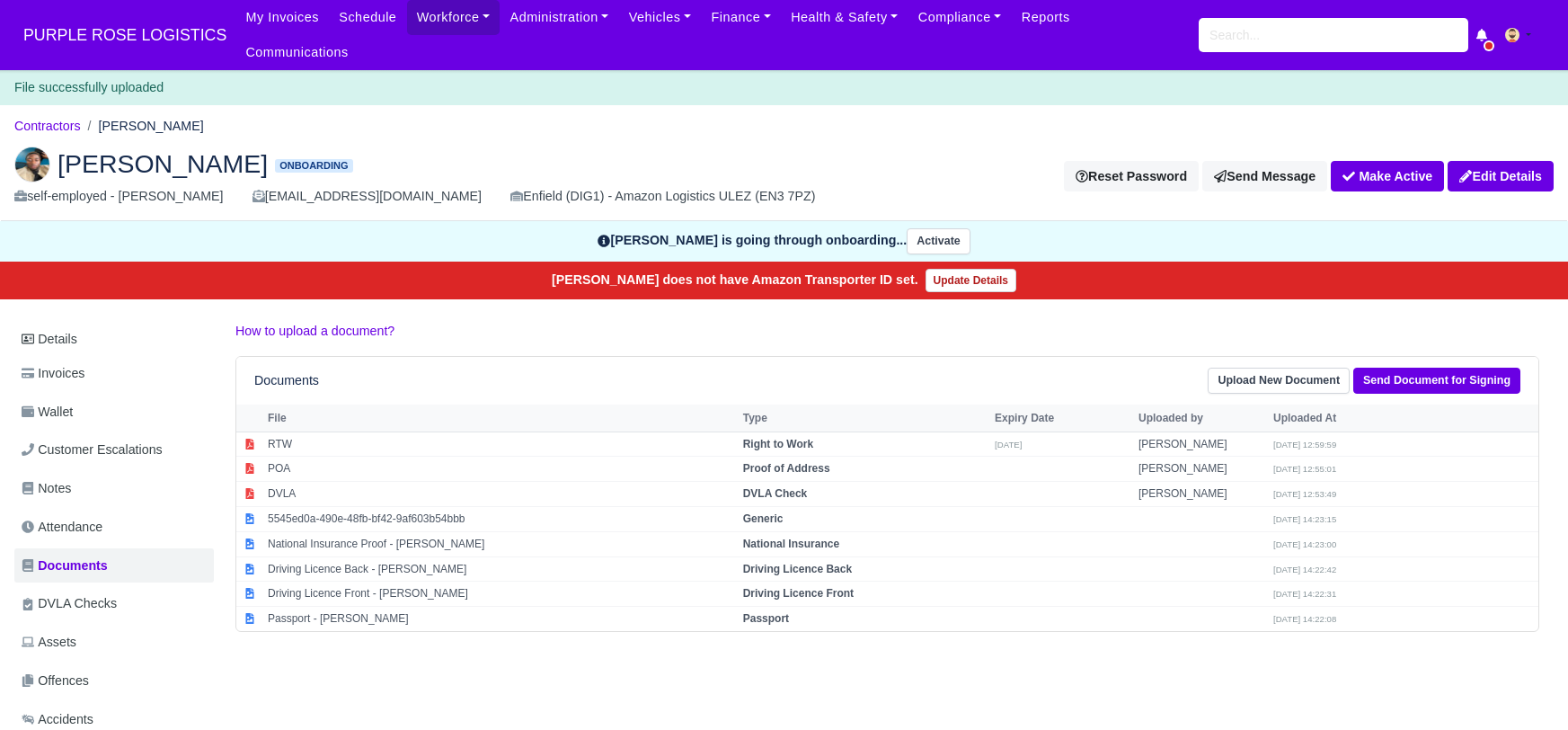
click at [761, 657] on div "Details Invoices Wallet Customer Escalations Notes Attendance Documents DVLA Ch…" at bounding box center [784, 623] width 1540 height 605
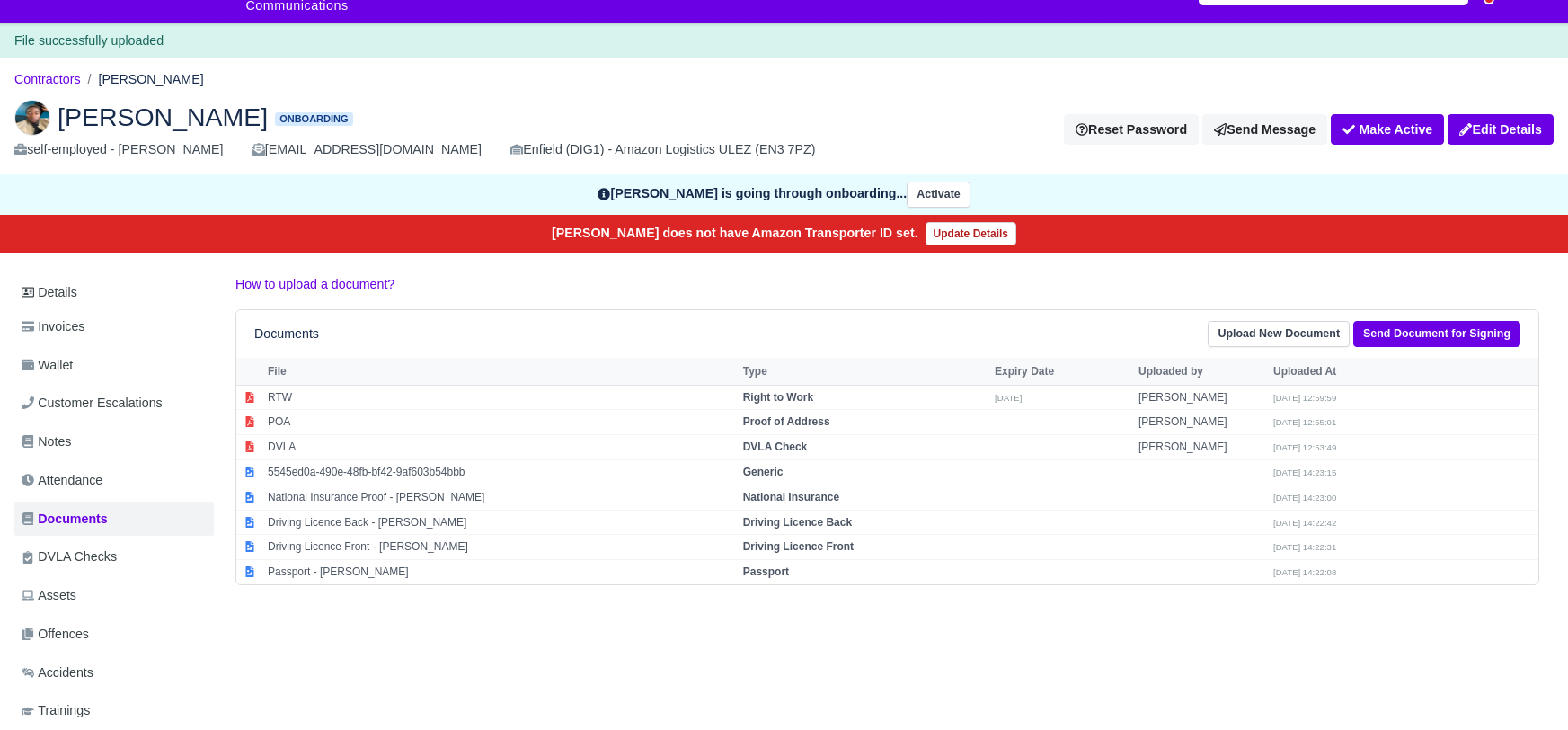
scroll to position [48, 0]
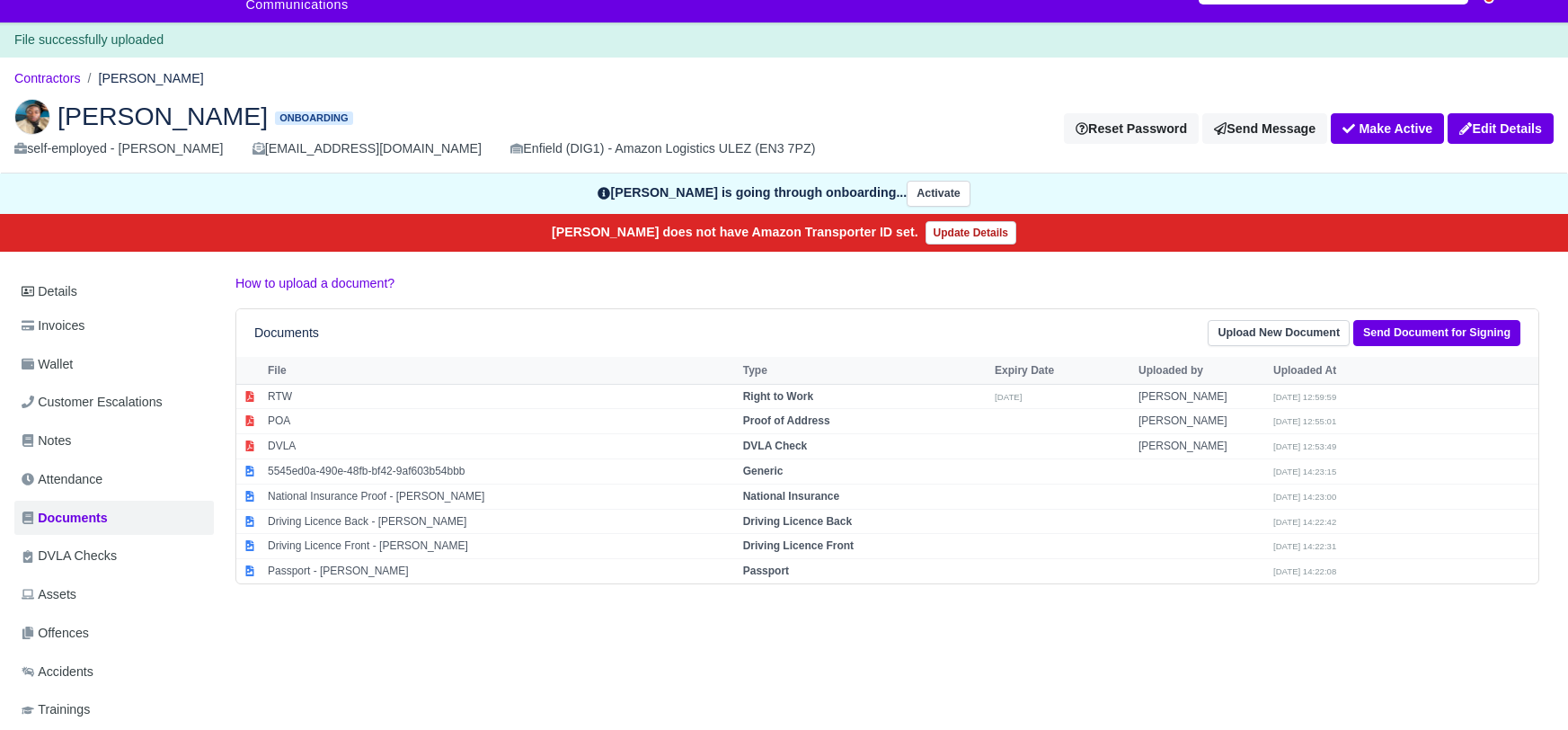
click at [699, 656] on div "Details Invoices Wallet Customer Escalations Notes Attendance Documents DVLA Ch…" at bounding box center [784, 575] width 1540 height 605
click at [1415, 320] on link "Send Document for Signing" at bounding box center [1437, 332] width 168 height 26
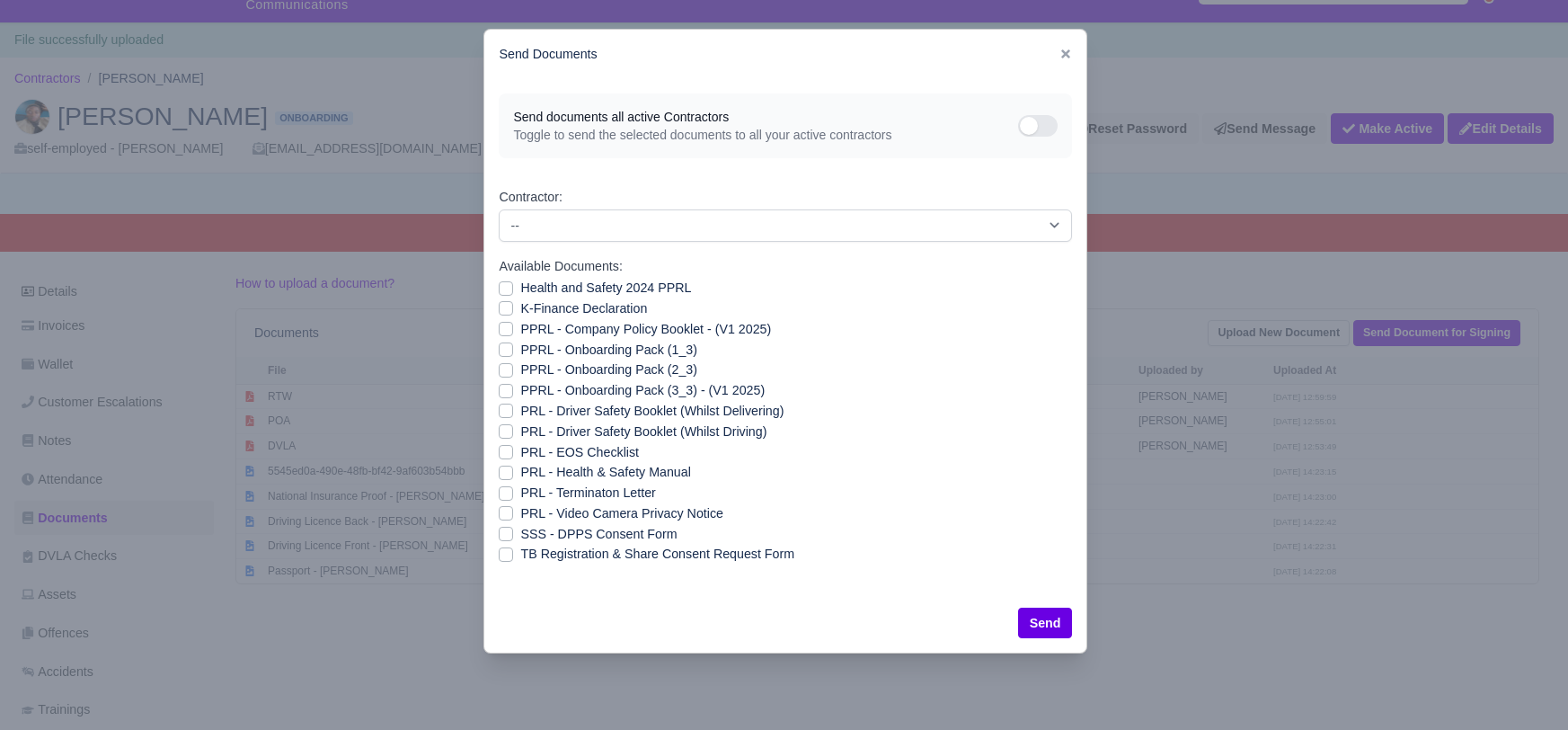
click at [520, 289] on label "Health and Safety 2024 PPRL" at bounding box center [605, 288] width 171 height 20
click at [508, 289] on input "Health and Safety 2024 PPRL" at bounding box center [506, 285] width 15 height 15
checkbox input "true"
click at [520, 304] on label "K-Finance Declaration" at bounding box center [584, 308] width 127 height 20
click at [506, 304] on input "K-Finance Declaration" at bounding box center [506, 305] width 15 height 15
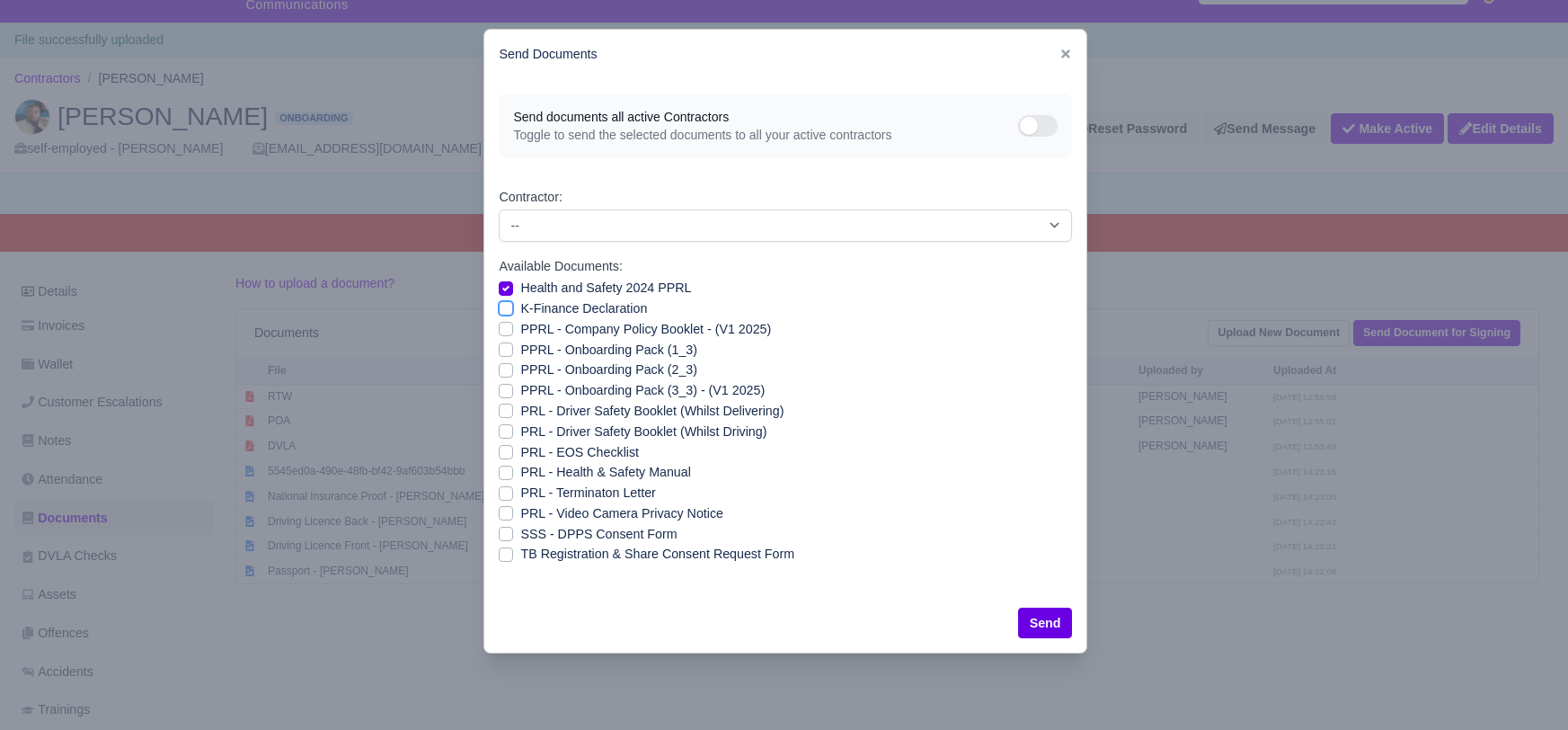
checkbox input "true"
click at [520, 326] on label "PPRL - Company Policy Booklet - (V1 2025)" at bounding box center [645, 328] width 250 height 20
click at [506, 326] on input "PPRL - Company Policy Booklet - (V1 2025)" at bounding box center [506, 326] width 15 height 15
checkbox input "true"
drag, startPoint x: 503, startPoint y: 346, endPoint x: 500, endPoint y: 360, distance: 14.3
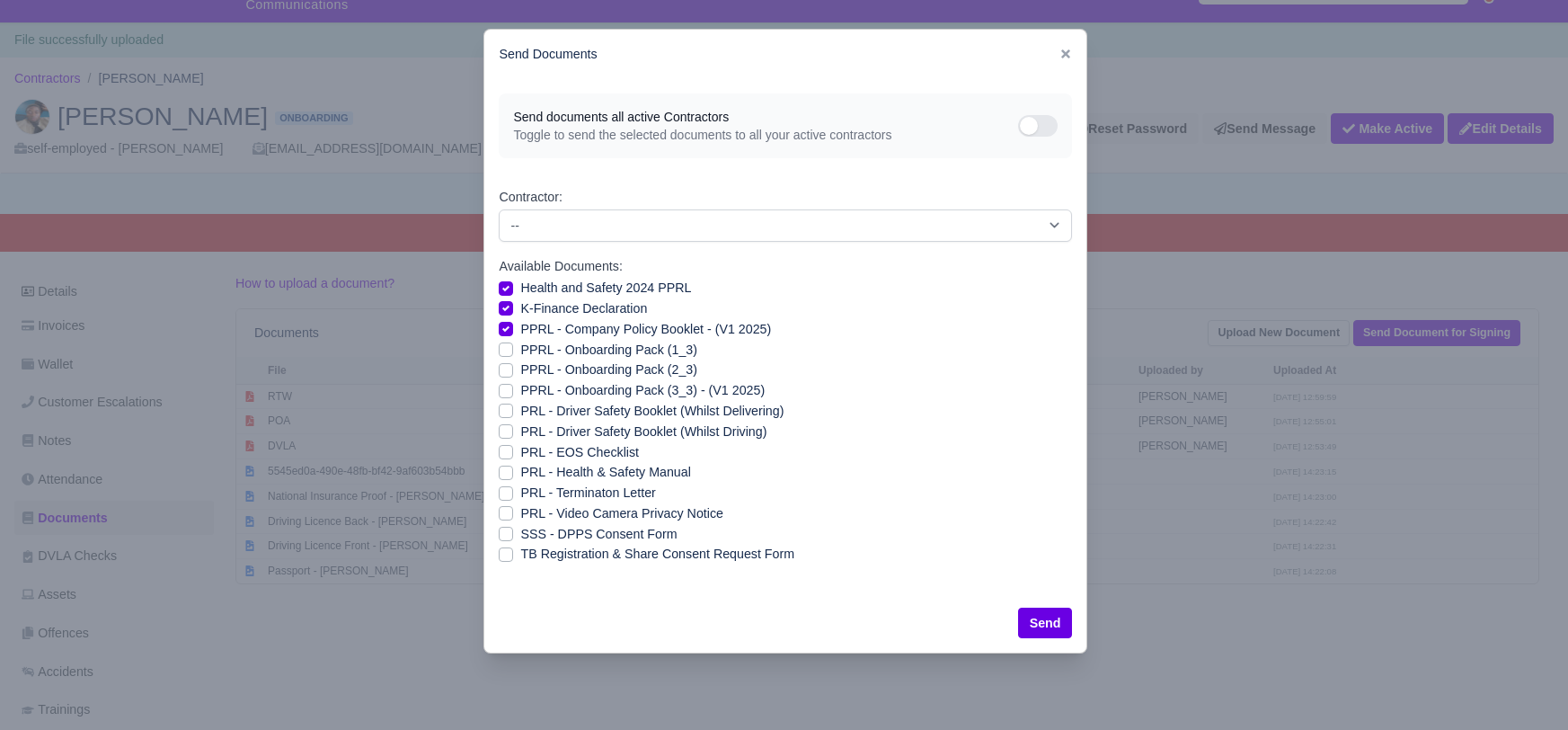
click at [520, 347] on label "PPRL - Onboarding Pack (1_3)" at bounding box center [608, 350] width 176 height 20
click at [503, 347] on input "PPRL - Onboarding Pack (1_3)" at bounding box center [506, 347] width 15 height 15
checkbox input "true"
drag, startPoint x: 506, startPoint y: 366, endPoint x: 504, endPoint y: 378, distance: 12.2
click at [520, 367] on label "PPRL - Onboarding Pack (2_3)" at bounding box center [608, 369] width 176 height 20
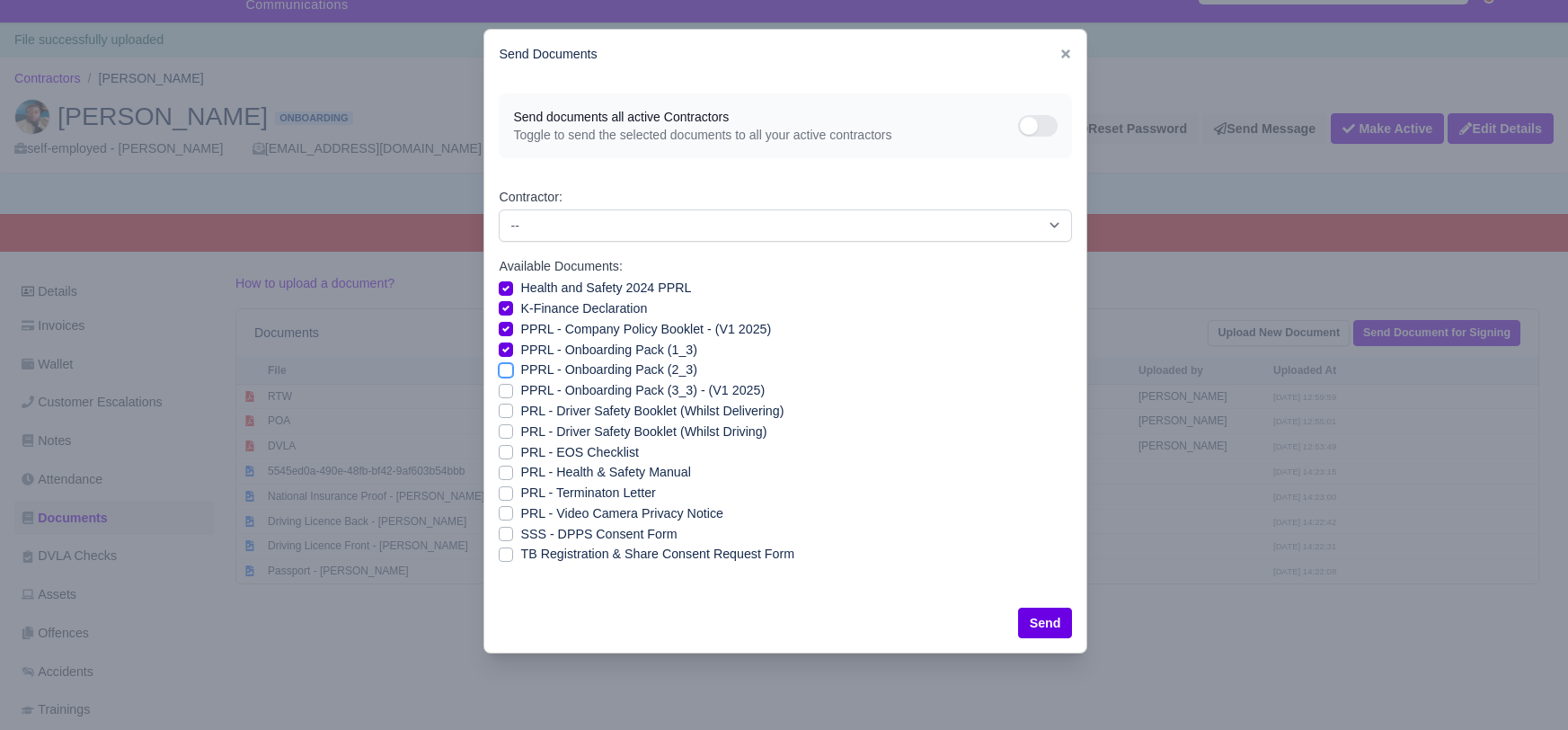
click at [507, 367] on input "PPRL - Onboarding Pack (2_3)" at bounding box center [506, 366] width 15 height 15
checkbox input "true"
click at [520, 388] on label "PPRL - Onboarding Pack (3_3) - (V1 2025)" at bounding box center [642, 390] width 245 height 20
click at [503, 388] on input "PPRL - Onboarding Pack (3_3) - (V1 2025)" at bounding box center [506, 387] width 15 height 15
checkbox input "true"
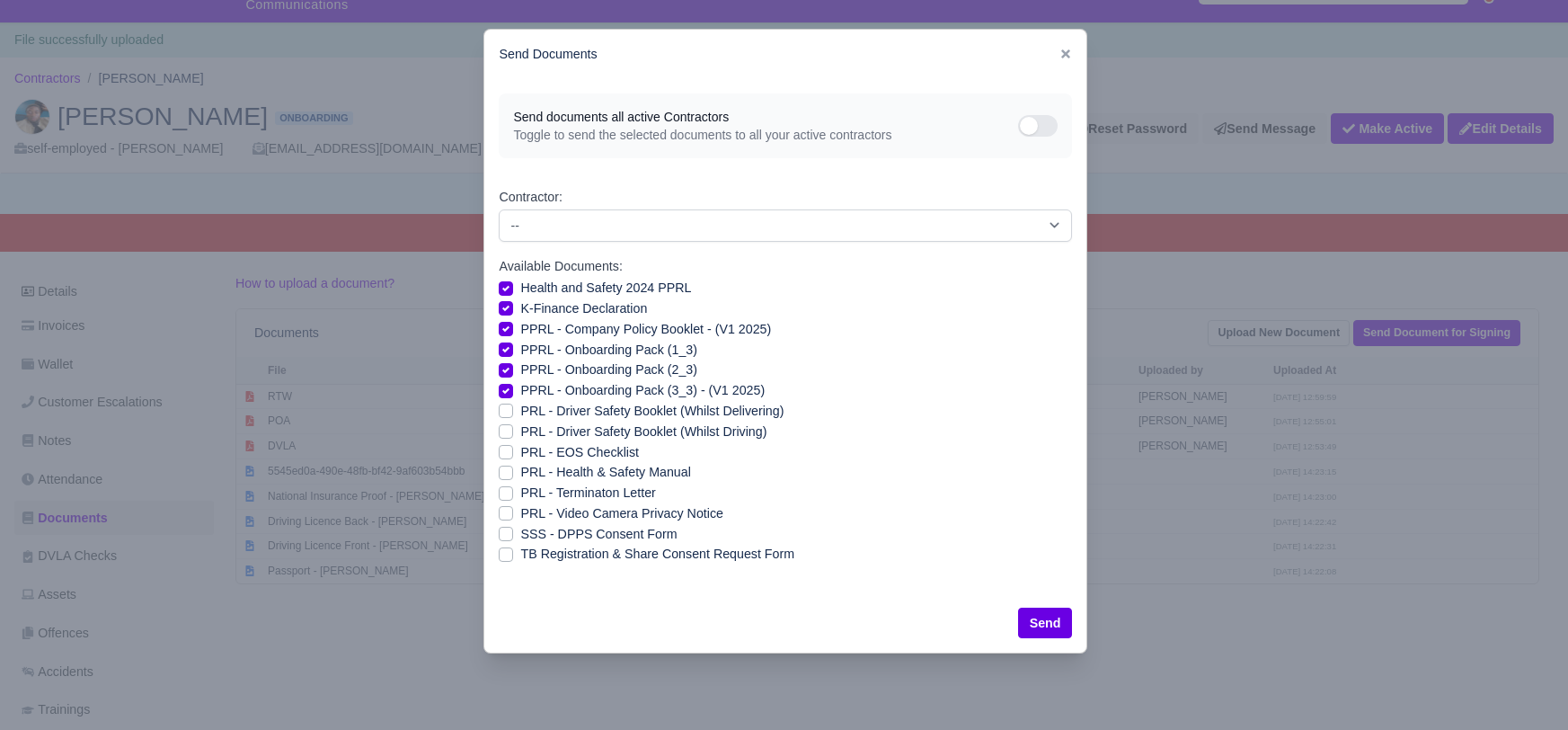
click at [520, 410] on label "PRL - Driver Safety Booklet (Whilst Delivering)" at bounding box center [652, 410] width 263 height 20
click at [502, 410] on input "PRL - Driver Safety Booklet (Whilst Delivering)" at bounding box center [506, 407] width 15 height 15
checkbox input "true"
click at [520, 433] on label "PRL - Driver Safety Booklet (Whilst Driving)" at bounding box center [643, 432] width 247 height 20
click at [502, 433] on input "PRL - Driver Safety Booklet (Whilst Driving)" at bounding box center [506, 429] width 15 height 15
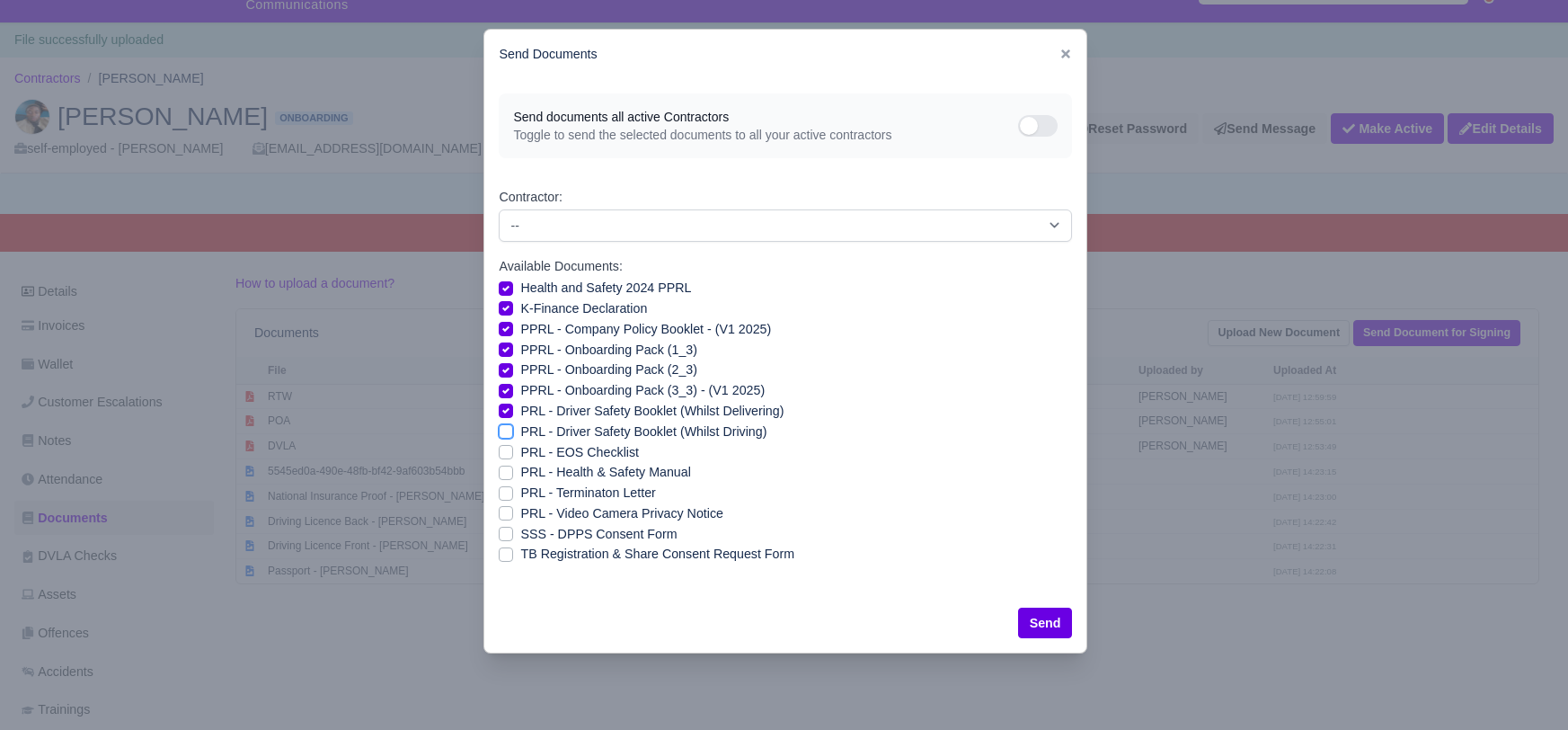
checkbox input "true"
click at [520, 467] on label "PRL - Health & Safety Manual" at bounding box center [605, 472] width 170 height 20
click at [504, 467] on input "PRL - Health & Safety Manual" at bounding box center [506, 469] width 15 height 15
checkbox input "true"
click at [520, 513] on label "PRL - Video Camera Privacy Notice" at bounding box center [622, 513] width 203 height 20
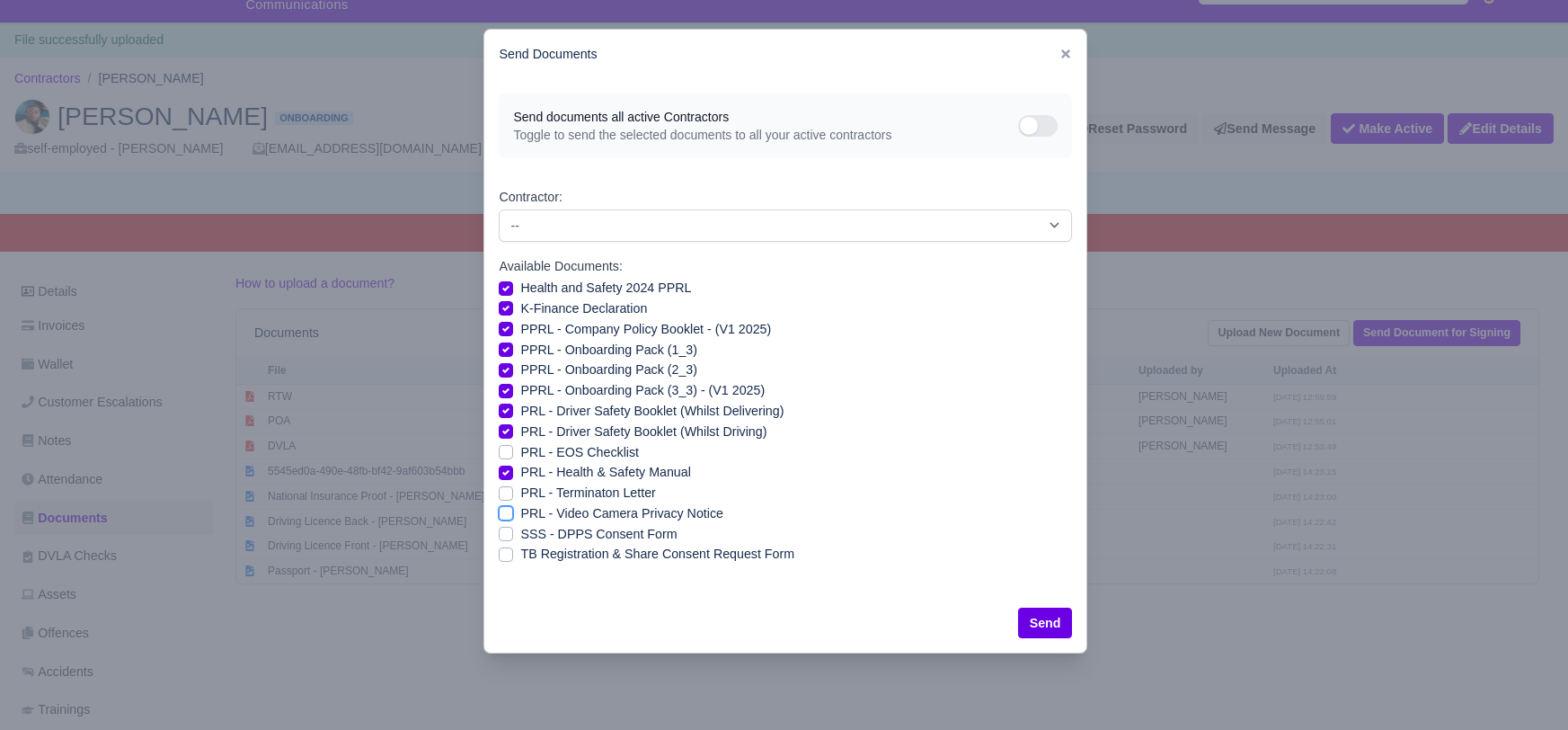
click at [511, 513] on input "PRL - Video Camera Privacy Notice" at bounding box center [506, 510] width 15 height 15
checkbox input "true"
click at [520, 534] on label "SSS - DPPS Consent Form" at bounding box center [598, 534] width 156 height 20
click at [504, 534] on input "SSS - DPPS Consent Form" at bounding box center [506, 531] width 15 height 15
checkbox input "true"
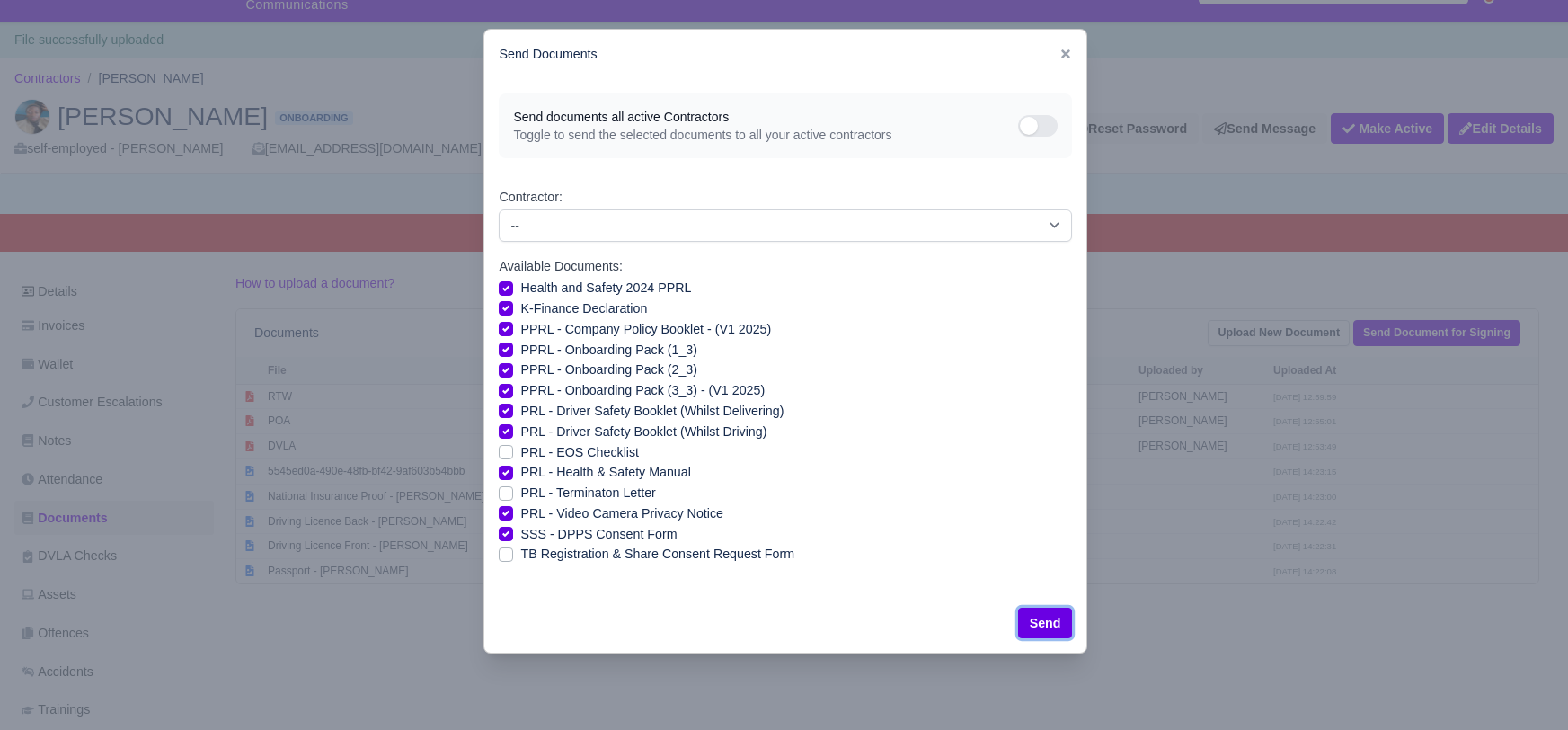
click at [1046, 618] on button "Send" at bounding box center [1046, 622] width 55 height 30
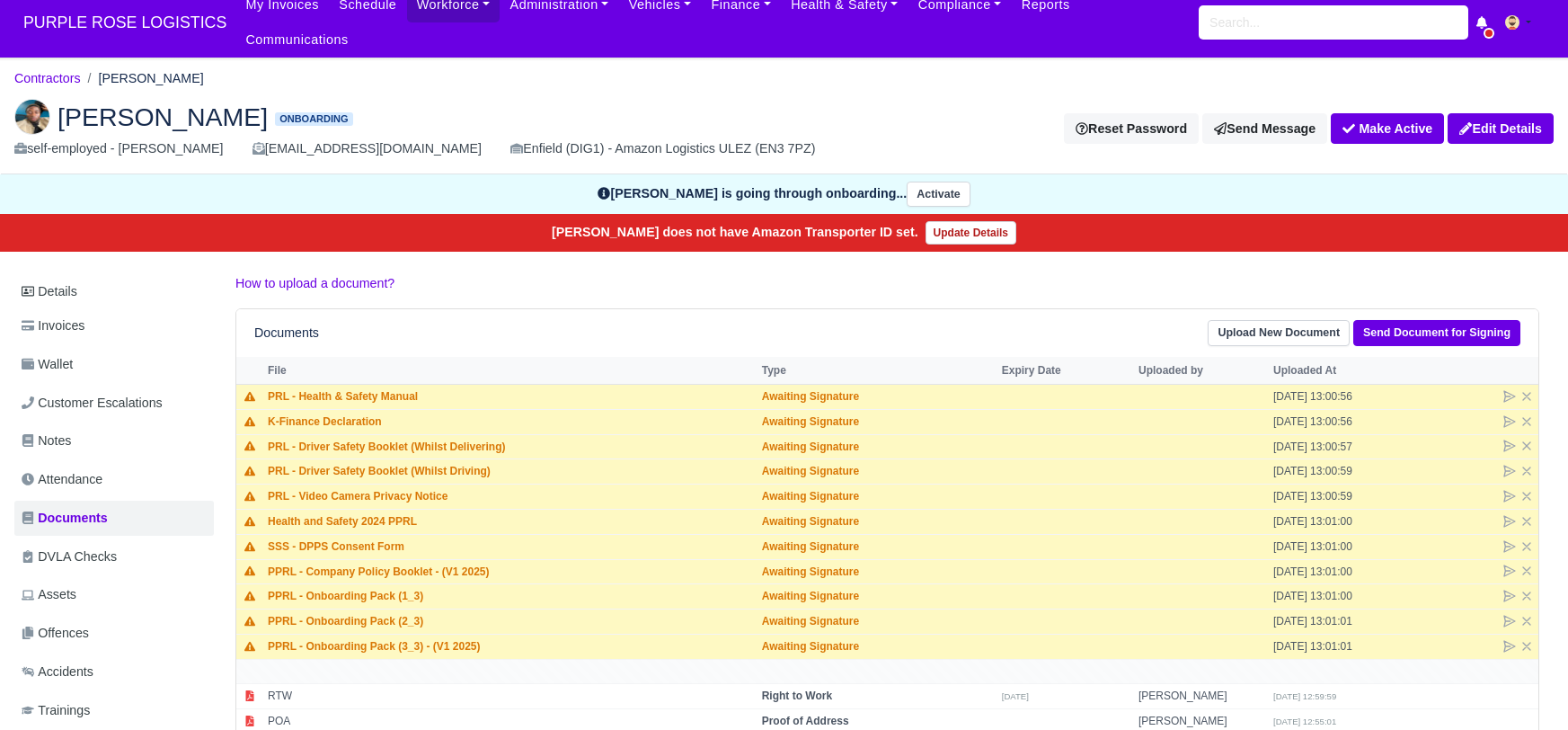
scroll to position [8, 0]
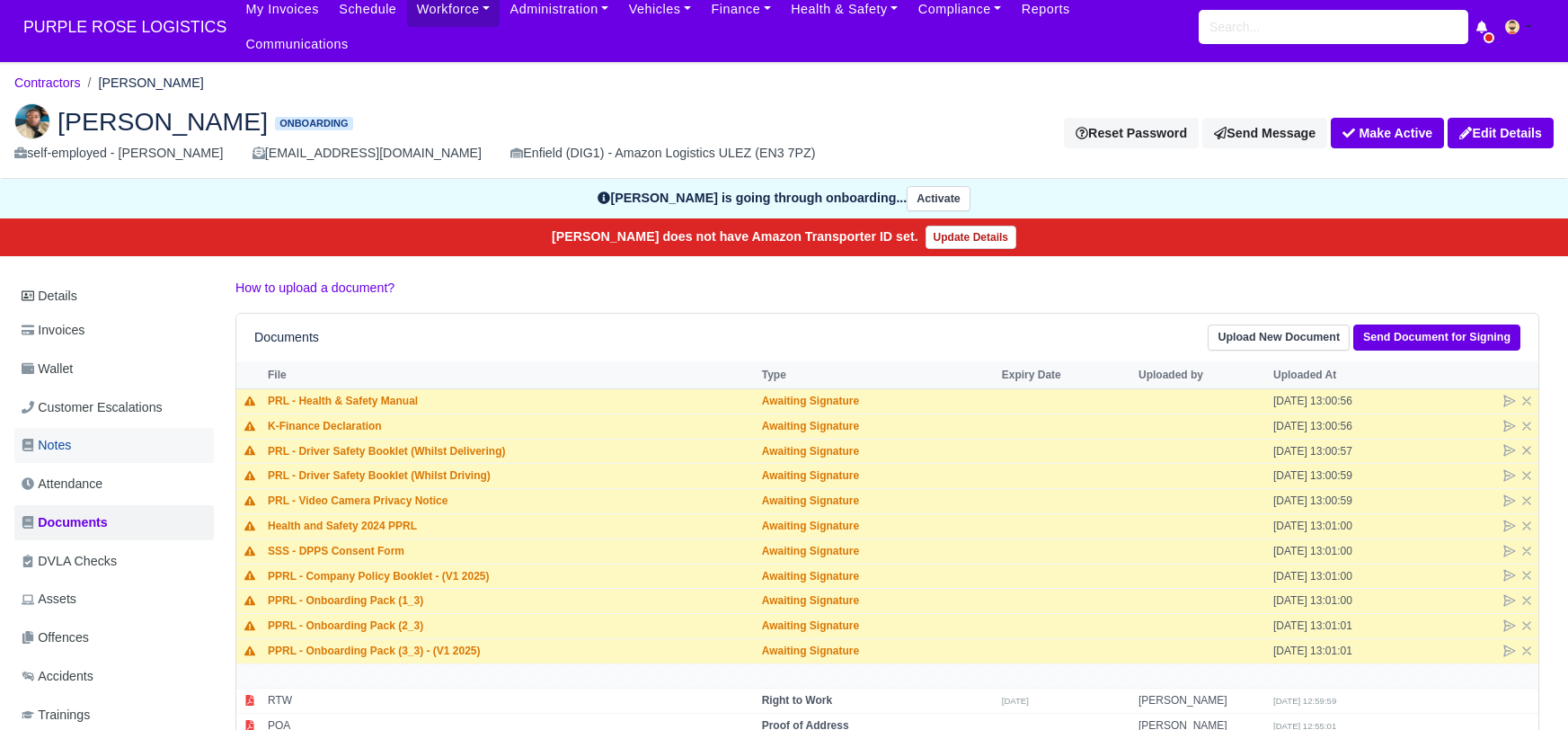
click at [78, 428] on link "Notes" at bounding box center [114, 445] width 200 height 35
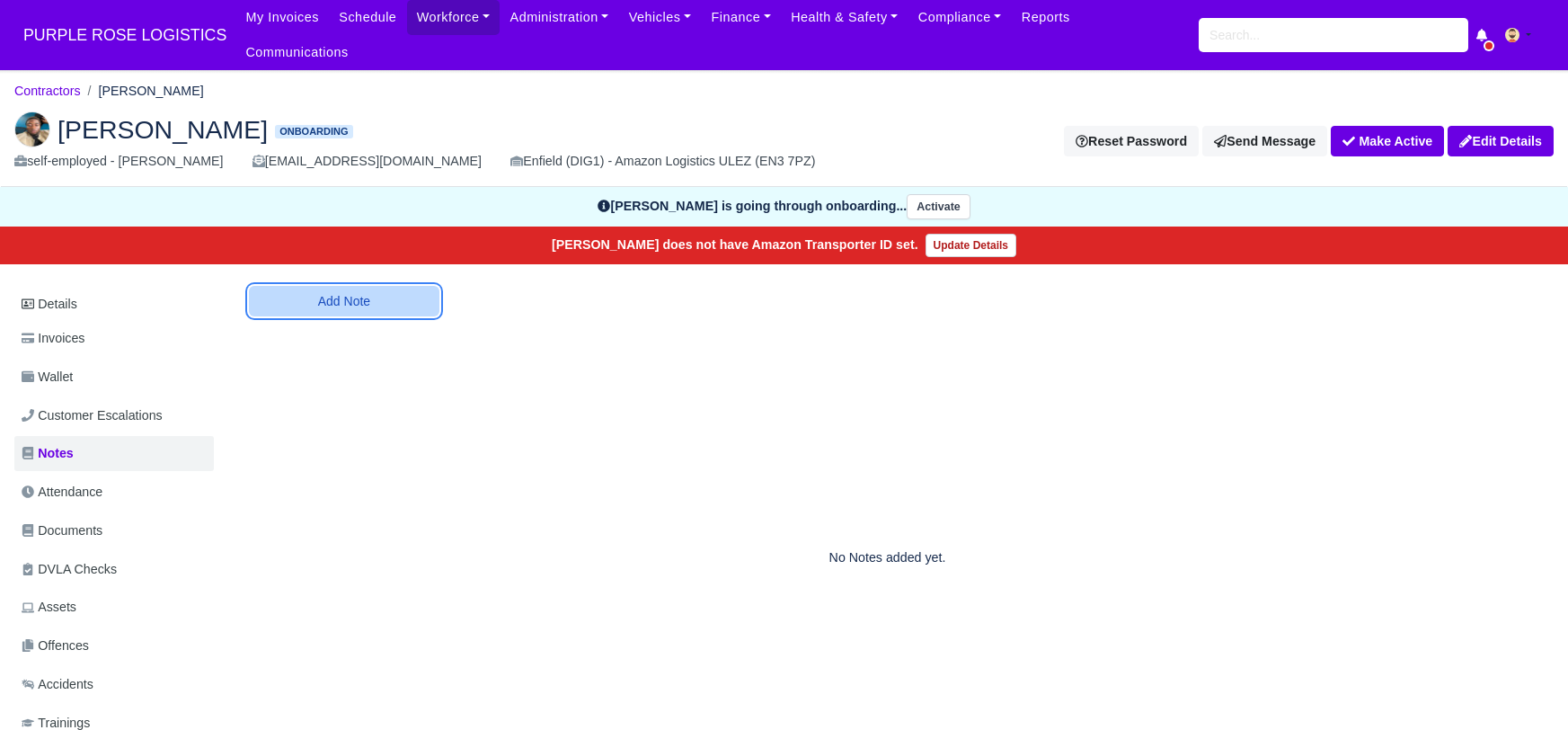
click at [405, 286] on button "Add Note" at bounding box center [344, 300] width 191 height 30
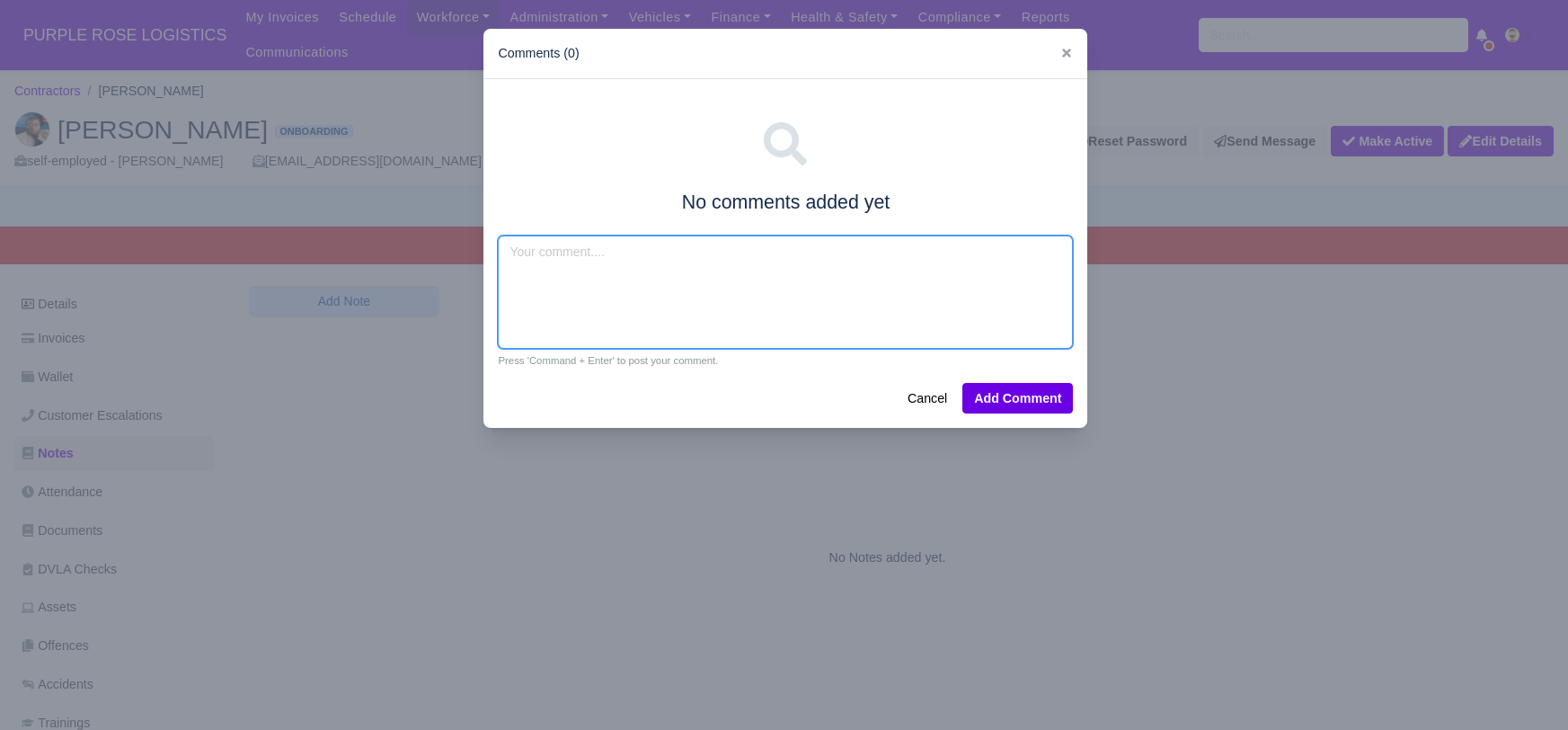
click at [559, 257] on textarea at bounding box center [785, 292] width 575 height 113
type textarea "DHL"
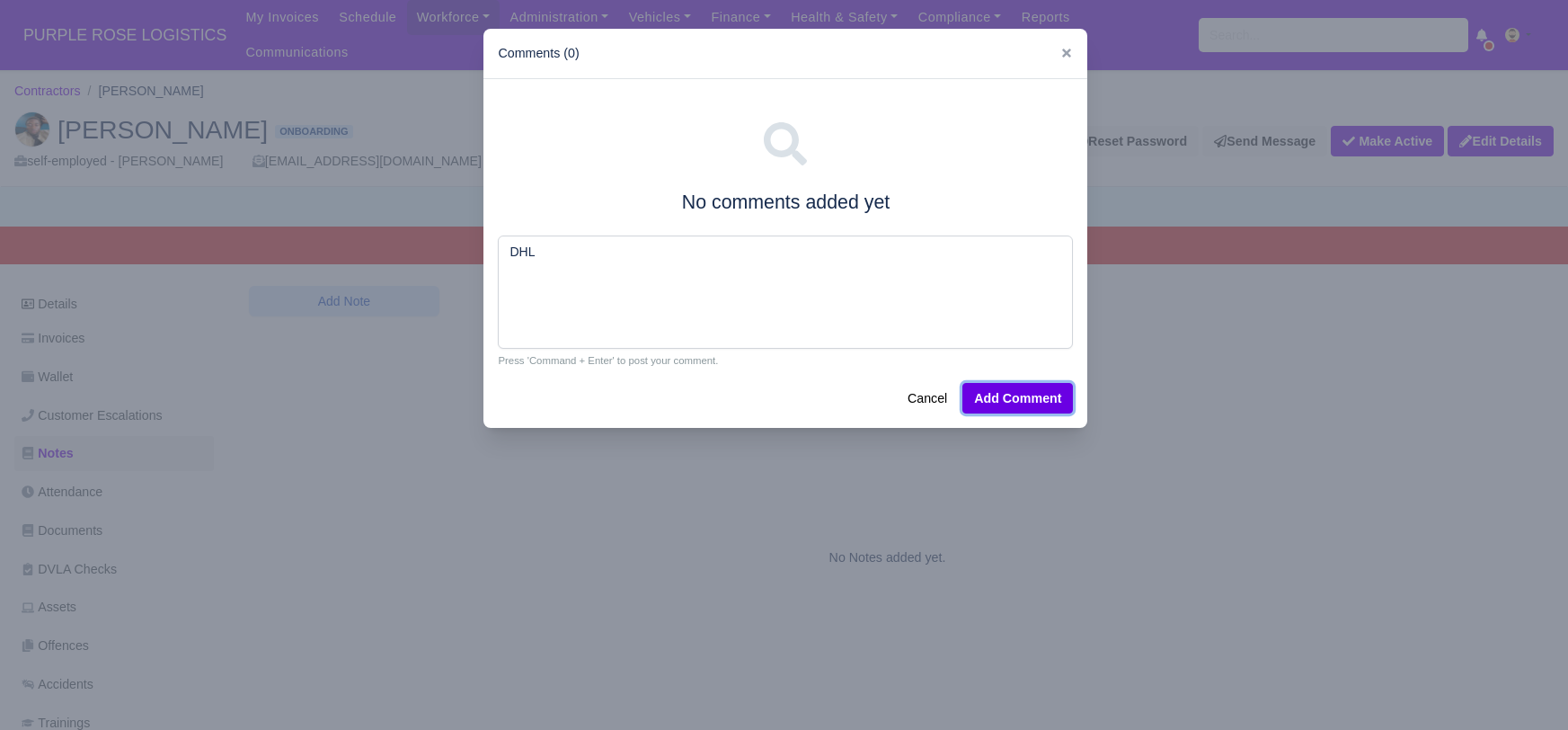
click at [1000, 395] on button "Add Comment" at bounding box center [1017, 398] width 110 height 30
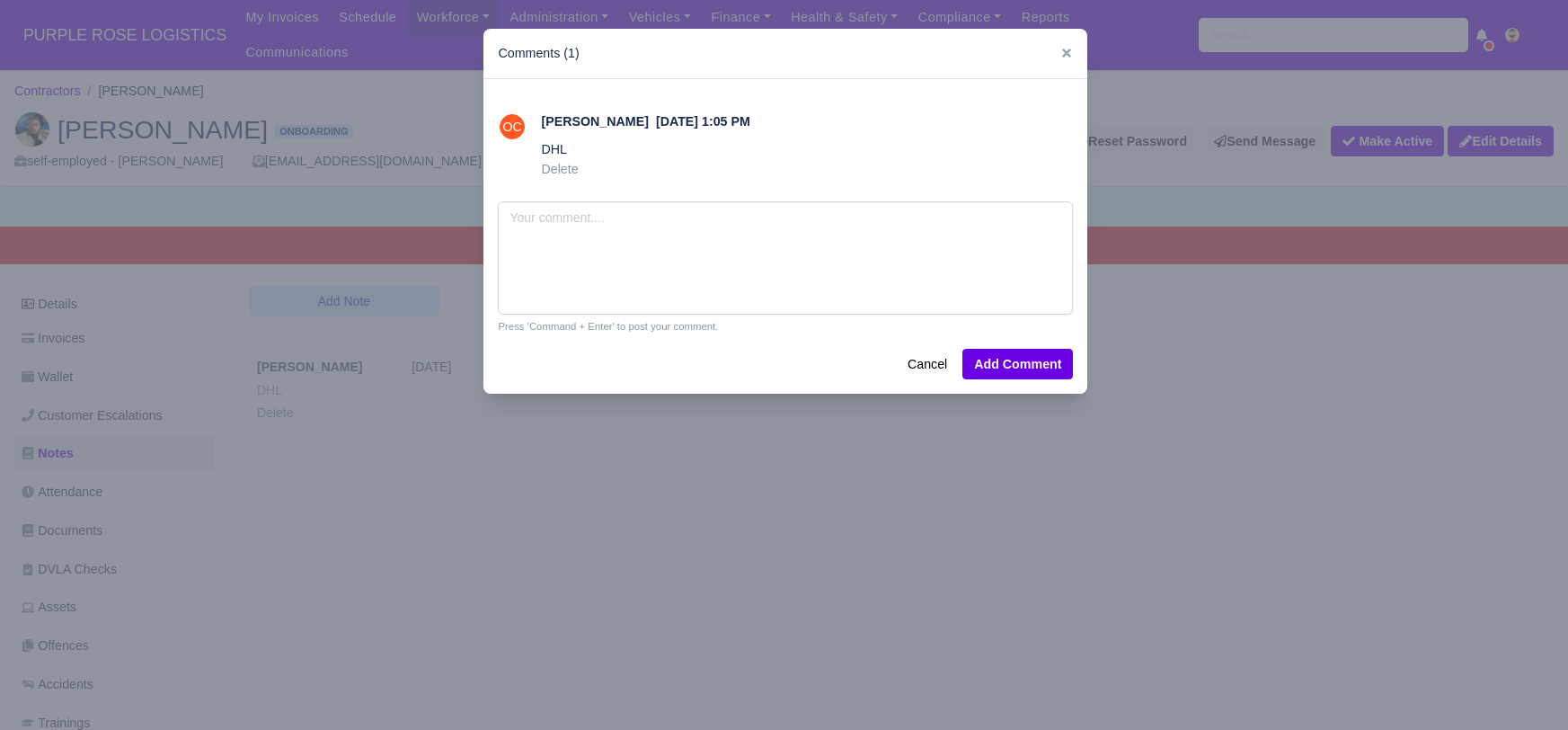
click at [478, 625] on div at bounding box center [784, 365] width 1568 height 730
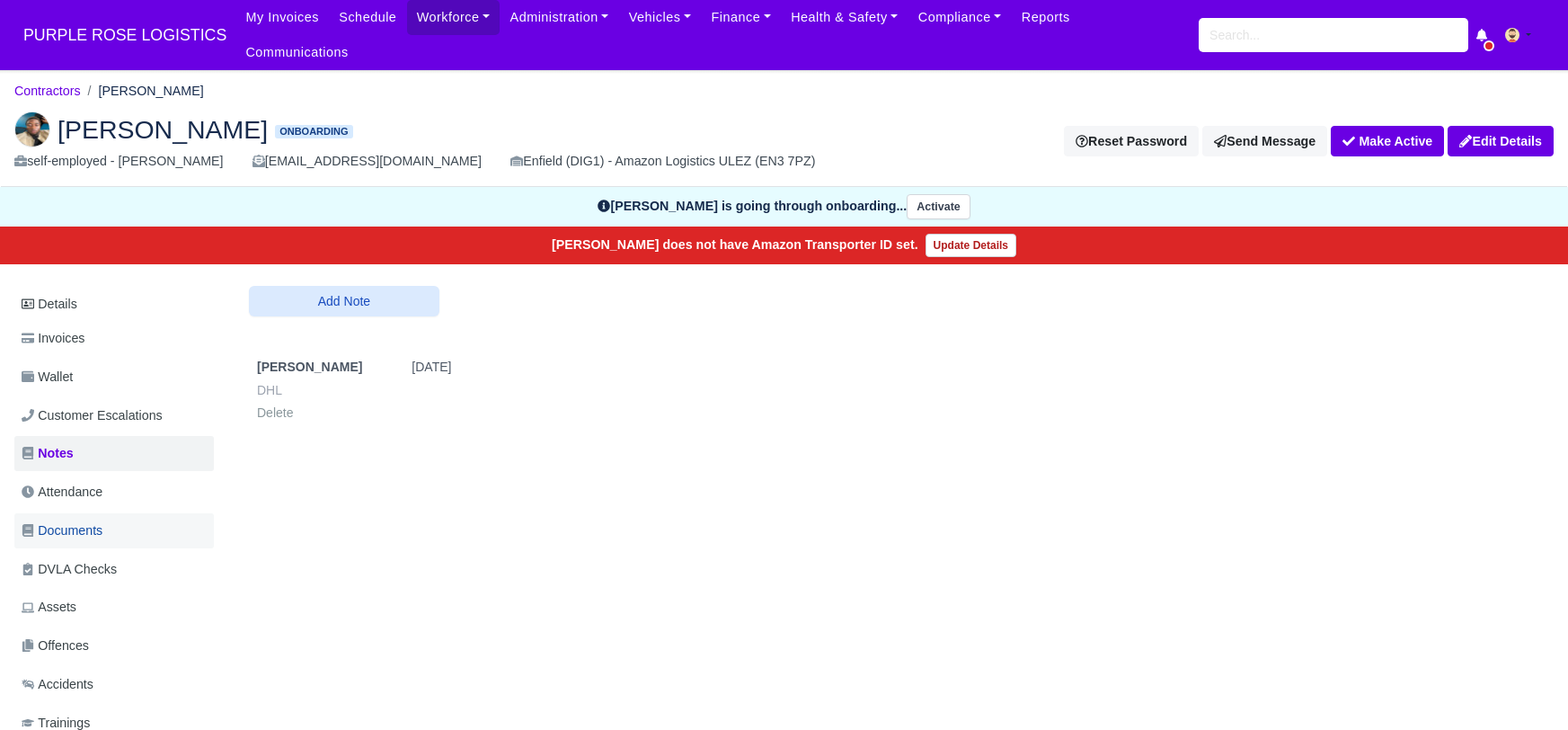
click at [88, 520] on span "Documents" at bounding box center [61, 530] width 81 height 20
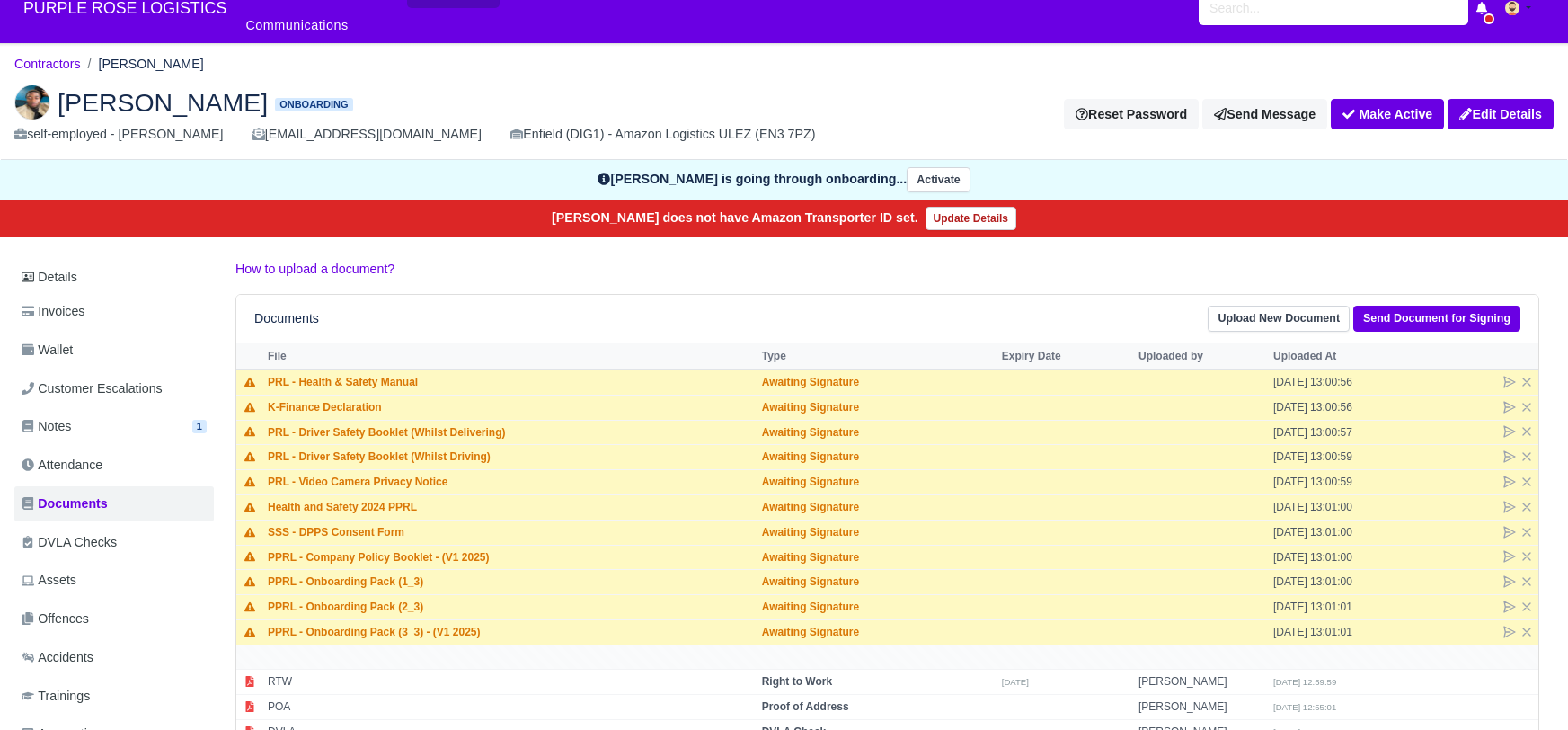
scroll to position [27, 0]
click at [884, 70] on div "[PERSON_NAME] Onboarding self-employed - [PERSON_NAME] [EMAIL_ADDRESS][DOMAIN_N…" at bounding box center [784, 115] width 1566 height 90
click at [52, 57] on link "Contractors" at bounding box center [48, 63] width 66 height 15
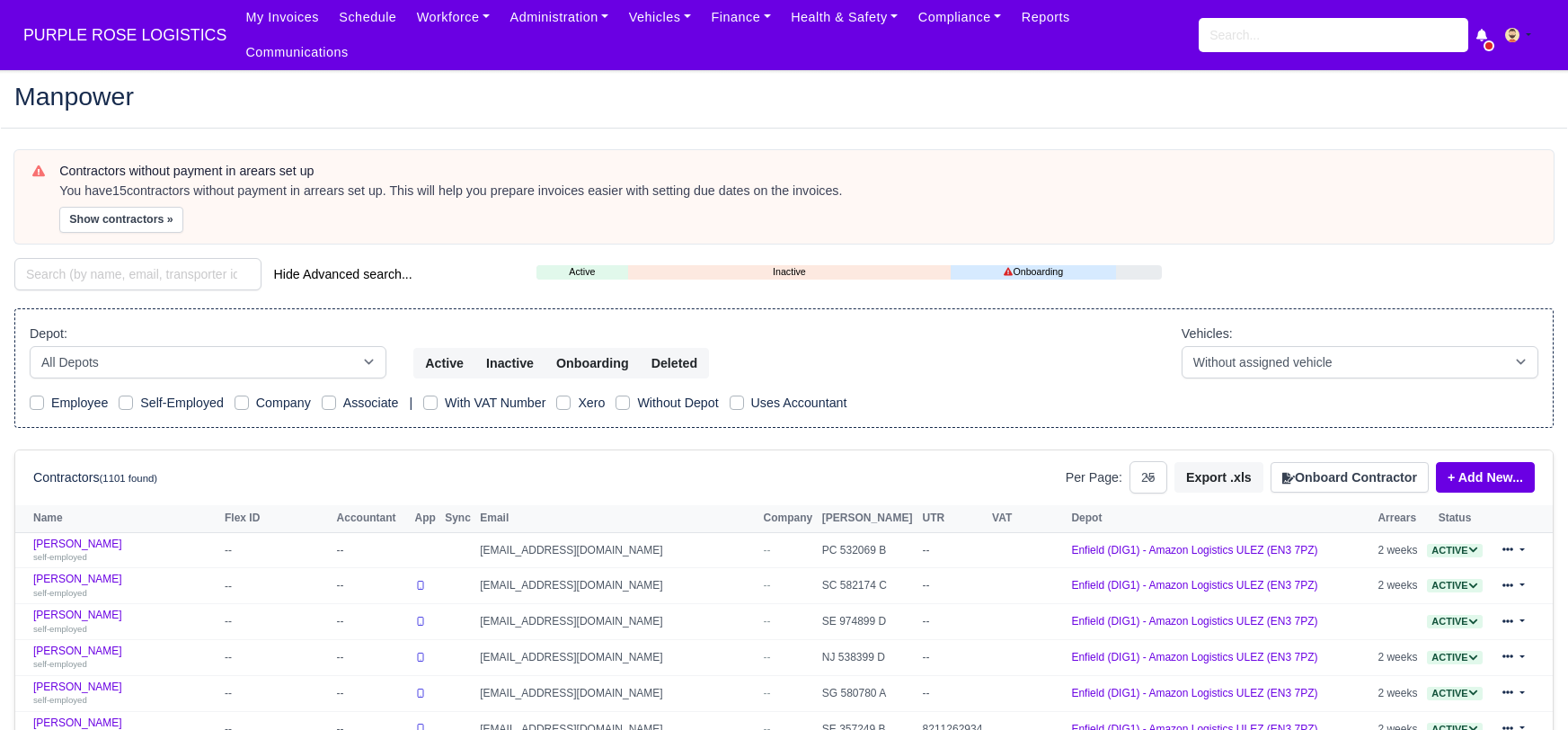
select select "25"
click at [106, 258] on input "search" at bounding box center [138, 274] width 248 height 32
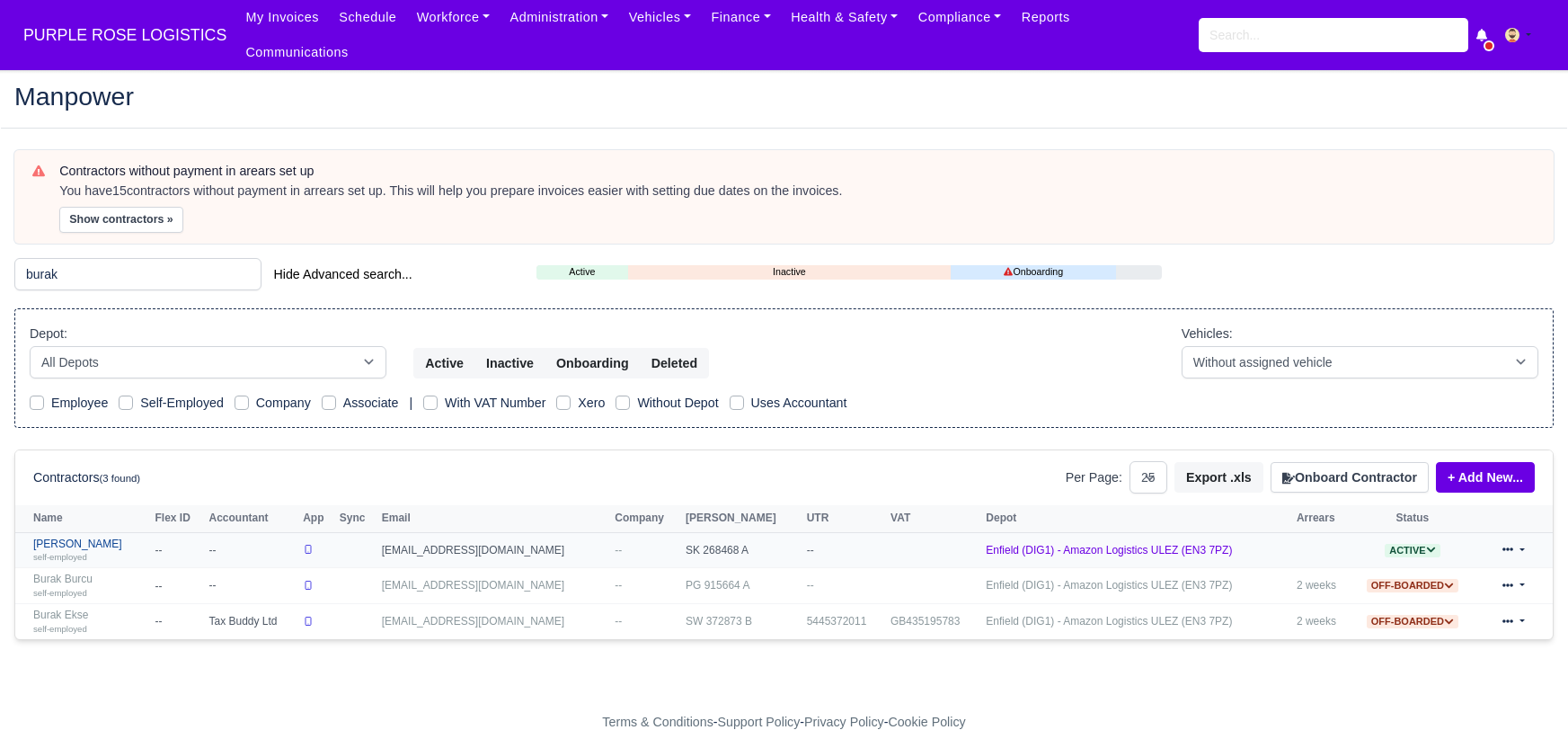
type input "burak"
click at [73, 537] on link "Sezer Burak self-employed" at bounding box center [89, 550] width 112 height 26
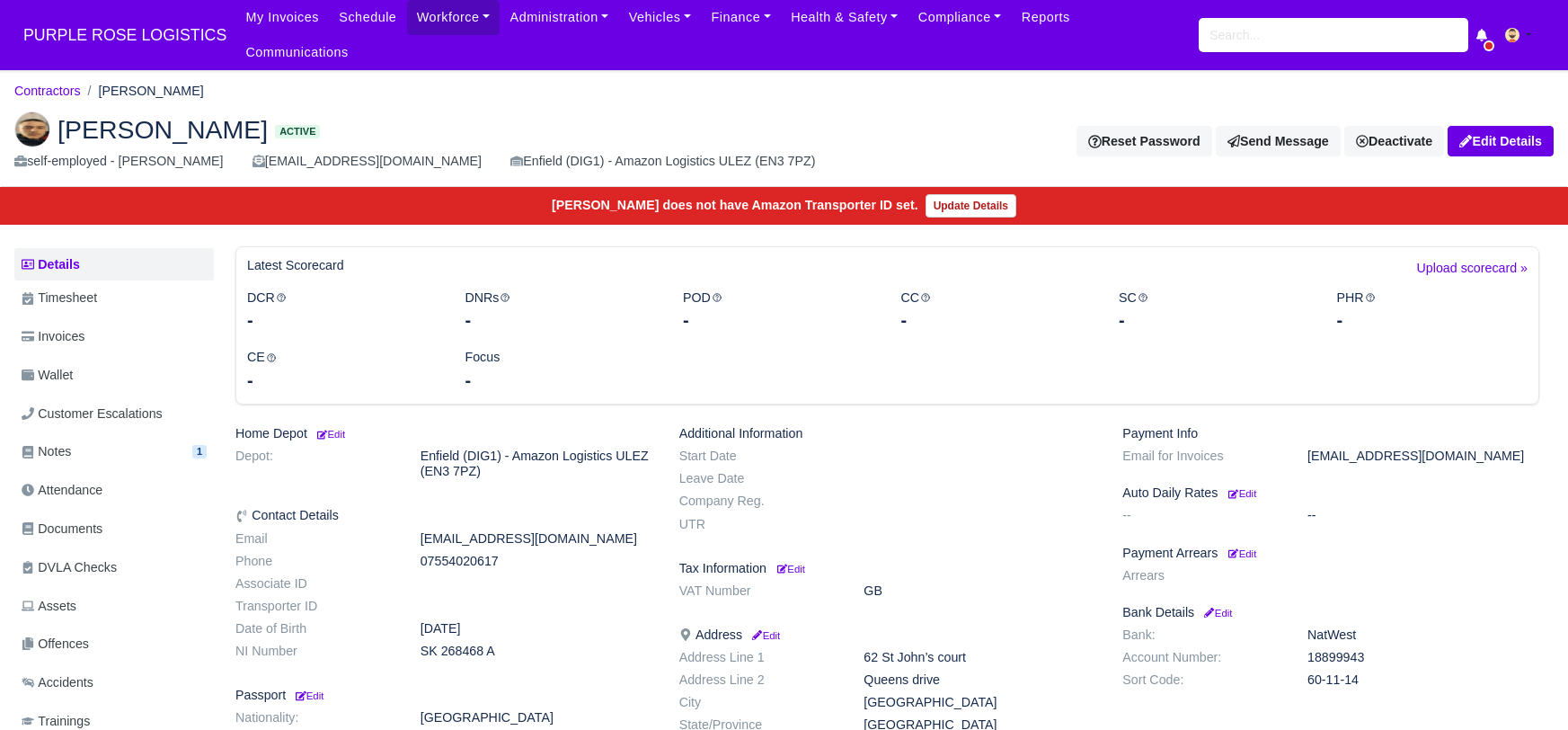
click at [118, 512] on link "Documents" at bounding box center [114, 529] width 200 height 35
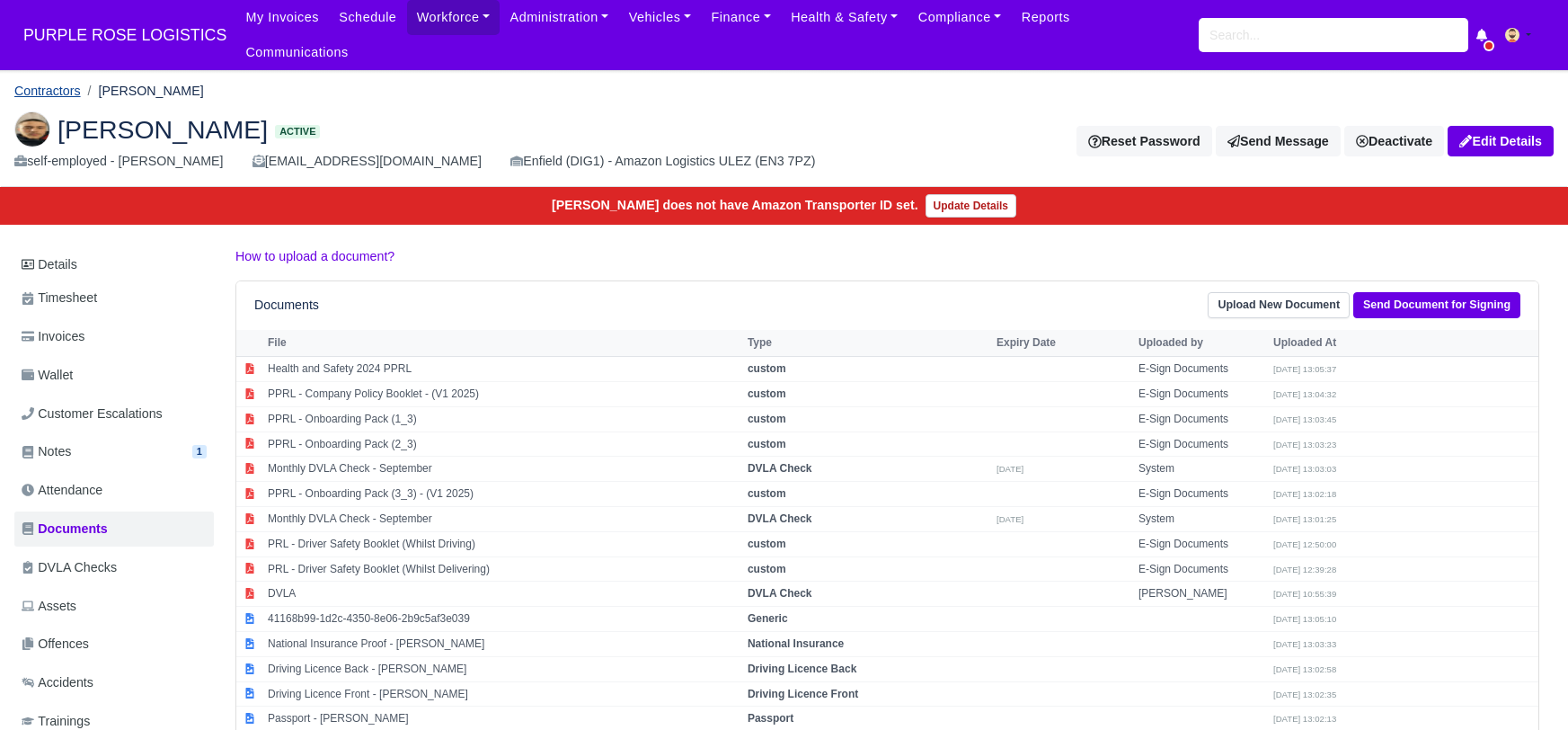
click at [61, 84] on link "Contractors" at bounding box center [48, 91] width 66 height 15
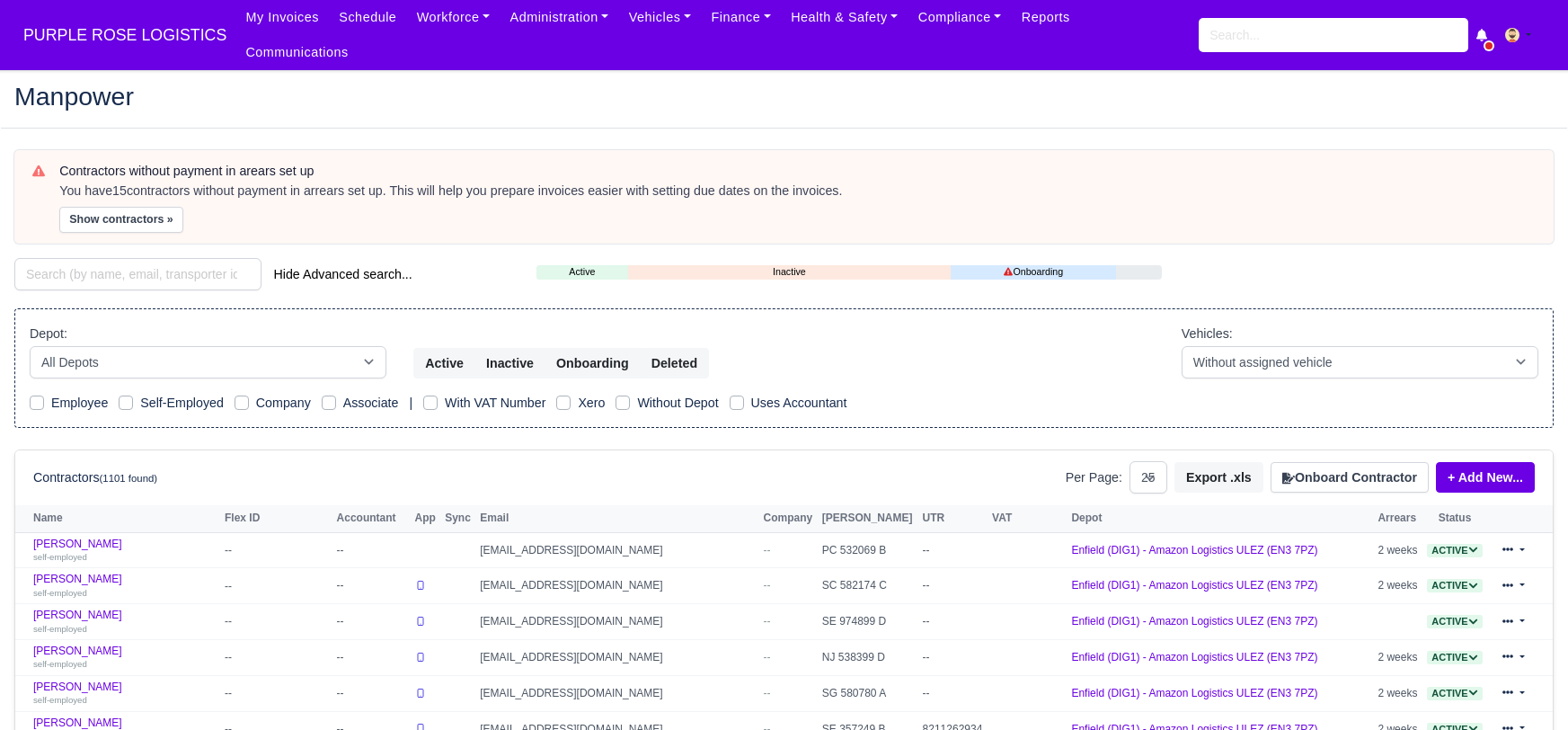
select select "25"
paste input "[PERSON_NAME]"
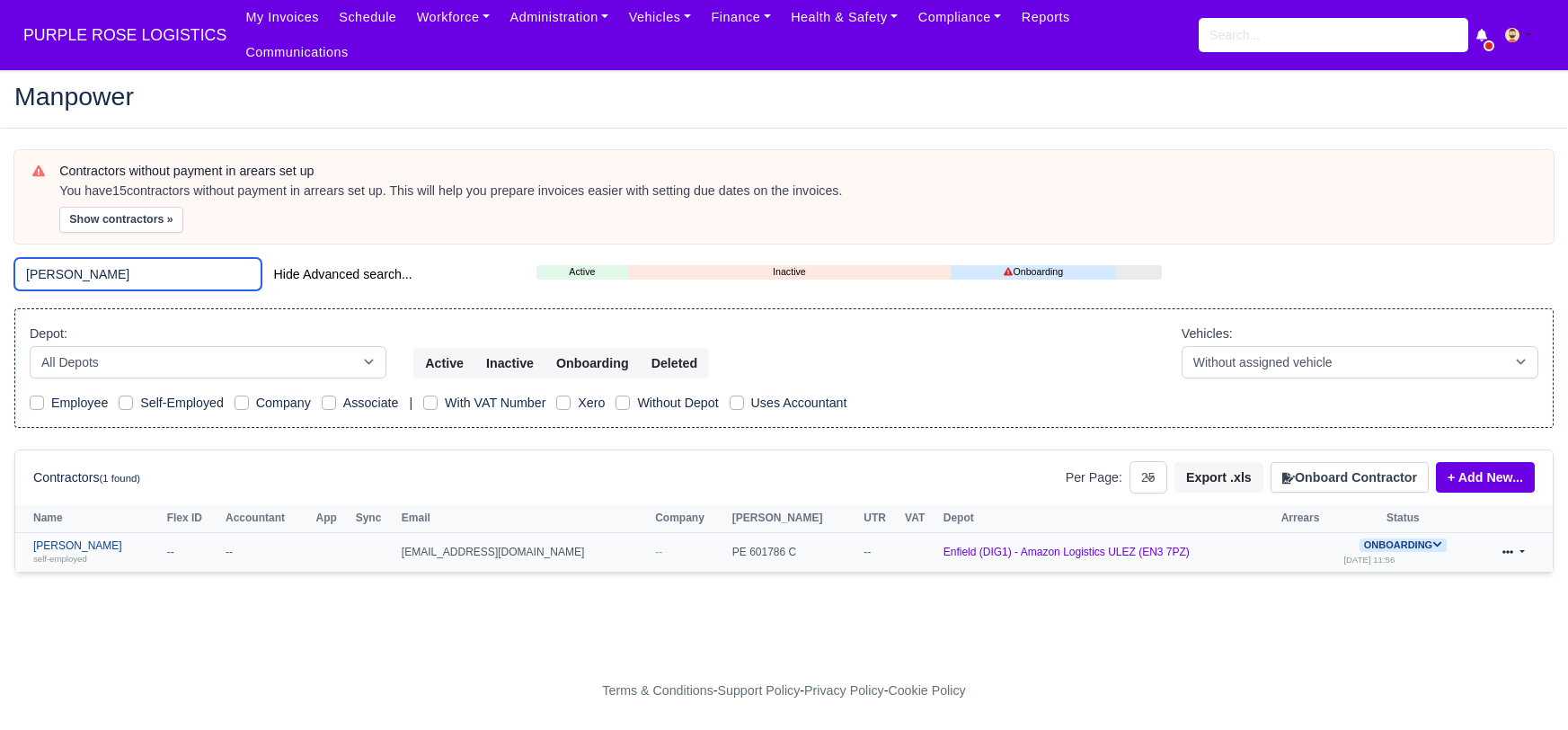
type input "[PERSON_NAME]"
click at [77, 539] on link "[PERSON_NAME] self-employed" at bounding box center [96, 552] width 125 height 26
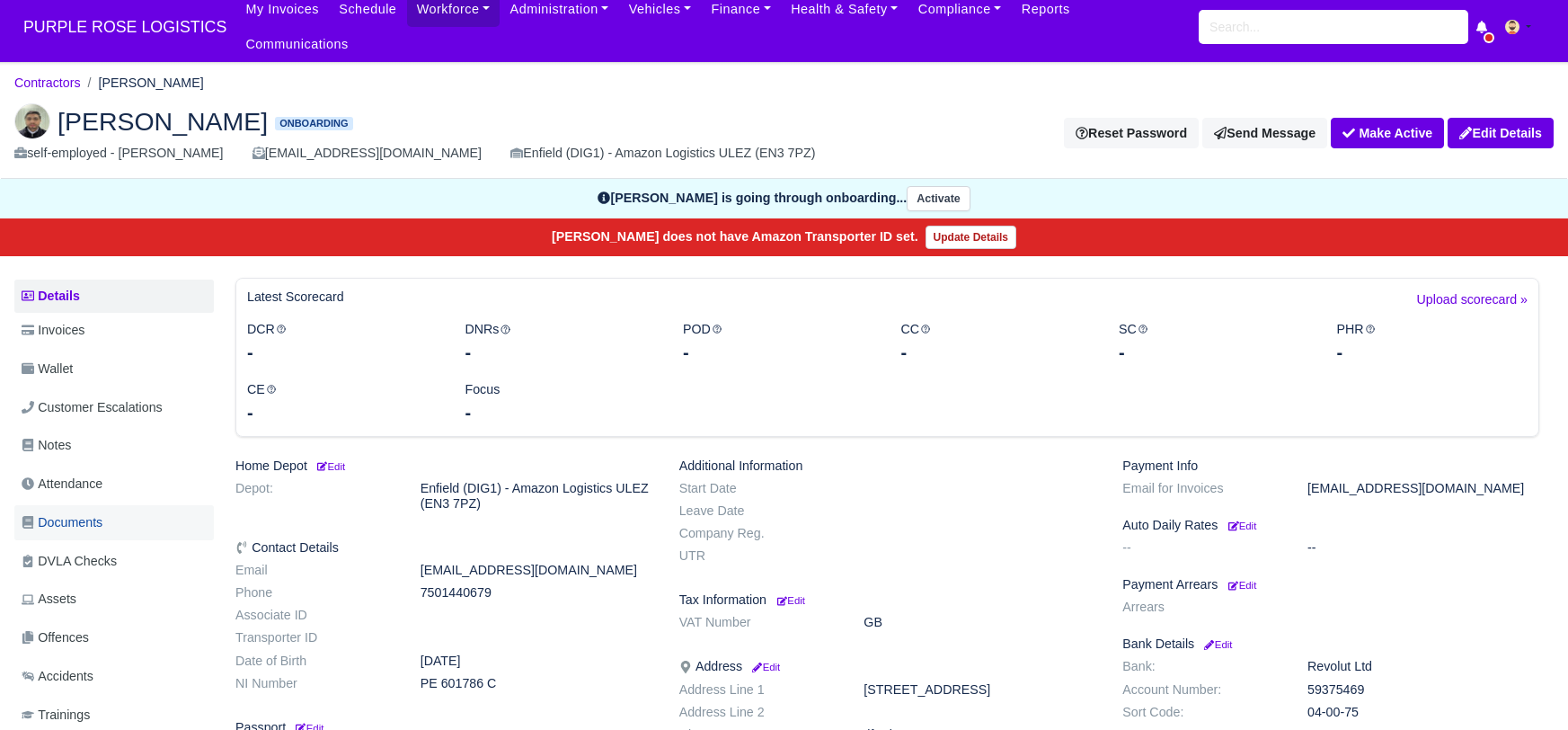
scroll to position [8, 0]
click at [83, 513] on span "Documents" at bounding box center [61, 522] width 81 height 20
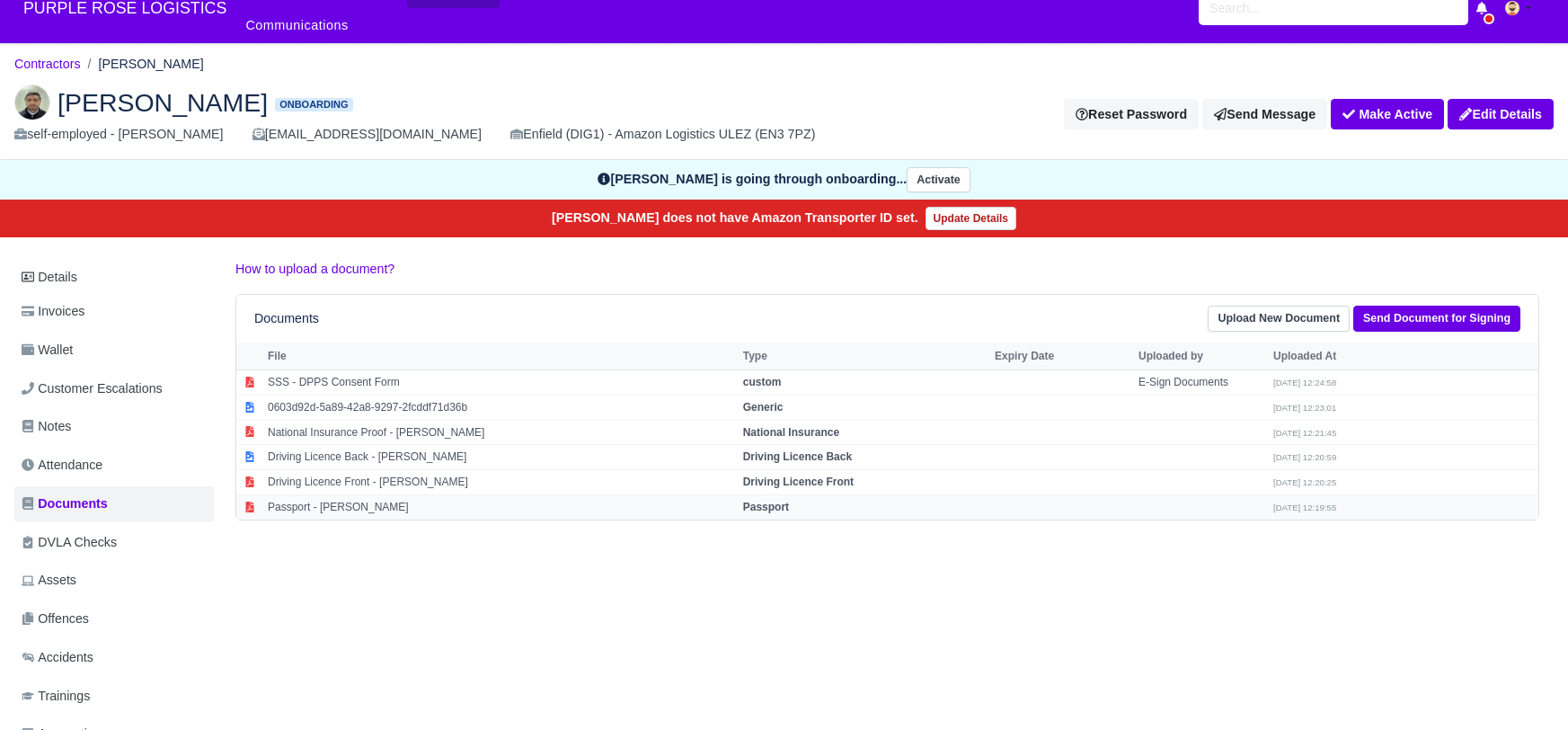
scroll to position [27, 0]
click at [776, 501] on strong "Passport" at bounding box center [766, 507] width 46 height 13
select select "passport"
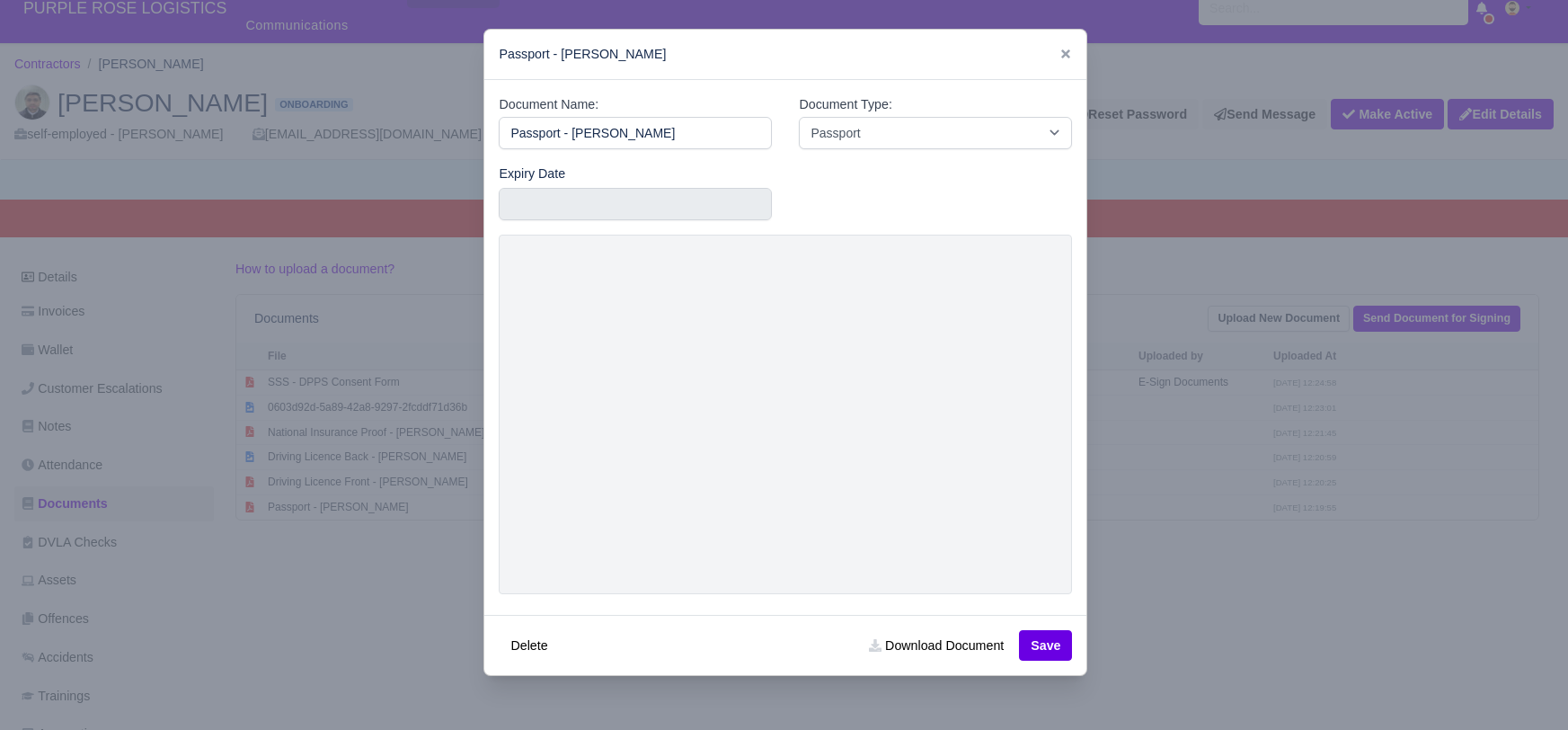
drag, startPoint x: 1271, startPoint y: 613, endPoint x: 1241, endPoint y: 598, distance: 33.5
click at [1271, 613] on div at bounding box center [784, 365] width 1568 height 730
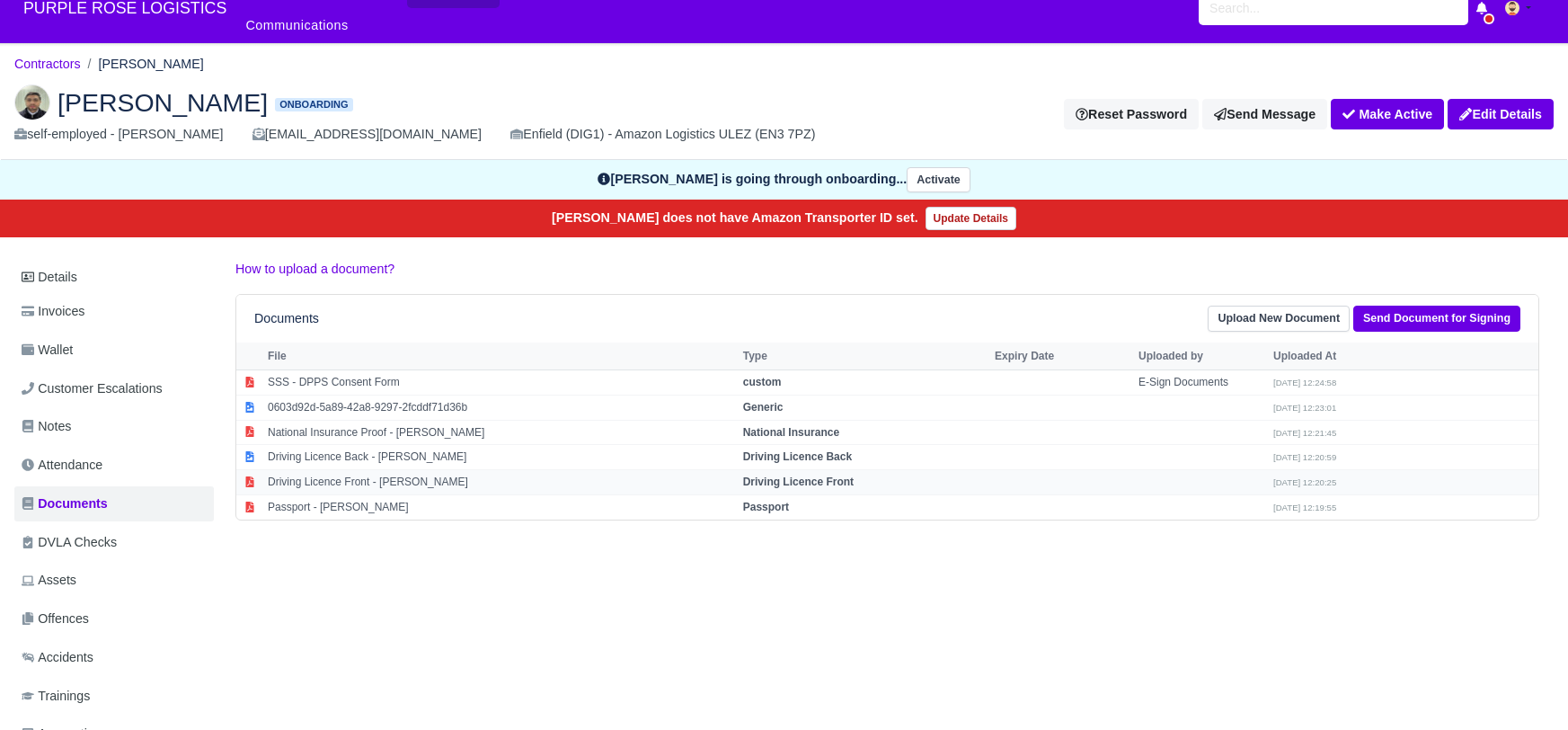
click at [850, 476] on strong "Driving Licence Front" at bounding box center [798, 481] width 110 height 13
select select "driving-licence-front"
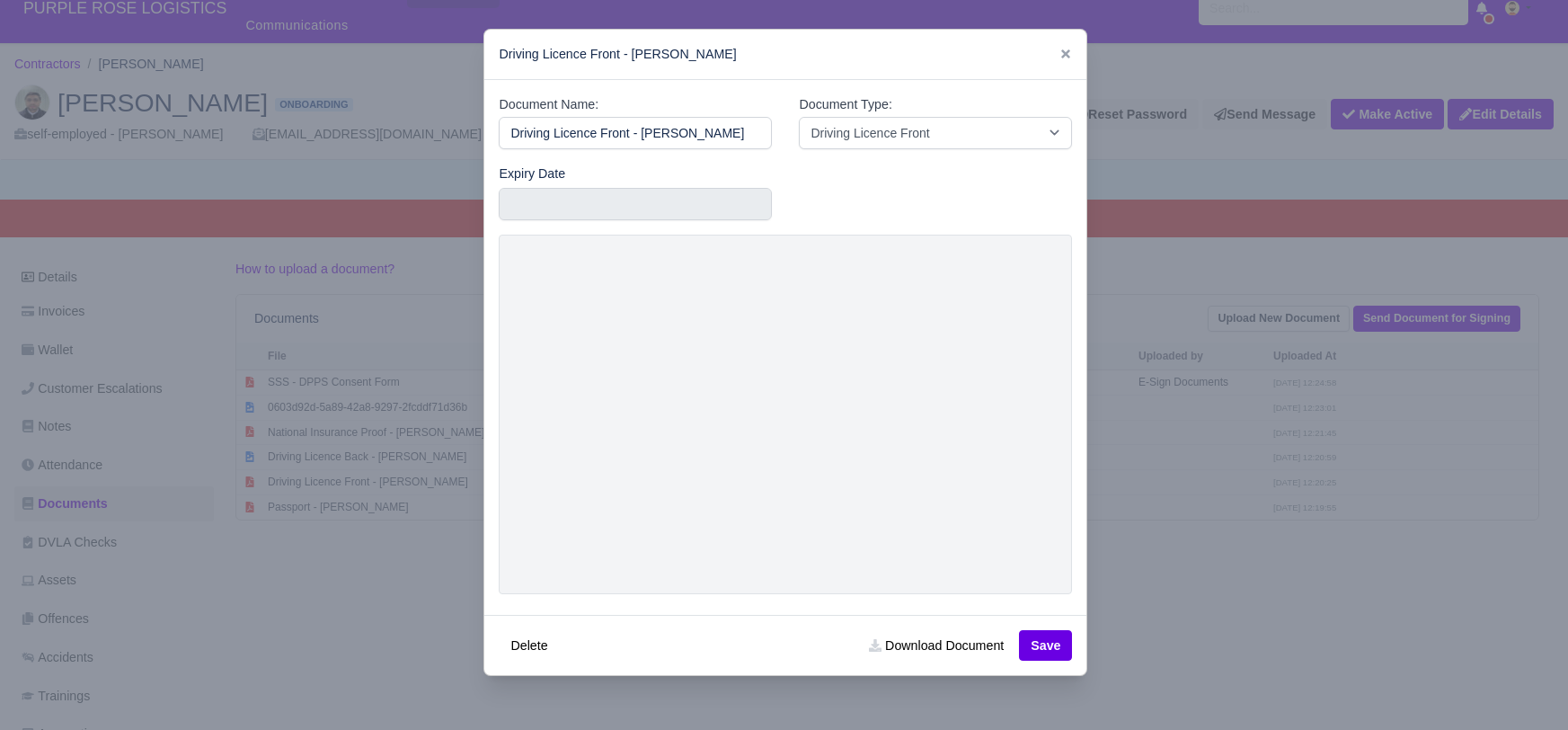
click at [1249, 625] on div at bounding box center [784, 365] width 1568 height 730
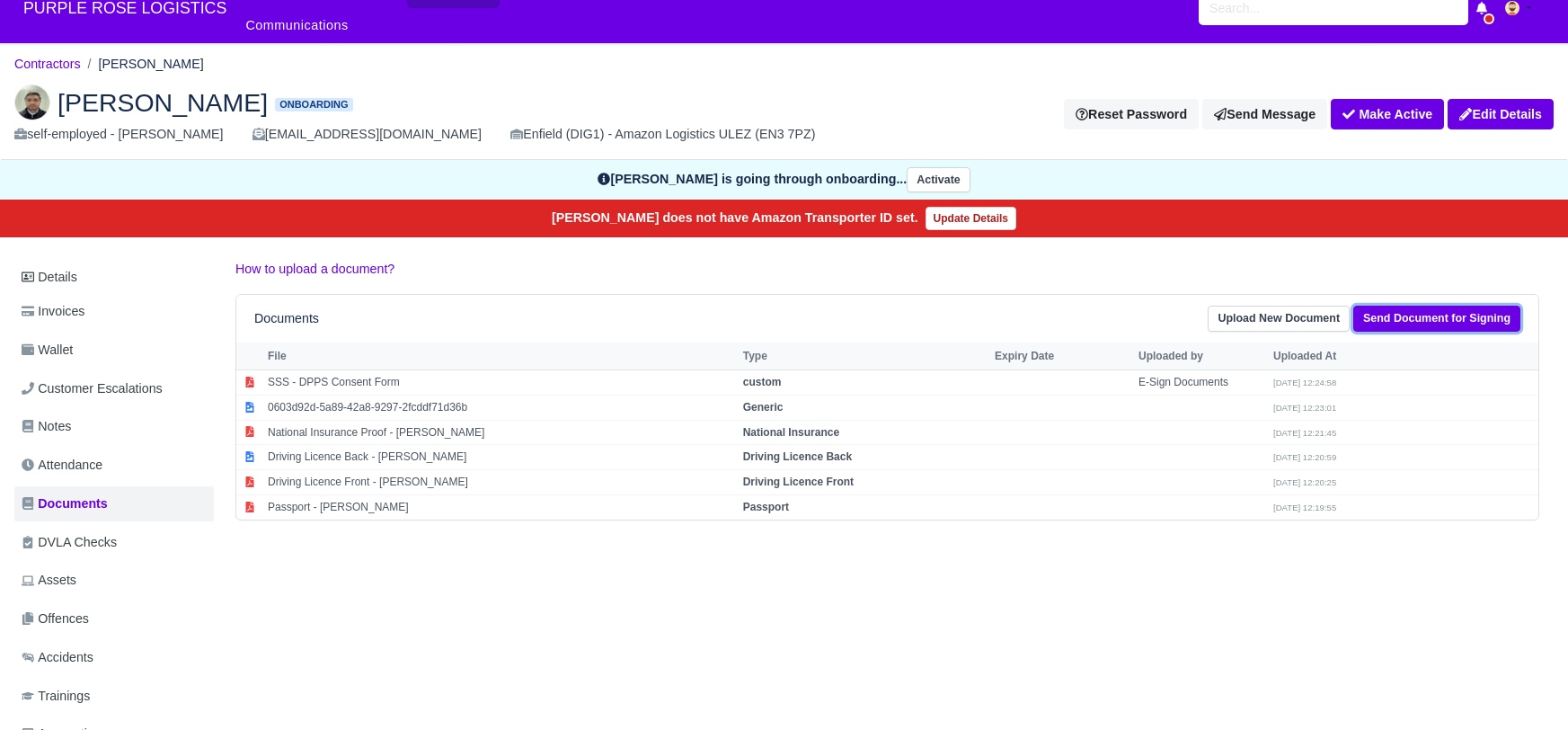
click at [1406, 306] on link "Send Document for Signing" at bounding box center [1437, 319] width 168 height 26
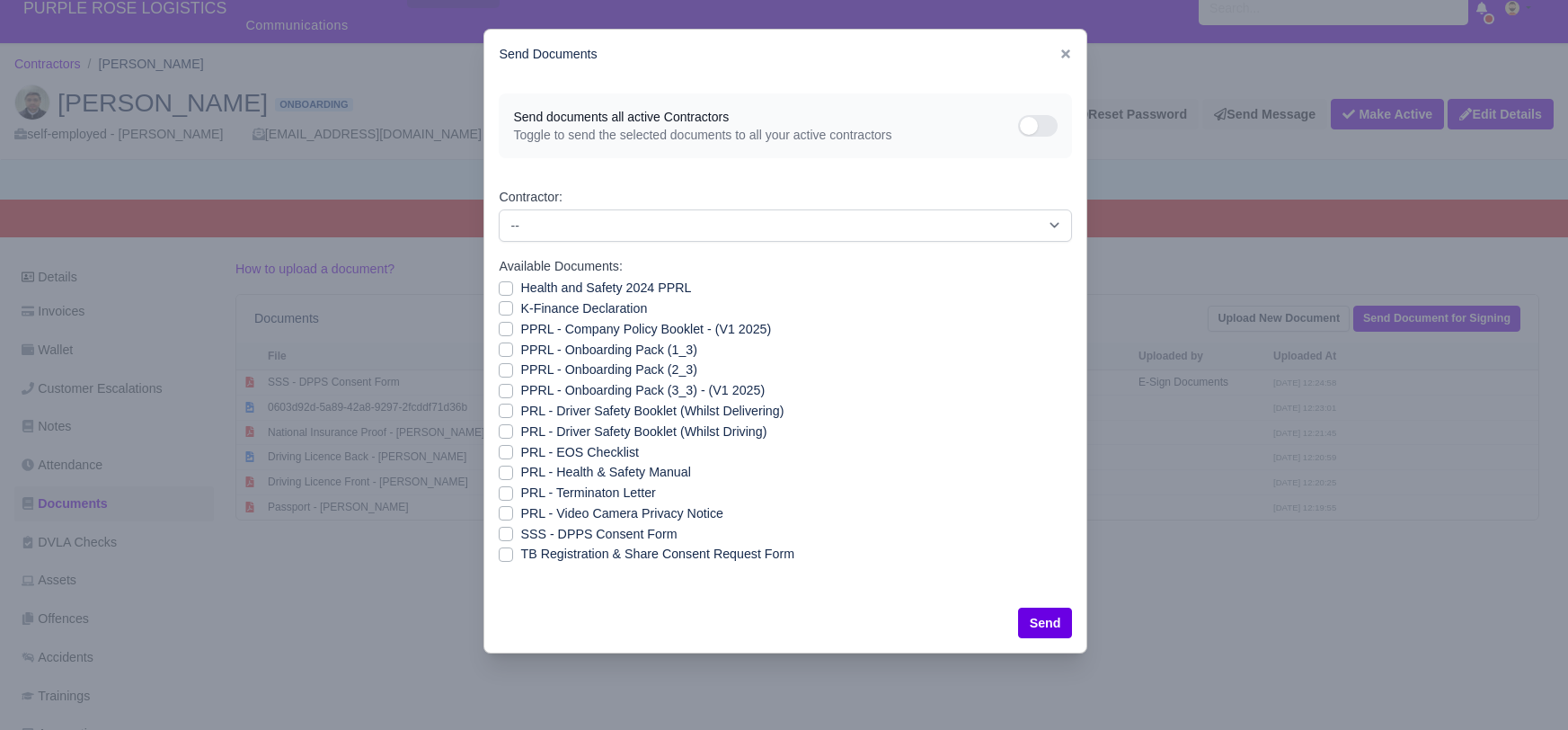
click at [520, 289] on label "Health and Safety 2024 PPRL" at bounding box center [605, 288] width 171 height 20
click at [502, 289] on input "Health and Safety 2024 PPRL" at bounding box center [506, 285] width 15 height 15
checkbox input "true"
click at [520, 310] on label "K-Finance Declaration" at bounding box center [584, 308] width 127 height 20
click at [500, 310] on input "K-Finance Declaration" at bounding box center [506, 305] width 15 height 15
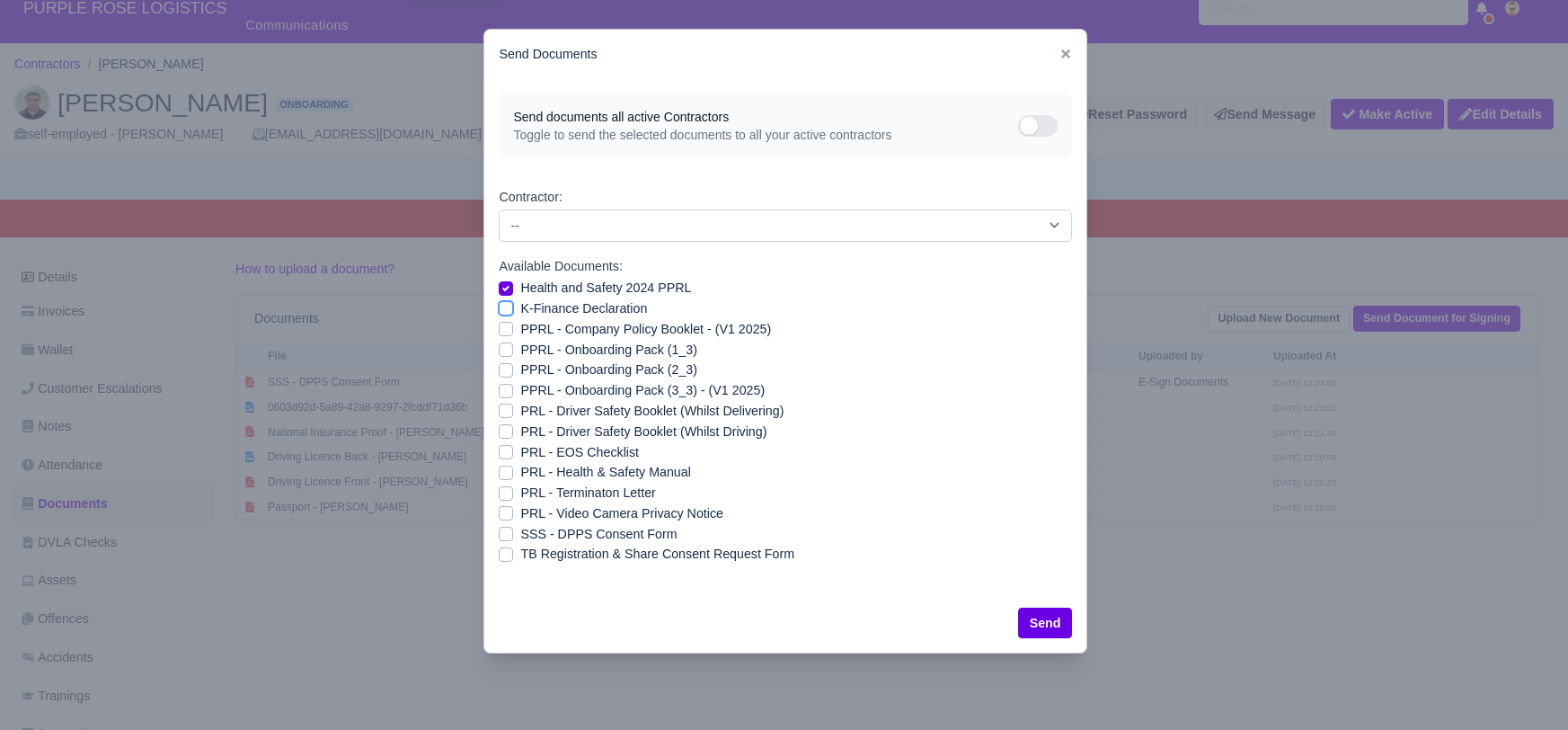
checkbox input "true"
click at [520, 329] on label "PPRL - Company Policy Booklet - (V1 2025)" at bounding box center [645, 328] width 250 height 20
click at [502, 329] on input "PPRL - Company Policy Booklet - (V1 2025)" at bounding box center [506, 326] width 15 height 15
checkbox input "true"
drag, startPoint x: 503, startPoint y: 349, endPoint x: 505, endPoint y: 358, distance: 9.2
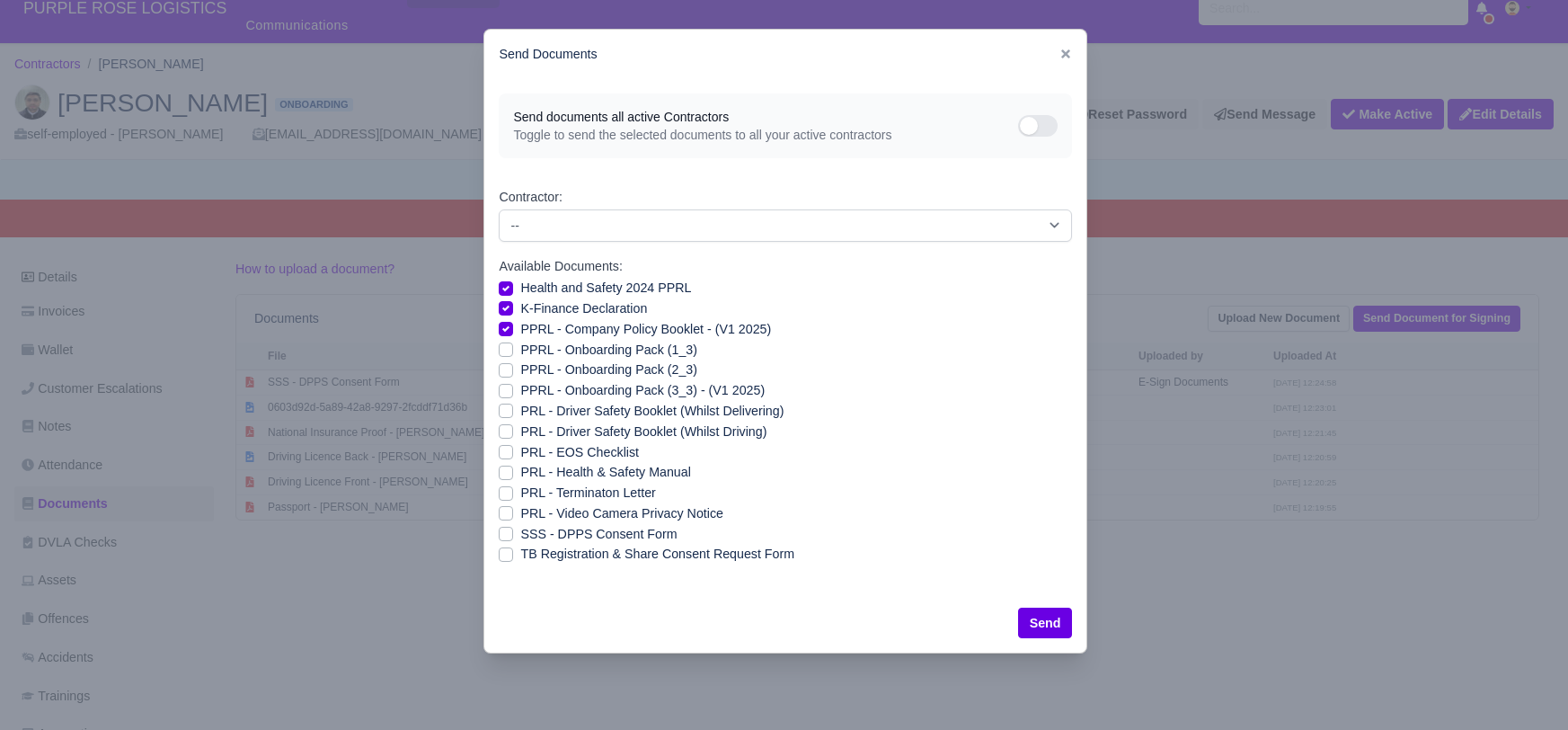
click at [520, 350] on label "PPRL - Onboarding Pack (1_3)" at bounding box center [608, 350] width 176 height 20
click at [503, 350] on input "PPRL - Onboarding Pack (1_3)" at bounding box center [506, 347] width 15 height 15
checkbox input "true"
drag, startPoint x: 505, startPoint y: 366, endPoint x: 505, endPoint y: 378, distance: 12.0
click at [520, 367] on label "PPRL - Onboarding Pack (2_3)" at bounding box center [608, 369] width 176 height 20
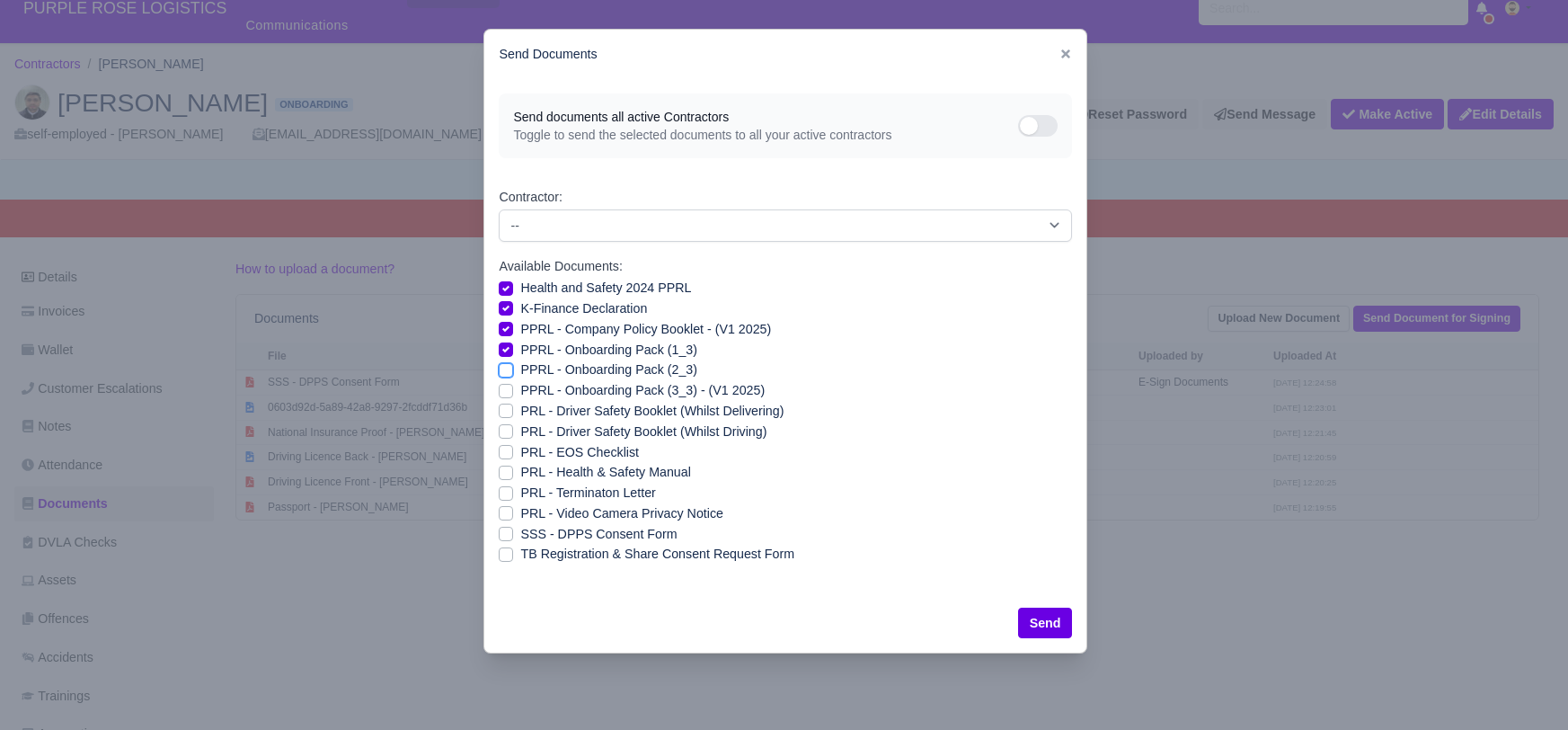
click at [505, 367] on input "PPRL - Onboarding Pack (2_3)" at bounding box center [506, 366] width 15 height 15
checkbox input "true"
click at [520, 388] on label "PPRL - Onboarding Pack (3_3) - (V1 2025)" at bounding box center [642, 390] width 245 height 20
click at [505, 388] on input "PPRL - Onboarding Pack (3_3) - (V1 2025)" at bounding box center [506, 387] width 15 height 15
checkbox input "true"
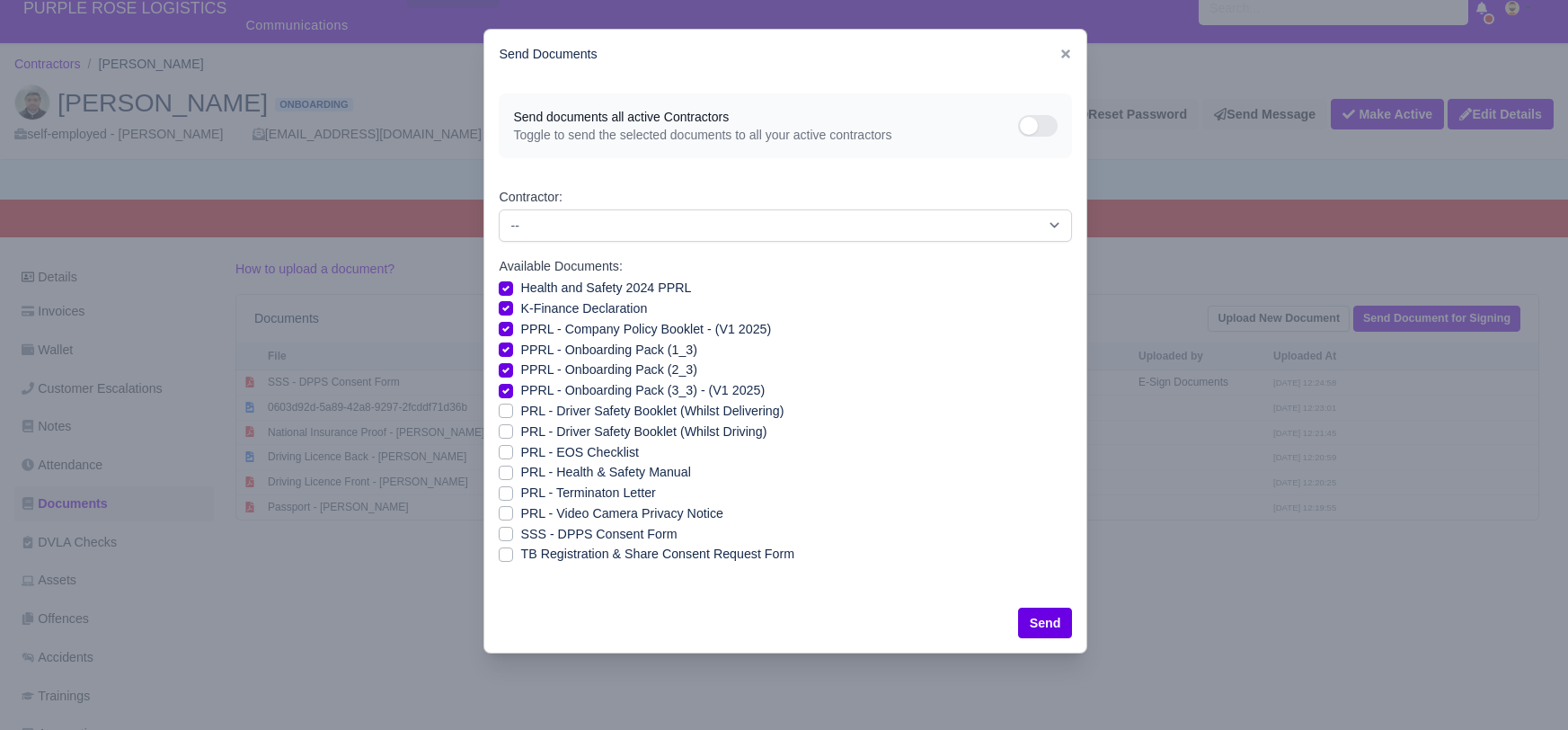
click at [520, 410] on label "PRL - Driver Safety Booklet (Whilst Delivering)" at bounding box center [652, 410] width 263 height 20
click at [505, 410] on input "PRL - Driver Safety Booklet (Whilst Delivering)" at bounding box center [506, 407] width 15 height 15
checkbox input "true"
click at [520, 432] on label "PRL - Driver Safety Booklet (Whilst Driving)" at bounding box center [643, 432] width 247 height 20
click at [505, 432] on input "PRL - Driver Safety Booklet (Whilst Driving)" at bounding box center [506, 429] width 15 height 15
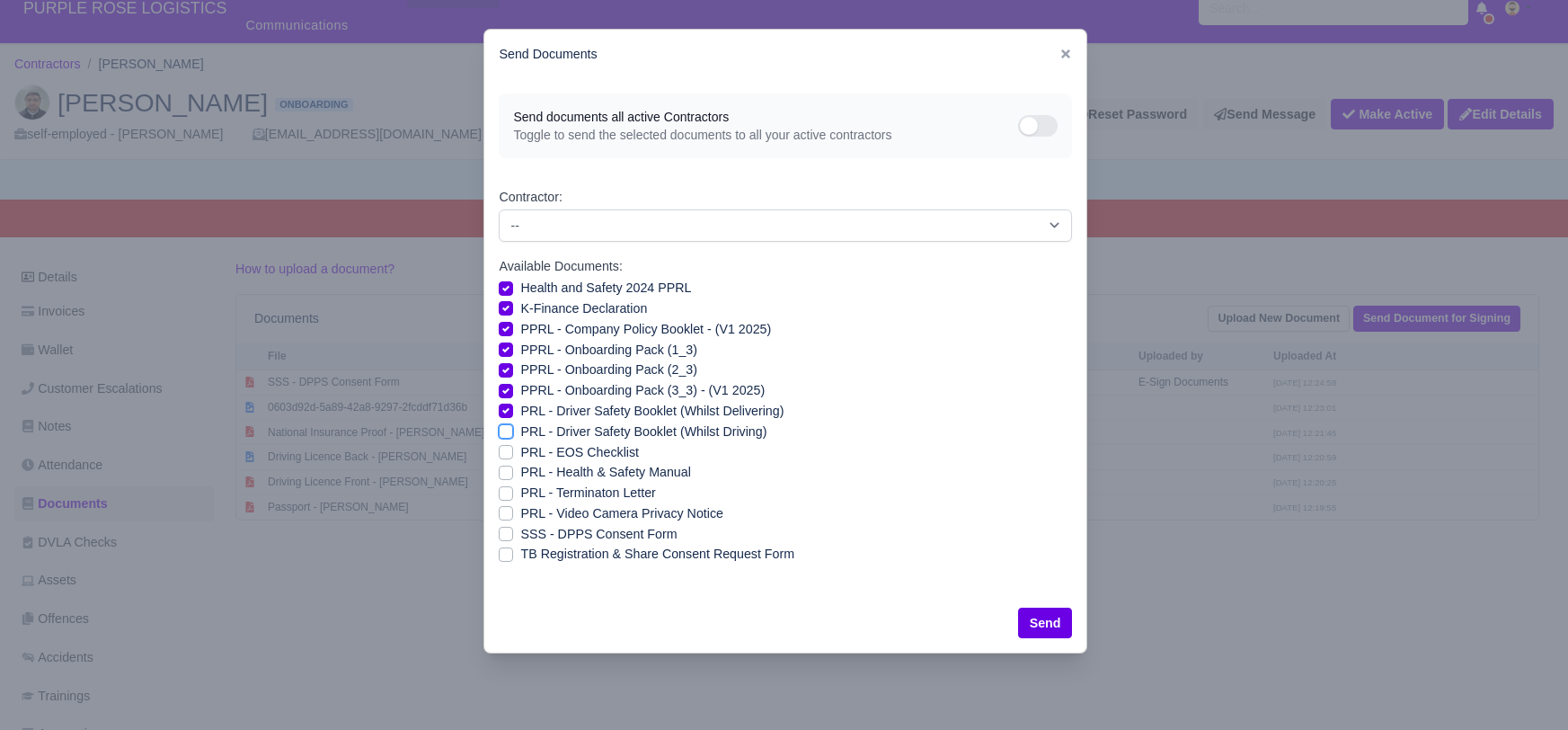
checkbox input "true"
click at [520, 468] on label "PRL - Health & Safety Manual" at bounding box center [605, 472] width 170 height 20
click at [508, 468] on input "PRL - Health & Safety Manual" at bounding box center [506, 469] width 15 height 15
checkbox input "true"
click at [520, 513] on label "PRL - Video Camera Privacy Notice" at bounding box center [622, 513] width 203 height 20
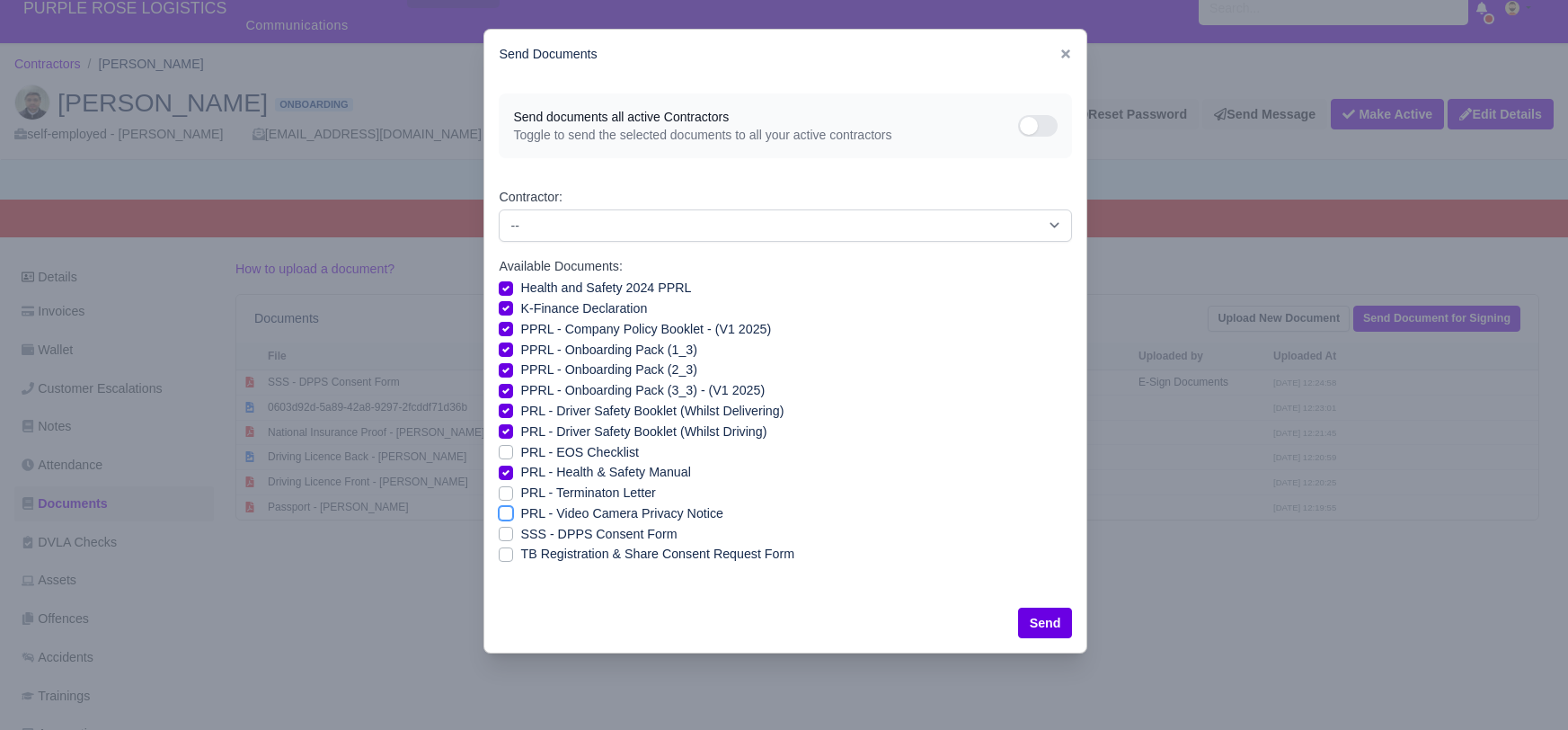
click at [510, 513] on input "PRL - Video Camera Privacy Notice" at bounding box center [506, 510] width 15 height 15
checkbox input "true"
click at [1050, 619] on button "Send" at bounding box center [1046, 622] width 55 height 30
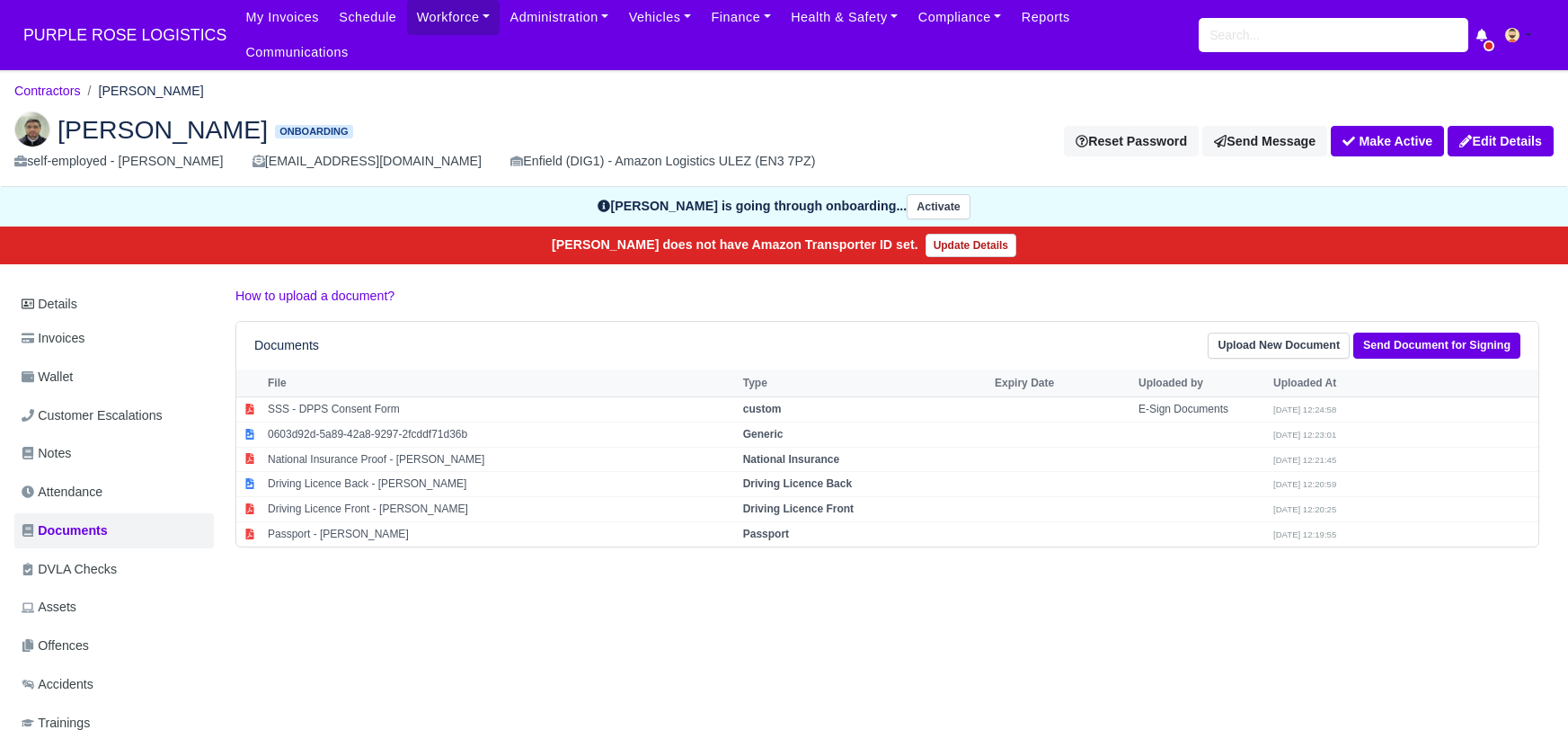
scroll to position [18, 0]
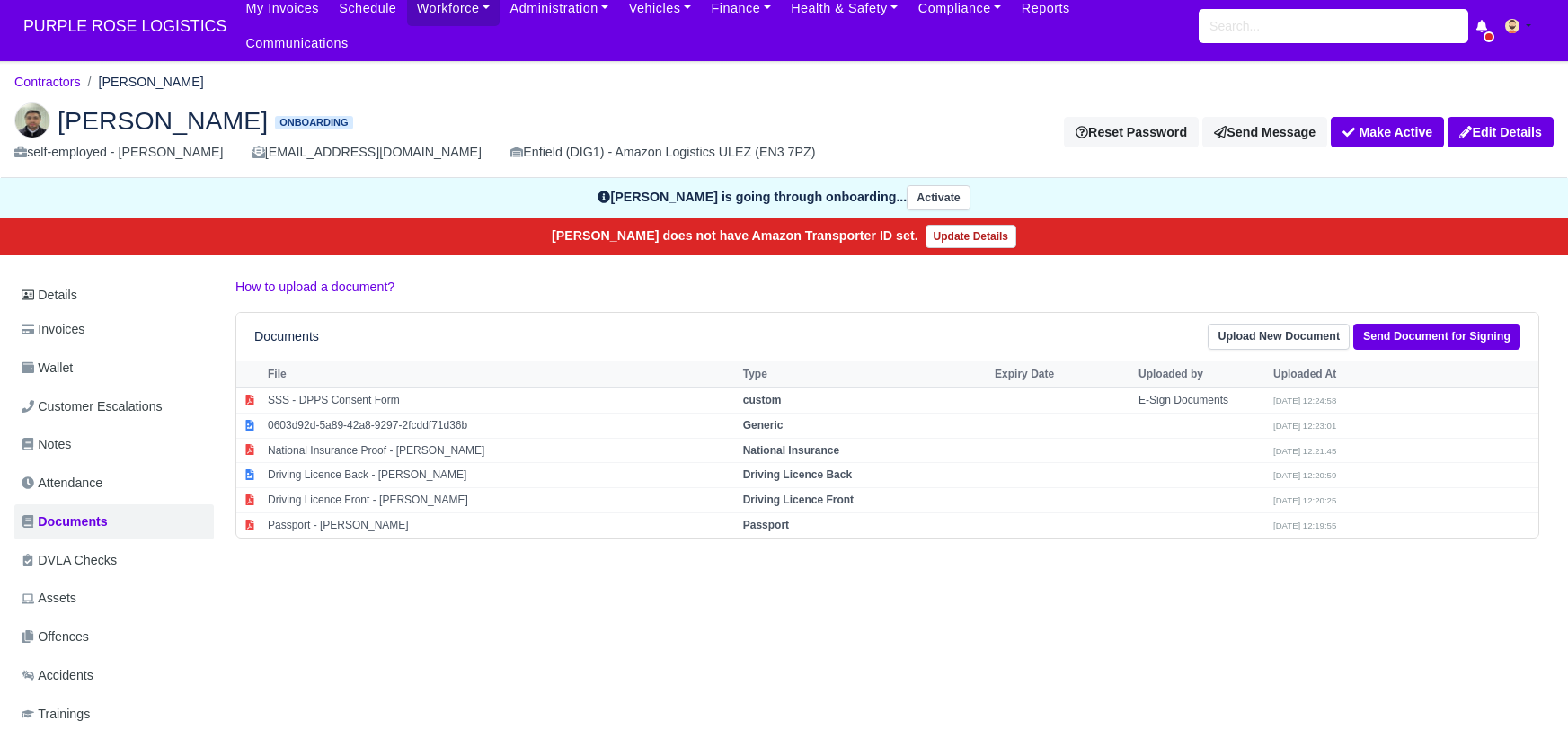
scroll to position [9, 0]
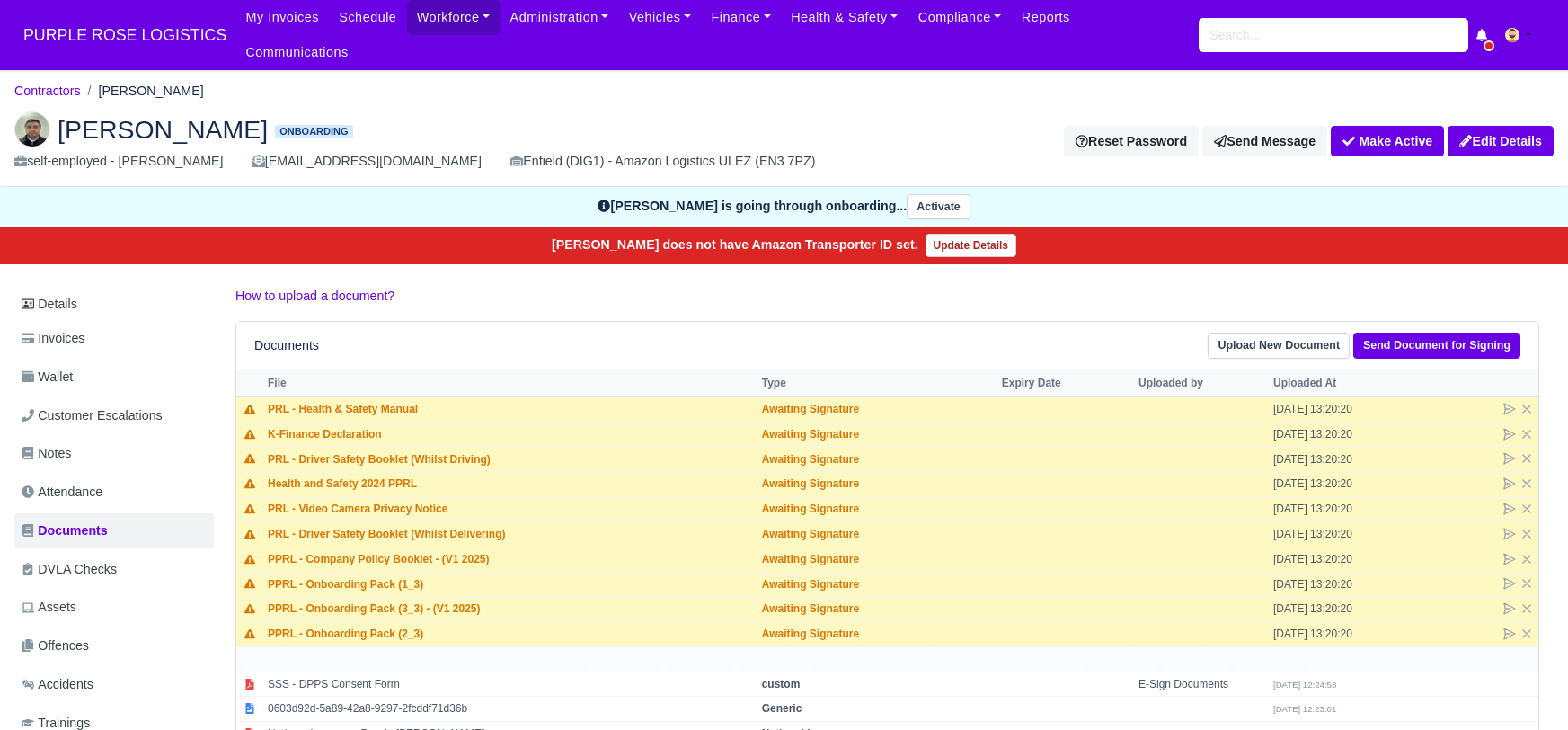
click at [3, 187] on div "[PERSON_NAME] is going through onboarding... Activate" at bounding box center [784, 208] width 1583 height 41
click at [1281, 332] on link "Upload New Document" at bounding box center [1279, 345] width 142 height 26
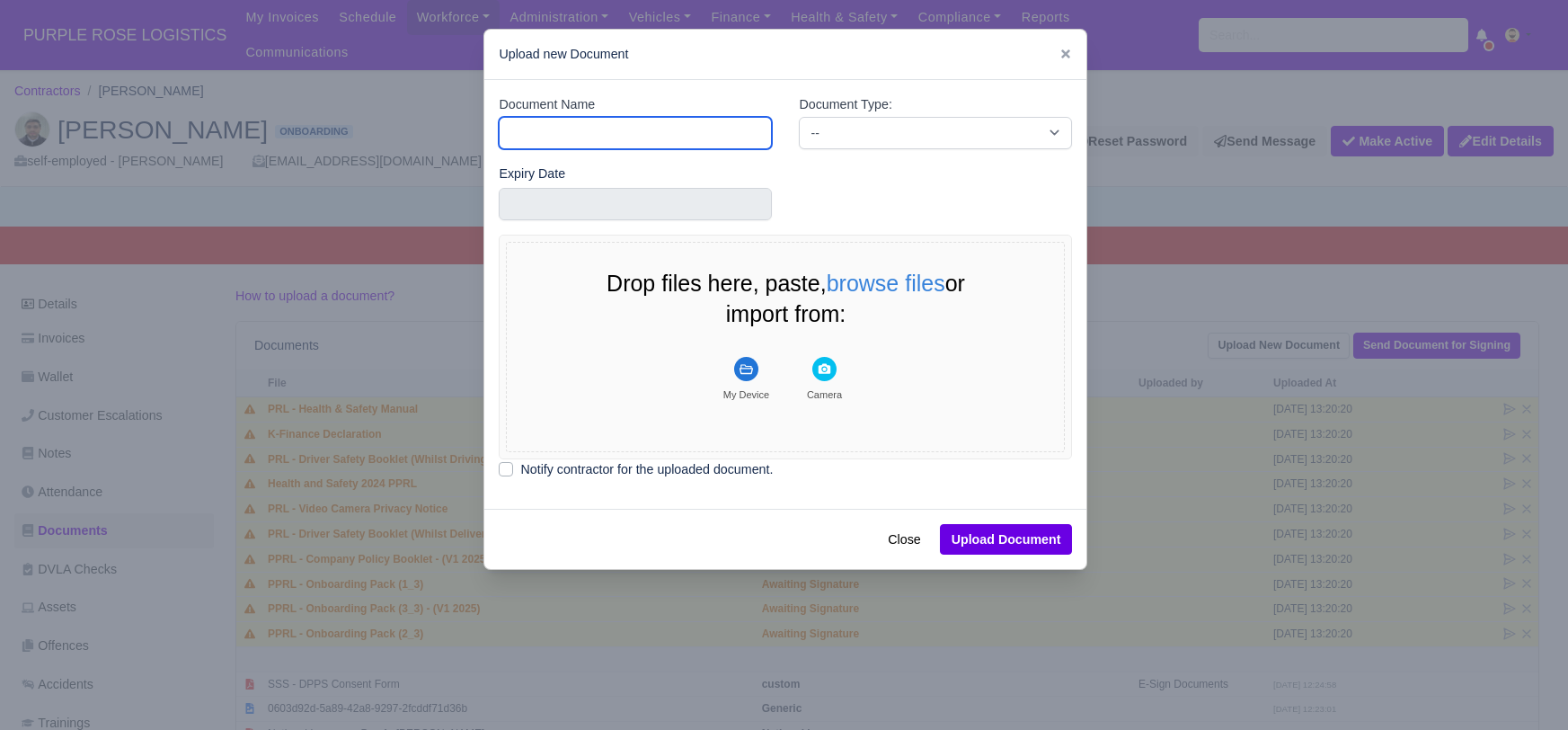
click at [547, 130] on input "Document Name" at bounding box center [635, 133] width 273 height 32
type input "DVLA"
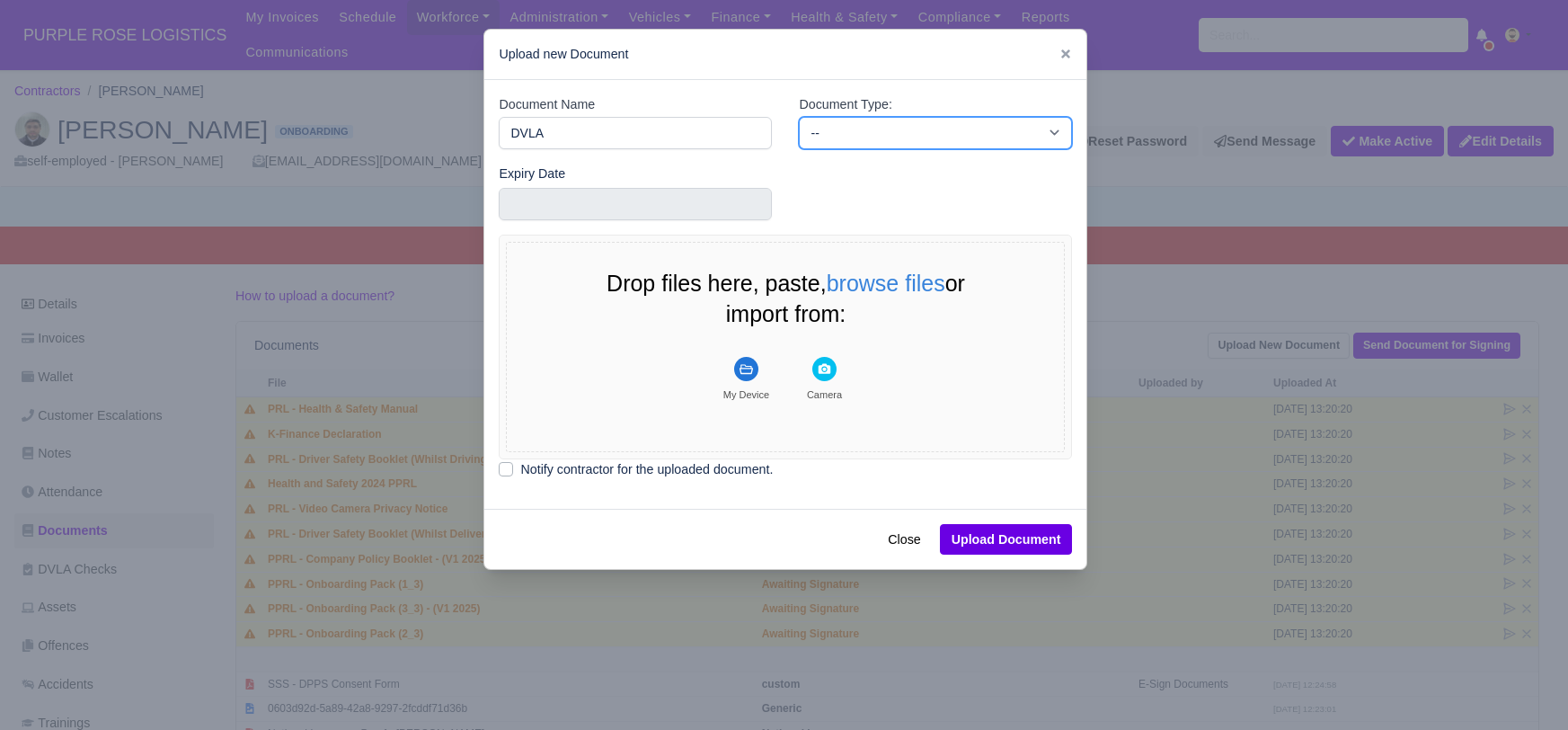
click at [867, 134] on select "-- Accounting Engagement Letter Age Verification Confirmation Background Check …" at bounding box center [936, 133] width 273 height 32
select select "dvla-check"
click at [799, 117] on select "-- Accounting Engagement Letter Age Verification Confirmation Background Check …" at bounding box center [936, 133] width 273 height 32
click at [735, 365] on rect "File Uploader" at bounding box center [746, 368] width 24 height 24
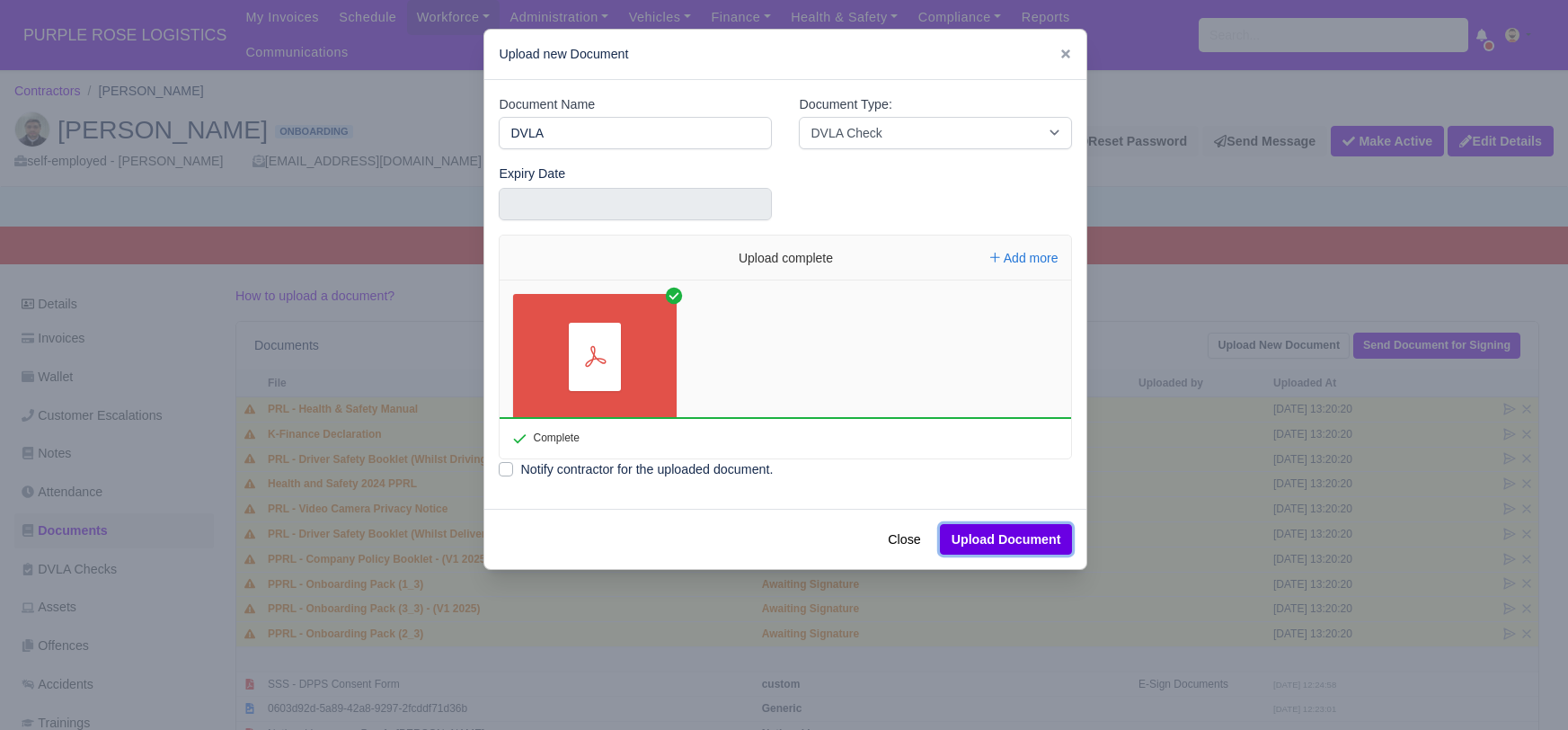
click at [980, 533] on button "Upload Document" at bounding box center [1007, 539] width 133 height 30
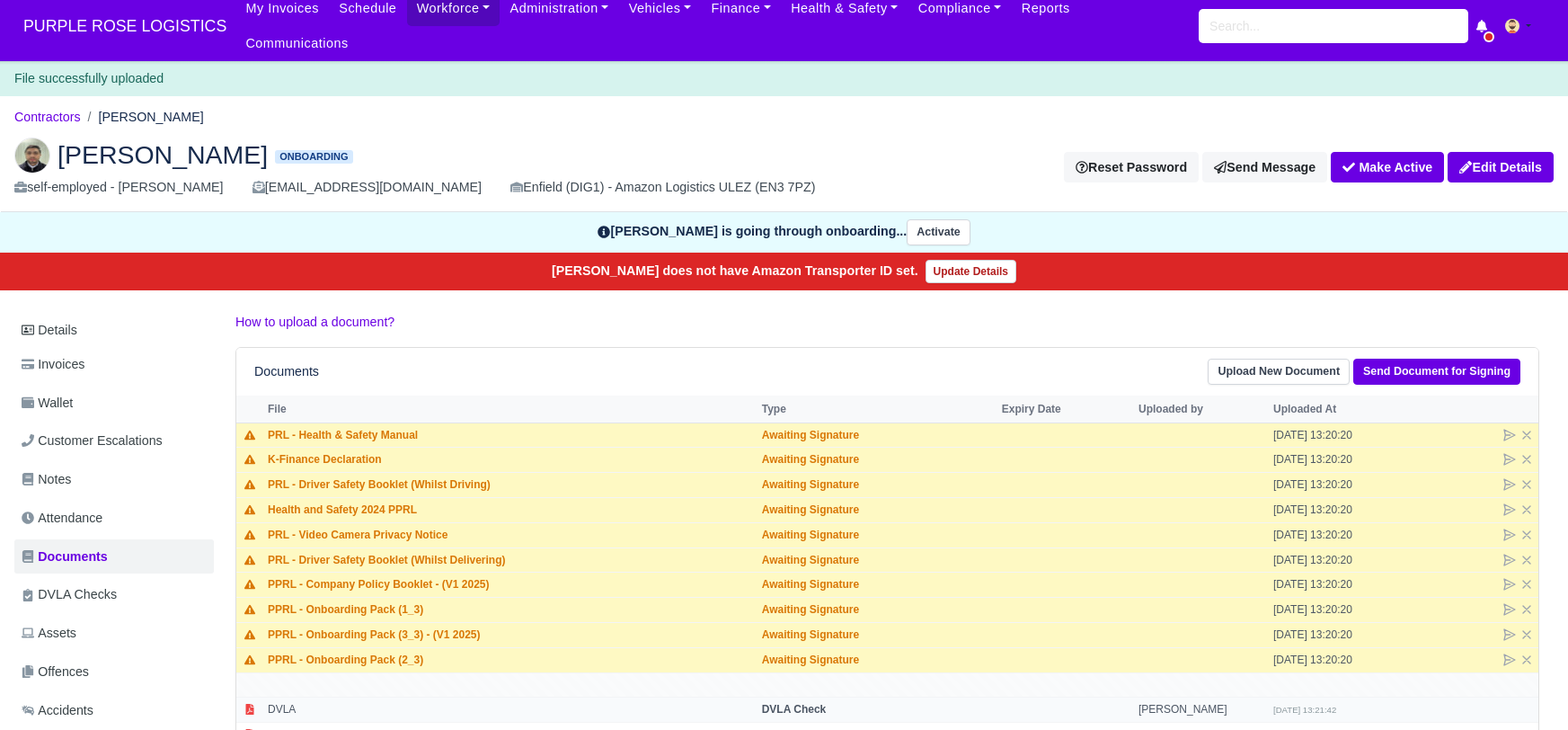
scroll to position [9, 0]
click at [771, 698] on td "DVLA Check" at bounding box center [877, 711] width 240 height 25
select select "dvla-check"
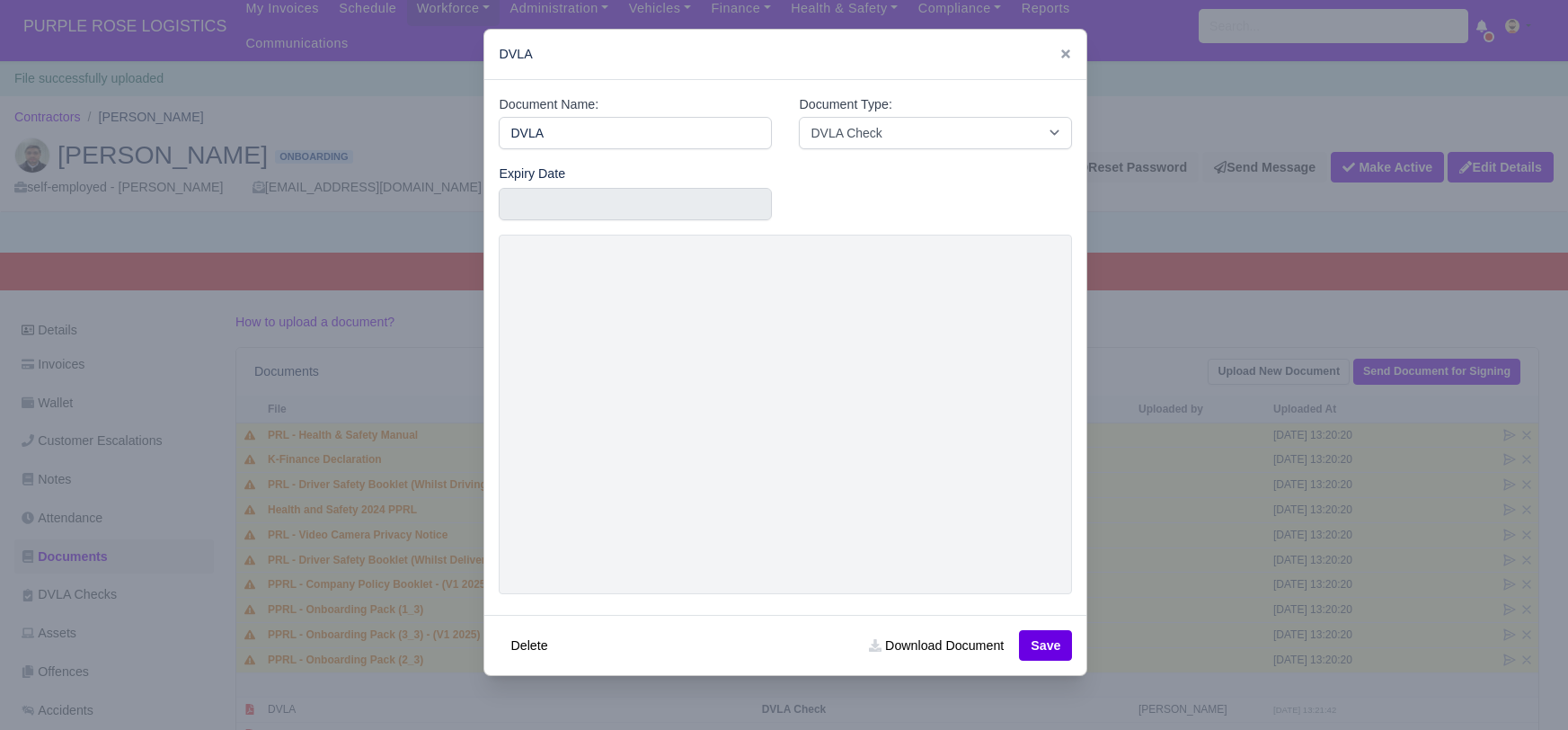
click at [1154, 183] on div at bounding box center [784, 365] width 1568 height 730
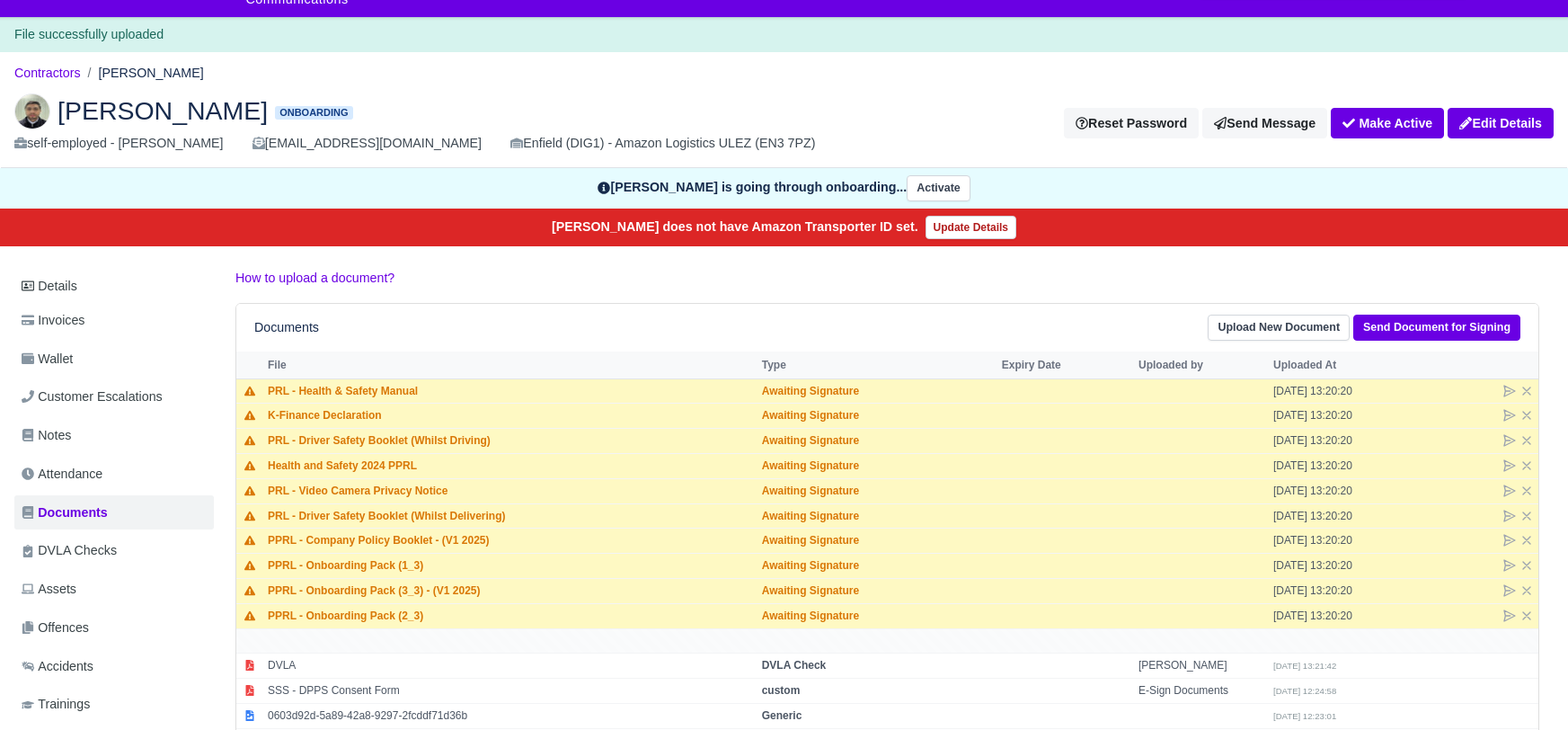
scroll to position [55, 0]
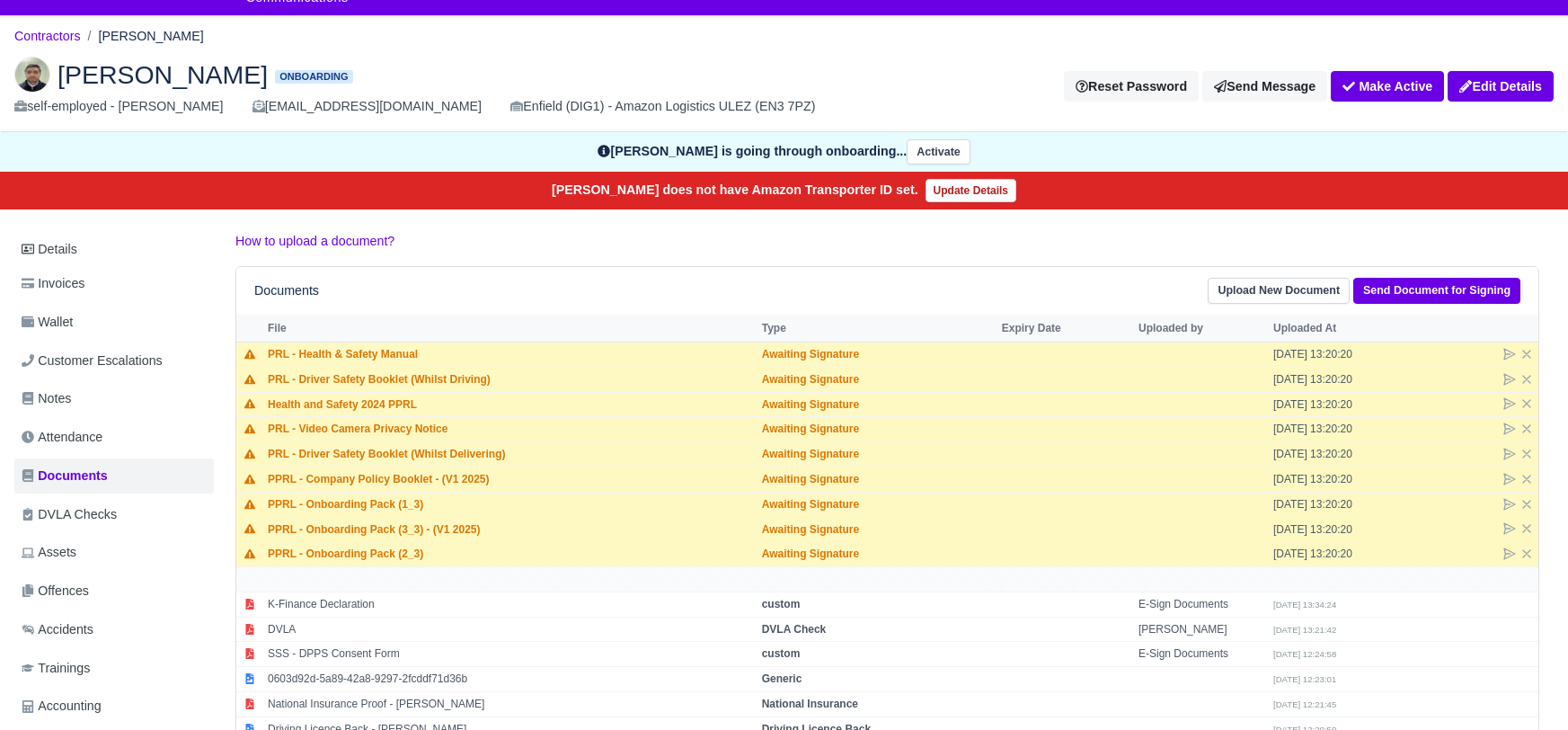
scroll to position [55, 0]
